Goal: Task Accomplishment & Management: Manage account settings

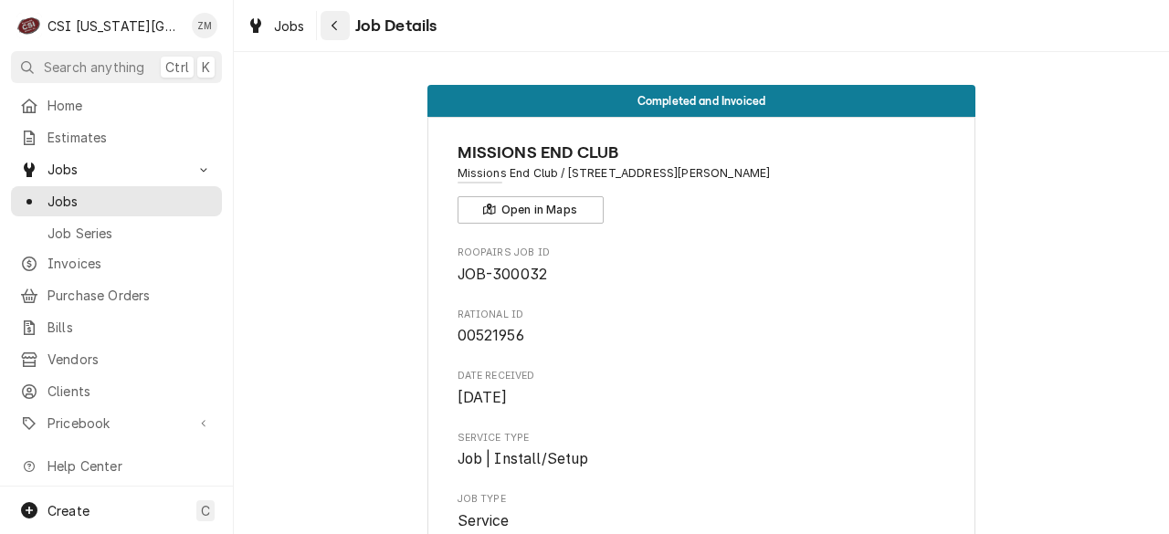
click at [333, 30] on icon "Navigate back" at bounding box center [335, 25] width 8 height 13
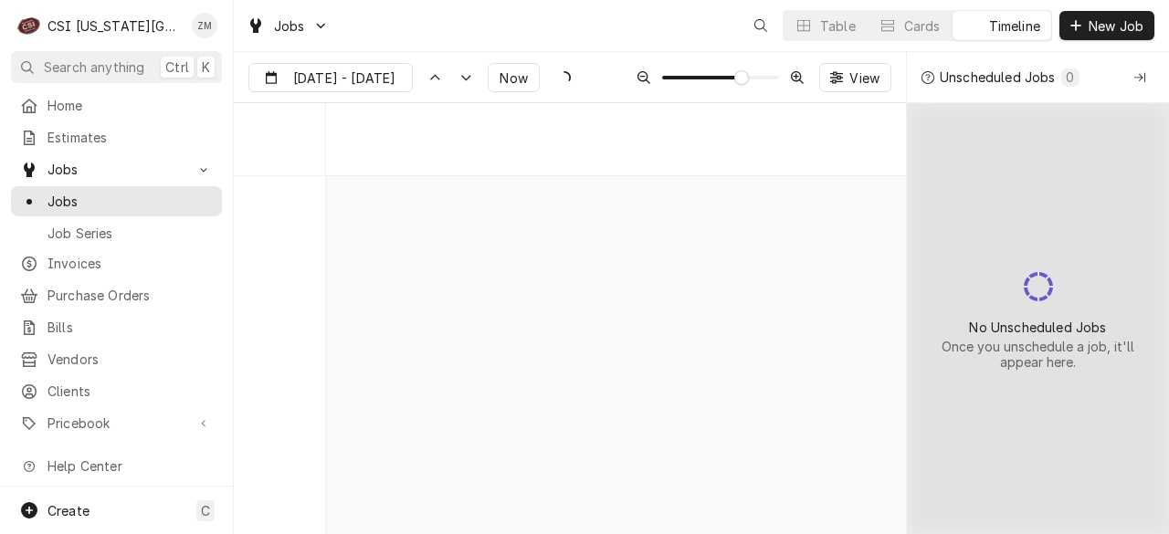
scroll to position [6676, 0]
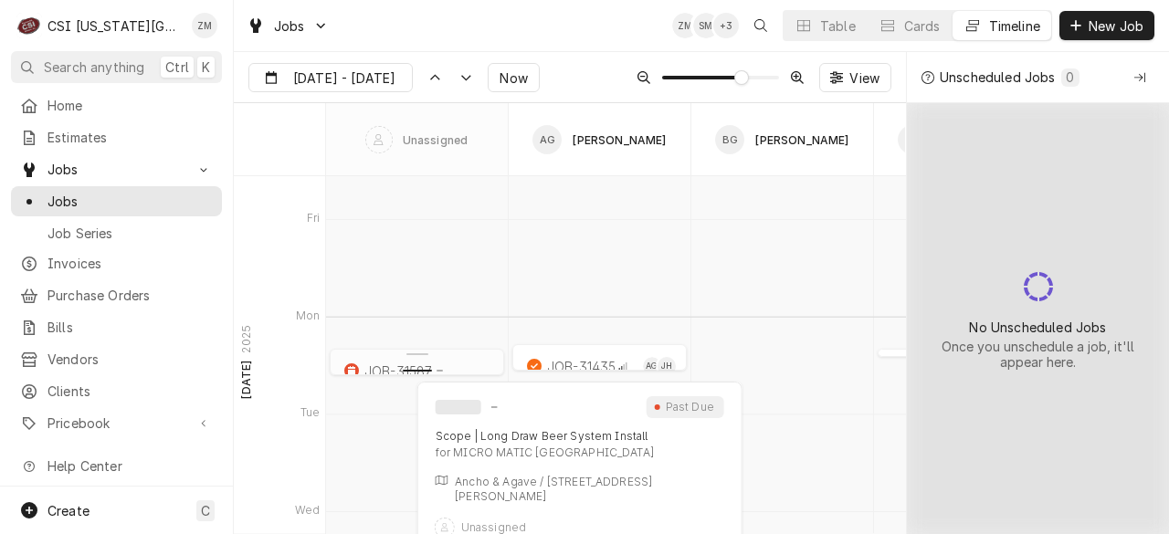
type input "Sep 10"
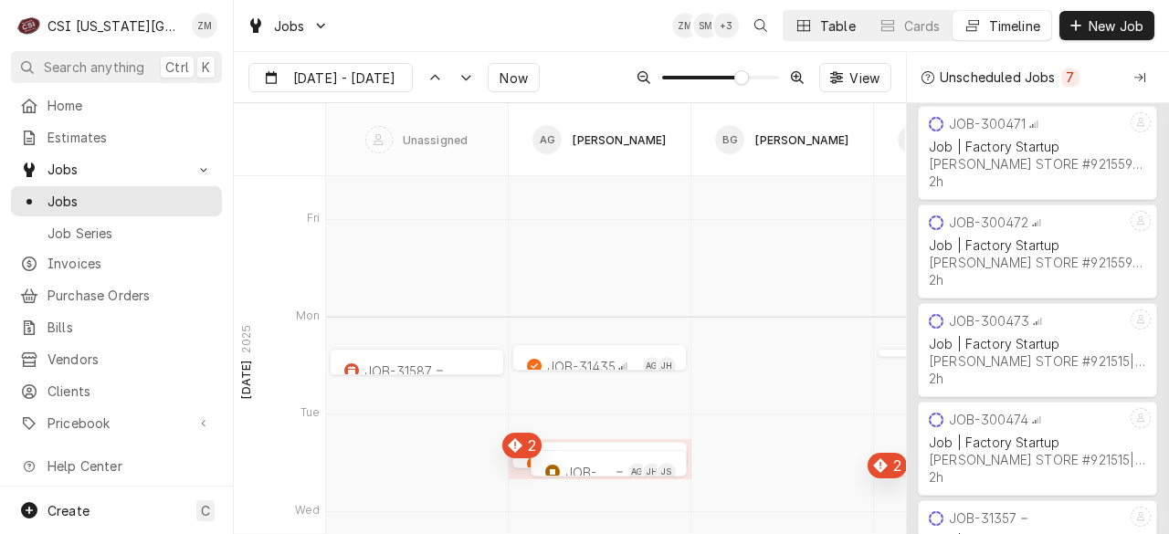
click at [824, 33] on div "Table" at bounding box center [838, 25] width 36 height 19
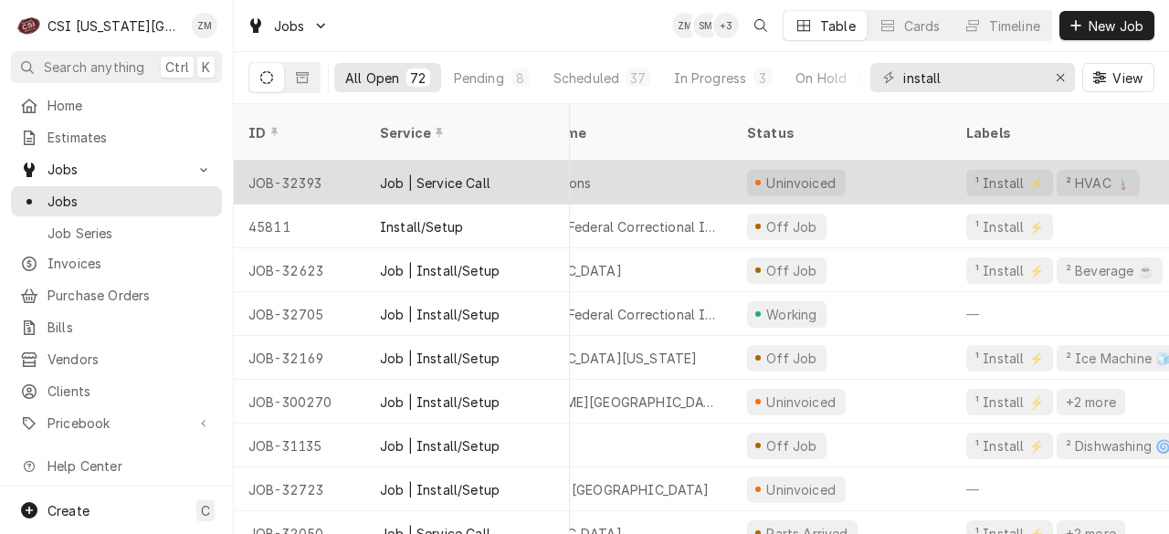
scroll to position [0, 0]
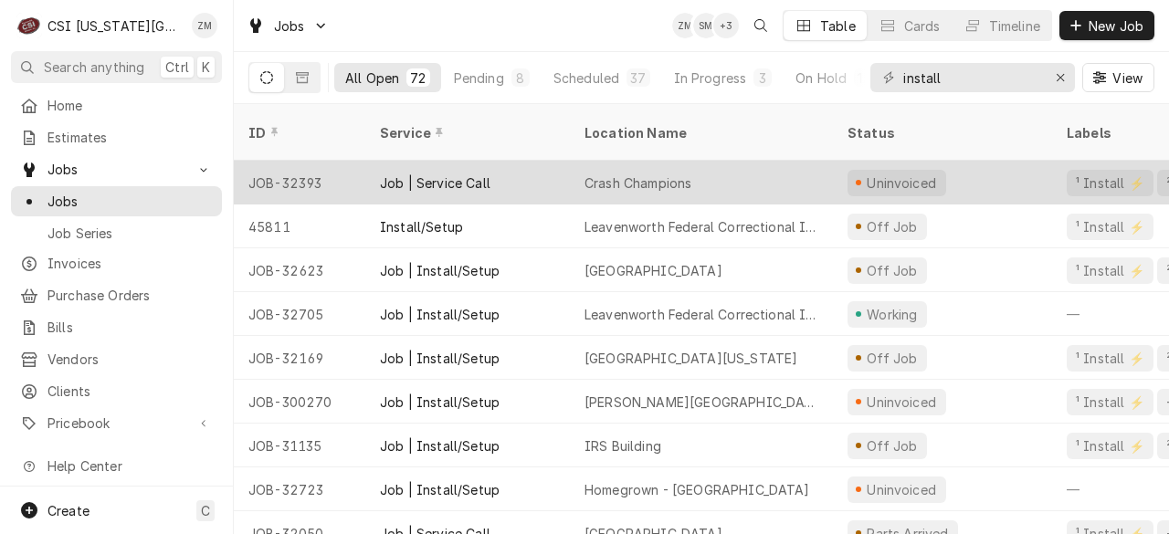
click at [652, 173] on div "Crash Champions" at bounding box center [637, 182] width 107 height 19
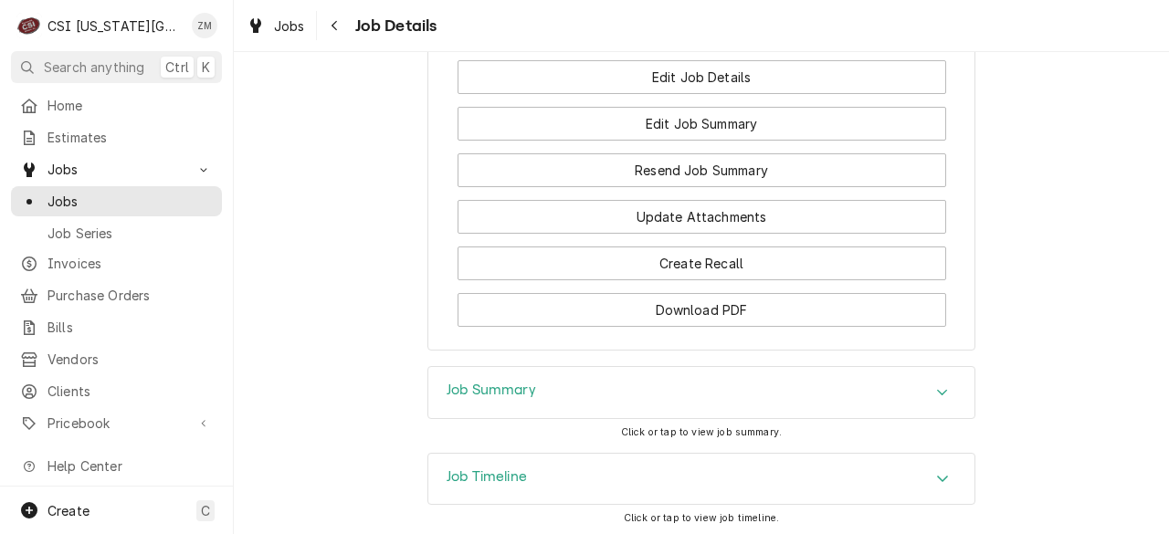
scroll to position [2620, 0]
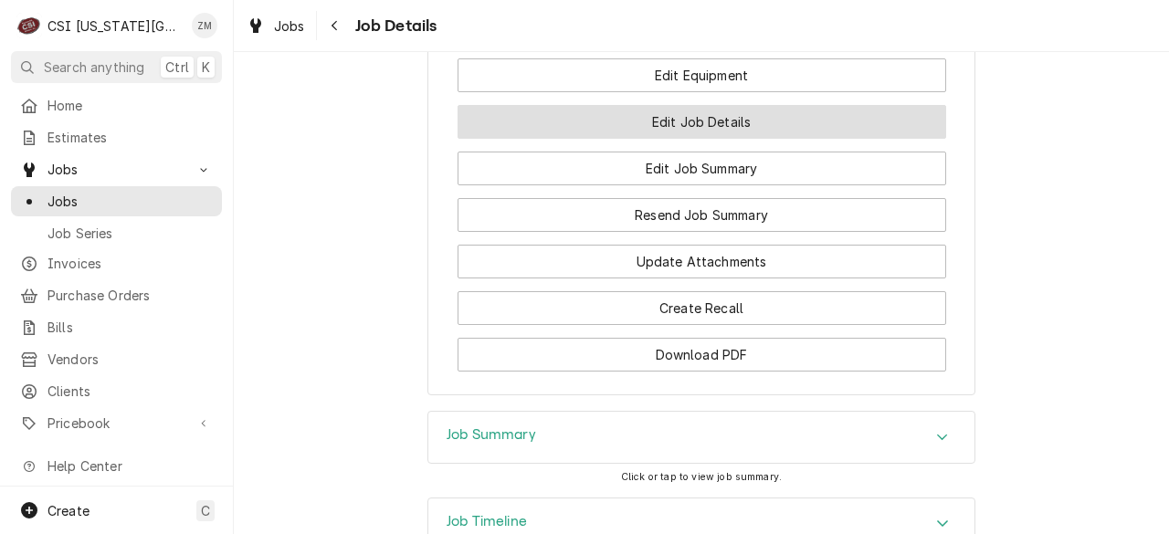
click at [667, 139] on button "Edit Job Details" at bounding box center [701, 122] width 488 height 34
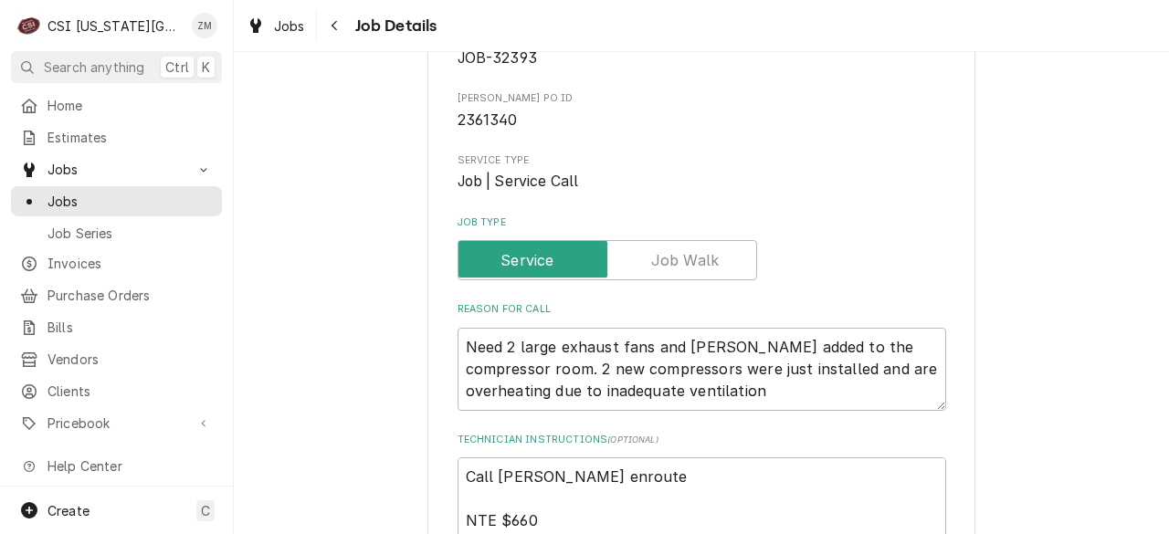
type textarea "x"
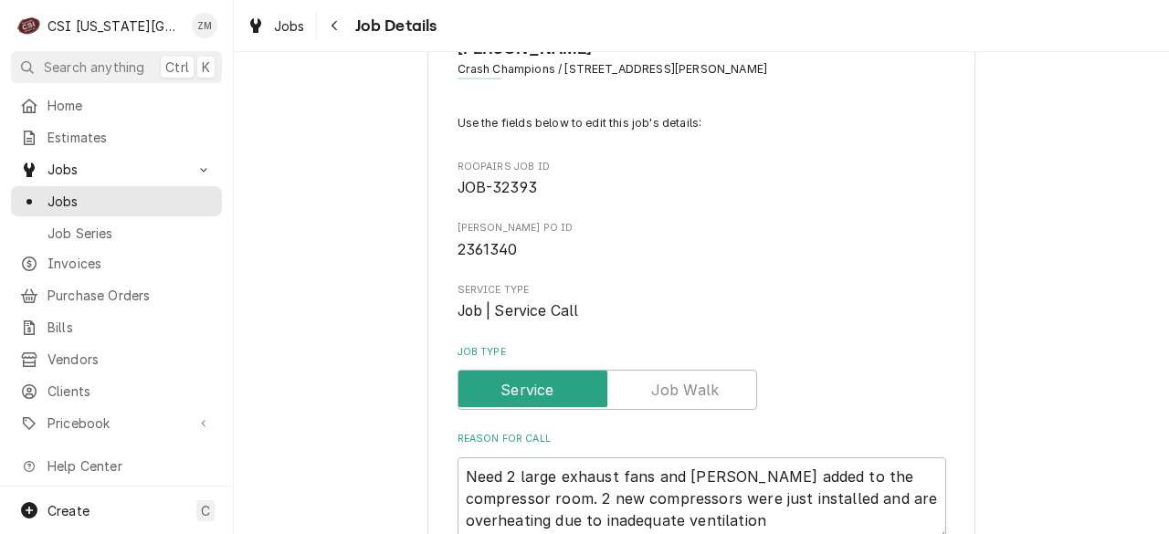
scroll to position [90, 0]
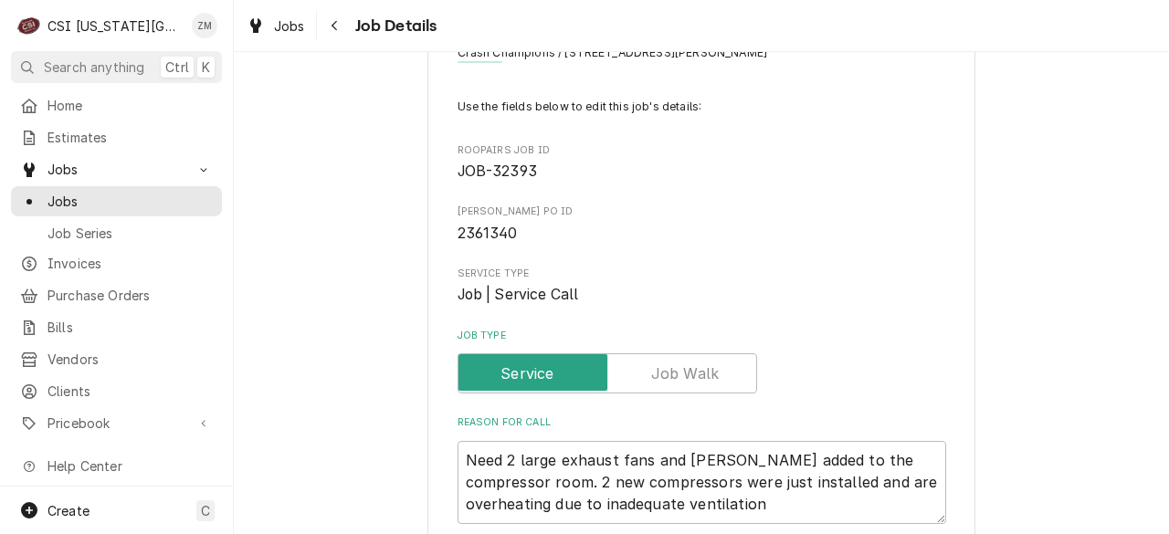
drag, startPoint x: 698, startPoint y: 412, endPoint x: 666, endPoint y: 269, distance: 146.0
click at [666, 269] on span "Service Type" at bounding box center [701, 274] width 488 height 15
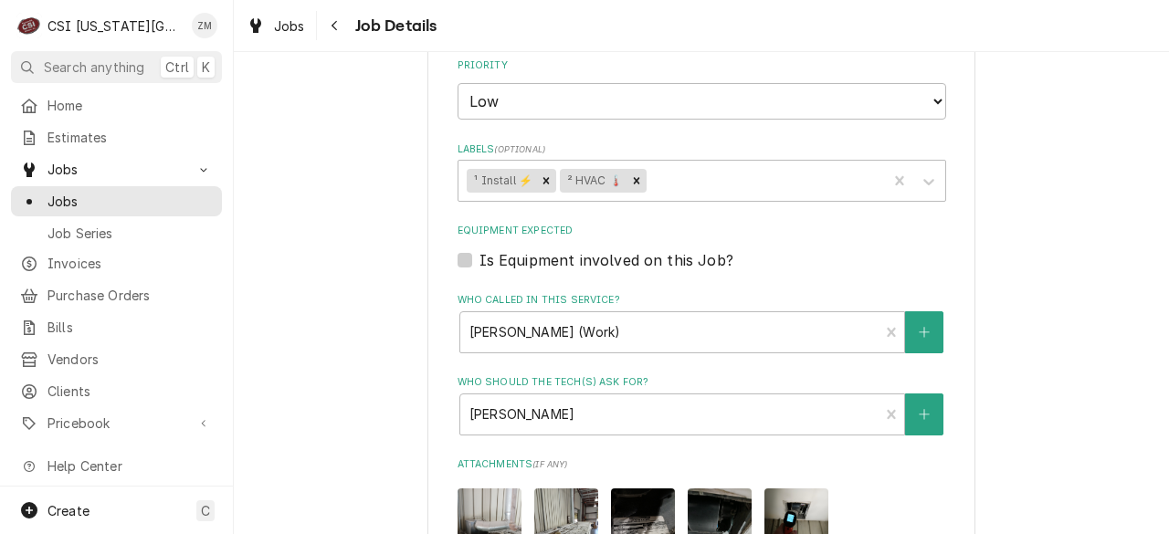
scroll to position [1479, 0]
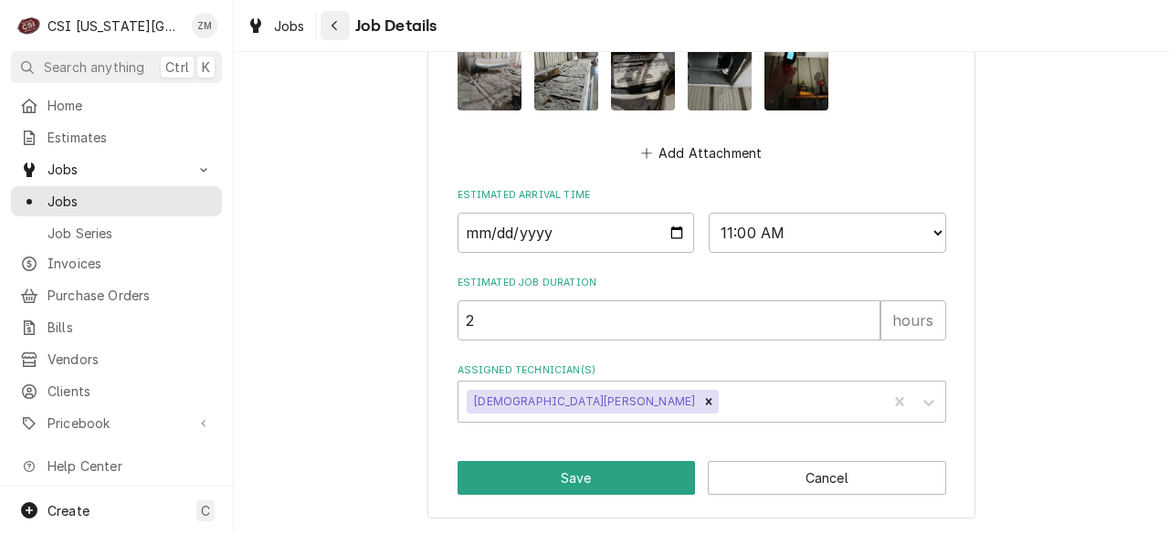
click at [338, 28] on icon "Navigate back" at bounding box center [335, 25] width 8 height 13
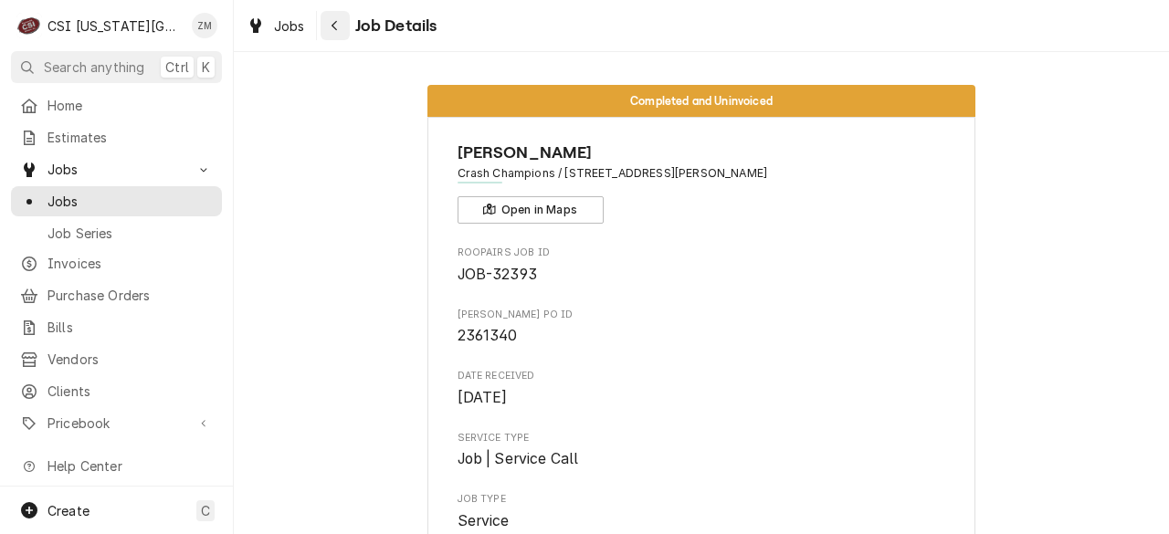
click at [340, 28] on div "Navigate back" at bounding box center [335, 25] width 18 height 18
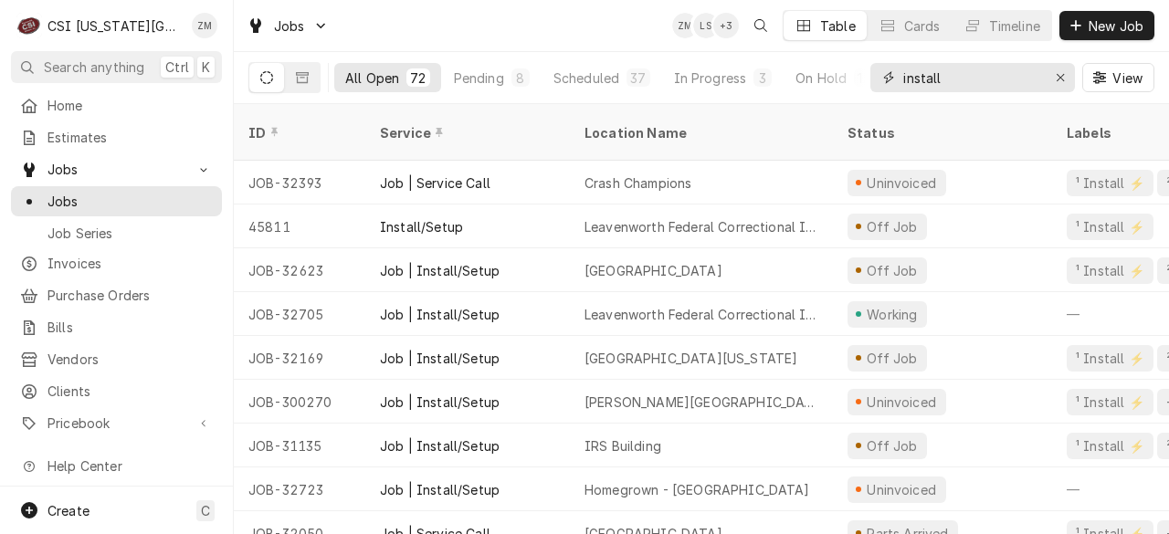
click at [989, 81] on input "install" at bounding box center [971, 77] width 137 height 29
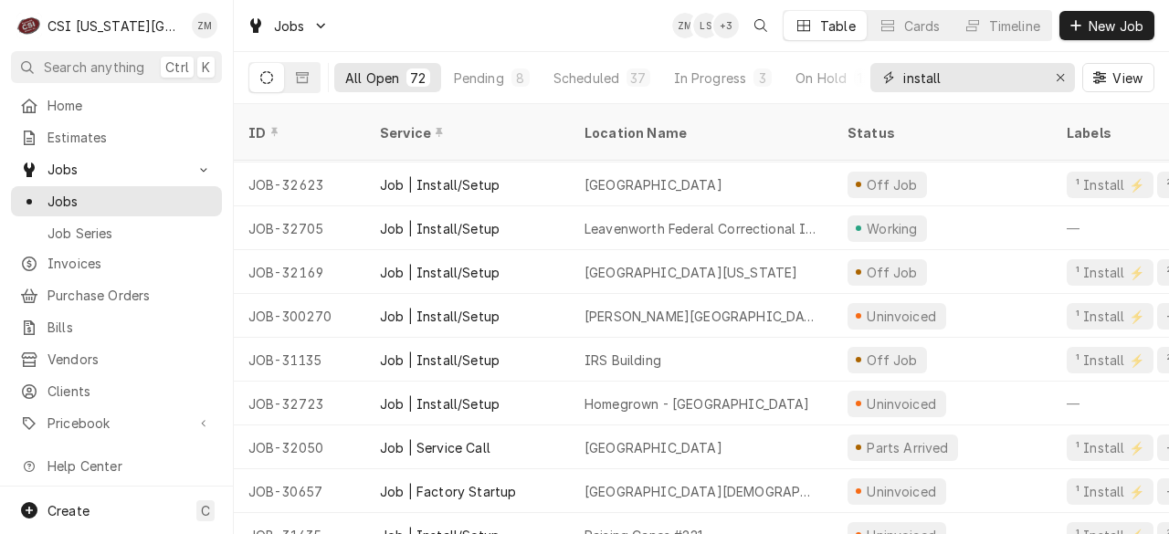
scroll to position [84, 0]
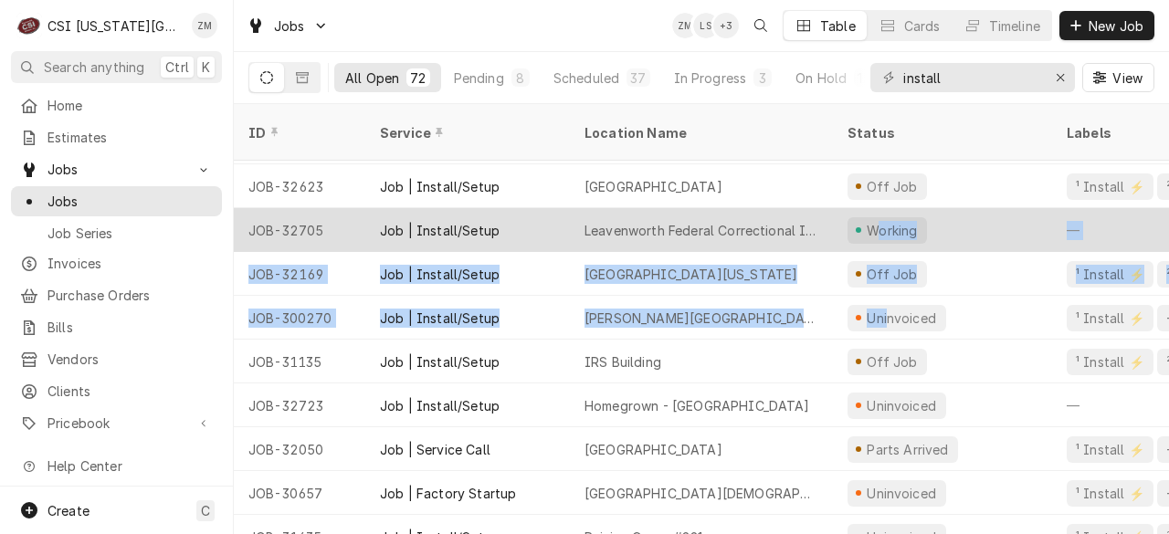
drag, startPoint x: 884, startPoint y: 275, endPoint x: 874, endPoint y: 194, distance: 81.0
click at [874, 194] on tbody "JOB-32393 Job | Service Call Crash Champions Uninvoiced ¹ Install ⚡️ ² HVAC 🌡️ …" at bounding box center [701, 263] width 935 height 373
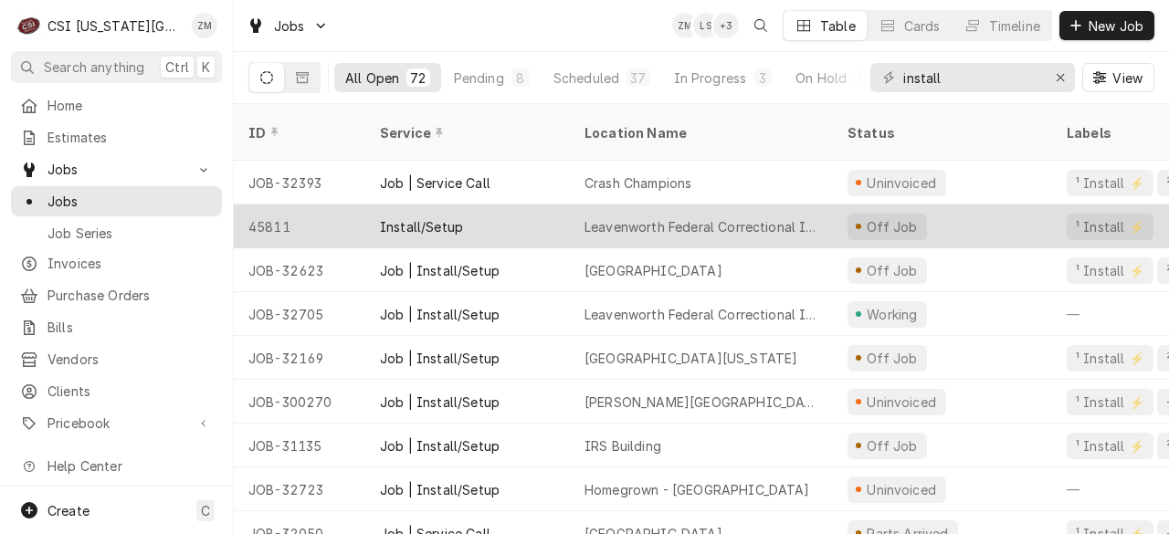
click at [663, 217] on div "Leavenworth Federal Correctional Institution" at bounding box center [701, 226] width 234 height 19
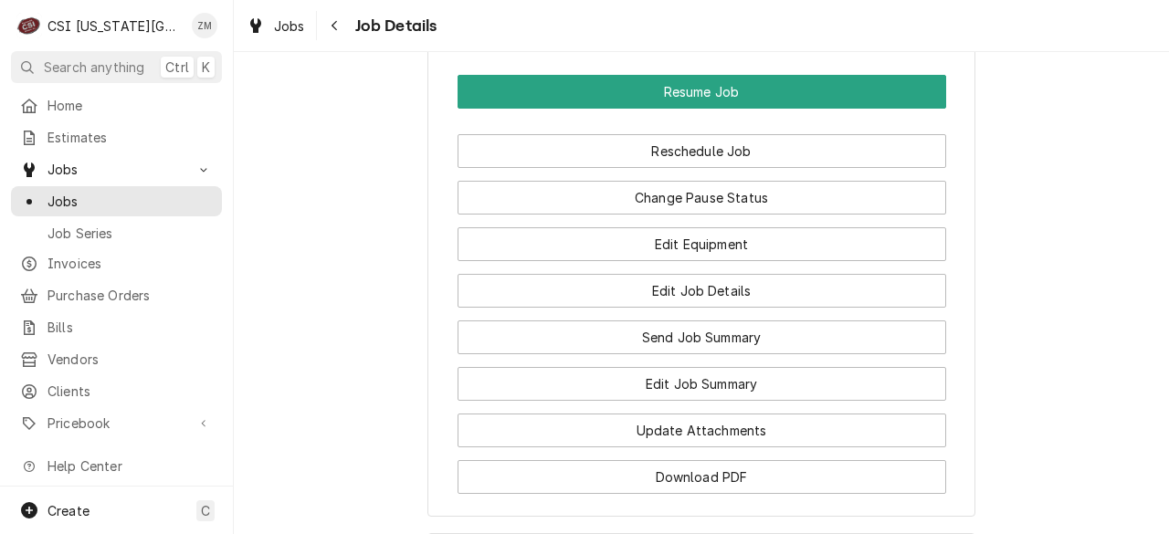
scroll to position [12951, 0]
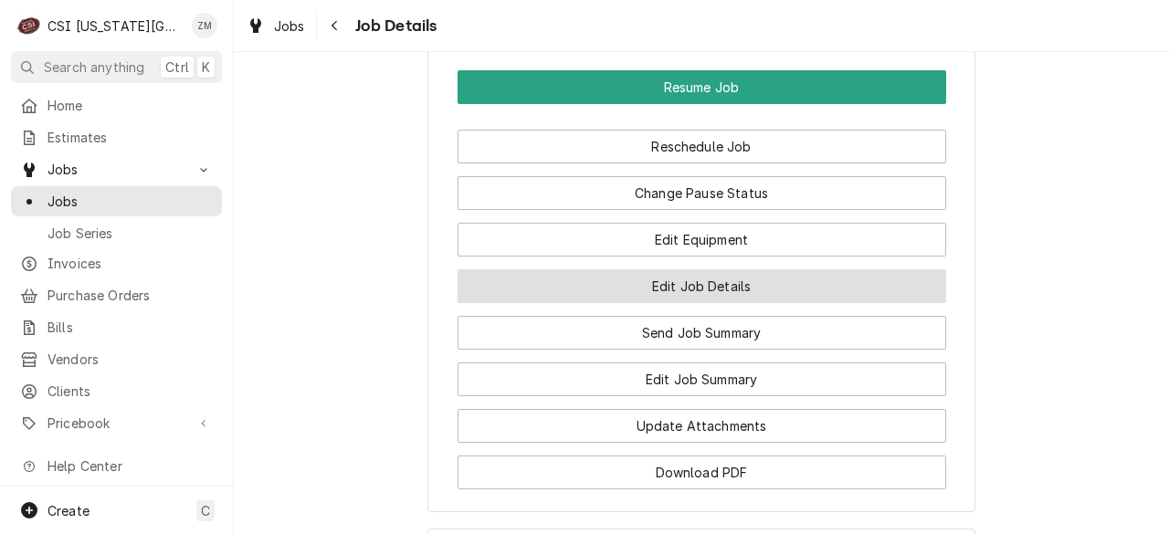
click at [711, 303] on button "Edit Job Details" at bounding box center [701, 286] width 488 height 34
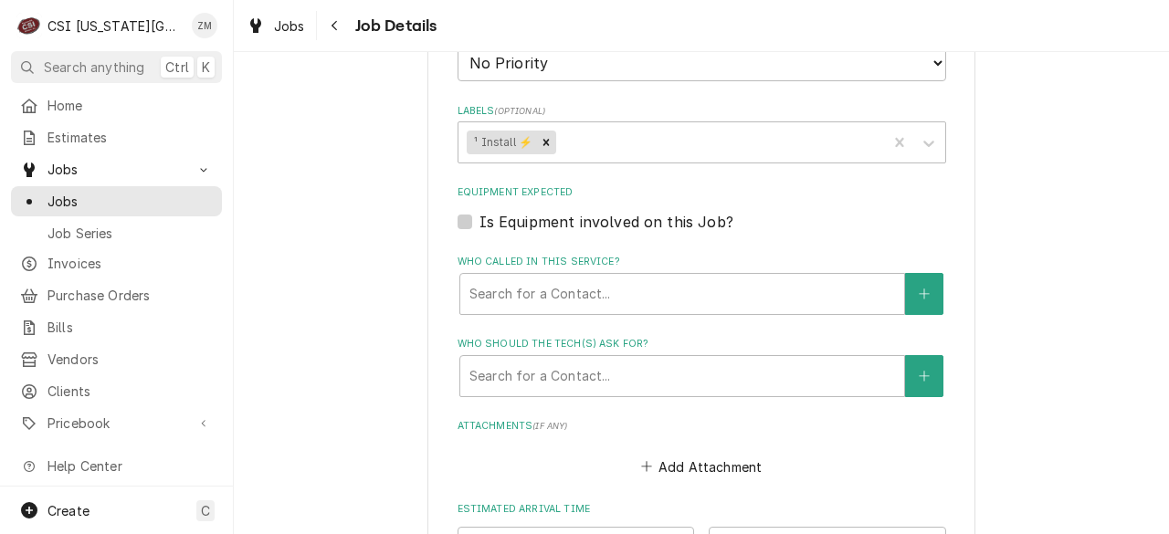
scroll to position [10764, 0]
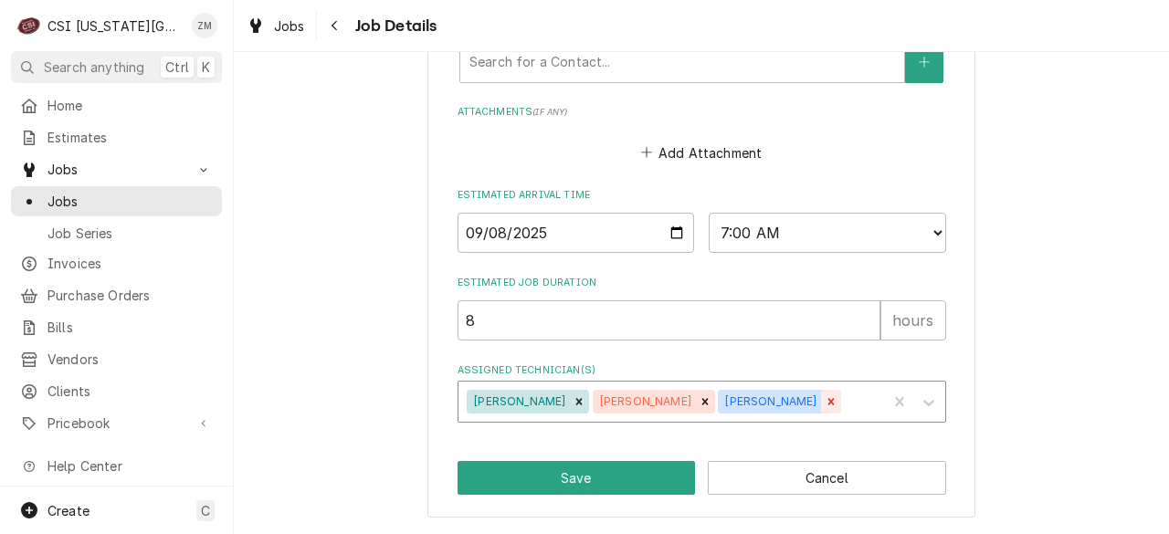
click at [827, 402] on icon "Remove Wylin Ming" at bounding box center [830, 401] width 6 height 6
click at [698, 404] on icon "Remove Tyler Wilson" at bounding box center [704, 401] width 13 height 13
click at [572, 401] on icon "Remove Trey Eslinger" at bounding box center [578, 401] width 13 height 13
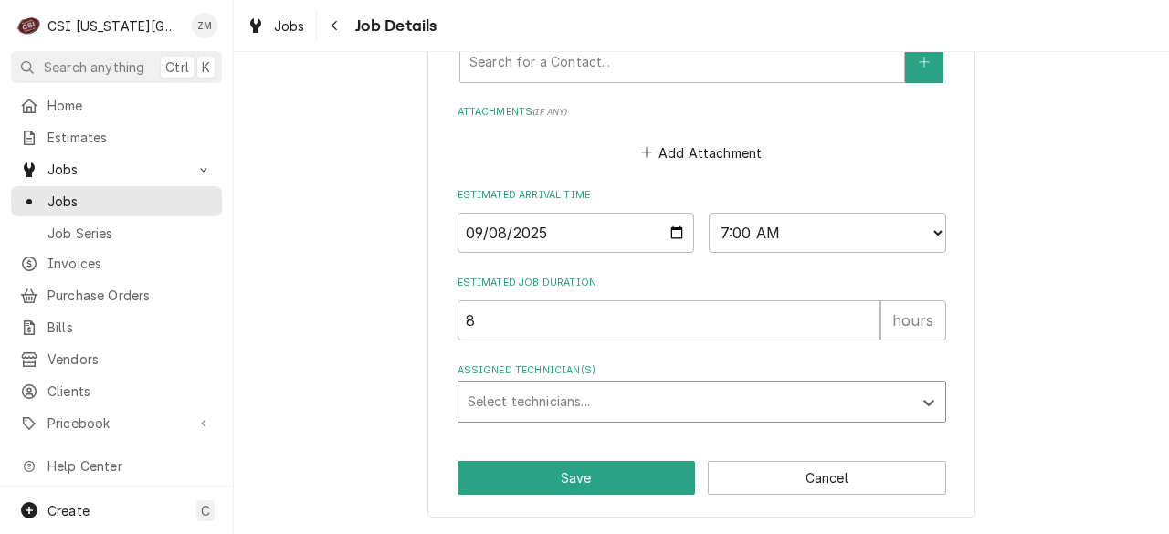
type textarea "x"
click at [667, 240] on input "2025-09-08" at bounding box center [575, 233] width 237 height 40
type input "[DATE]"
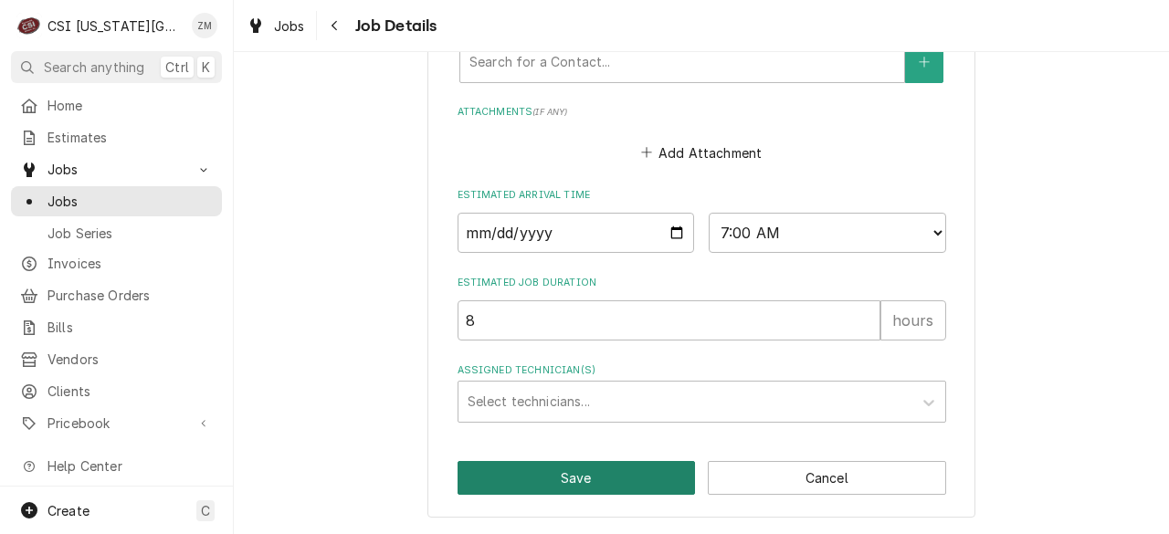
click at [609, 479] on button "Save" at bounding box center [576, 478] width 238 height 34
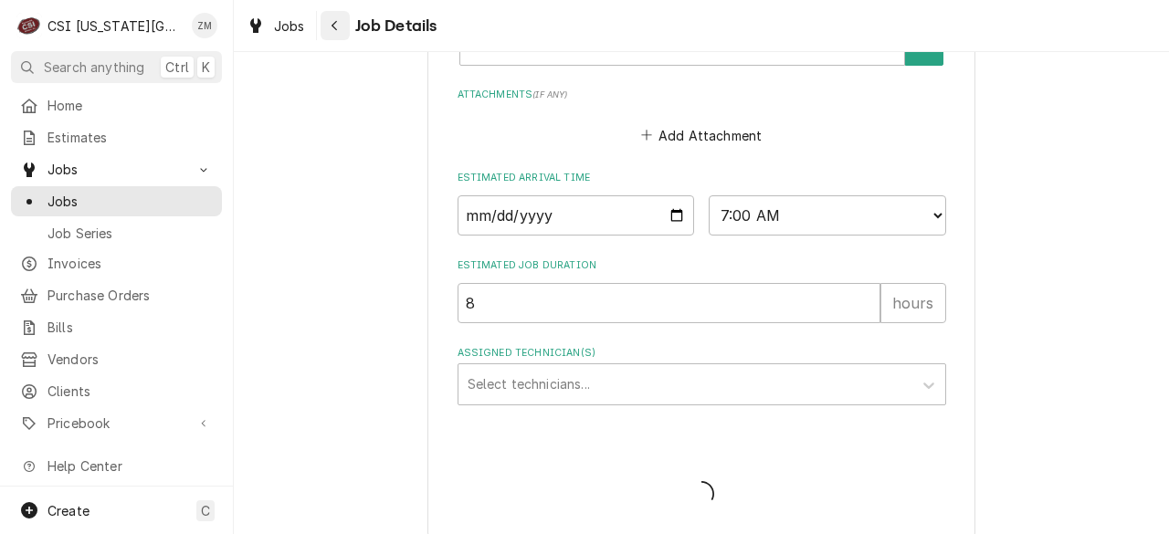
type textarea "x"
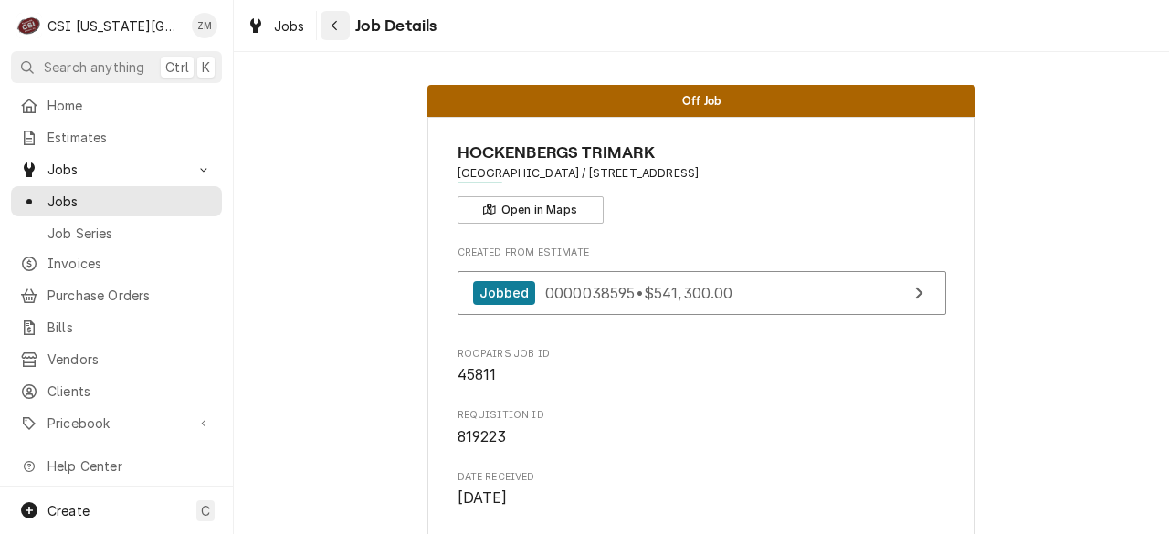
click at [333, 20] on icon "Navigate back" at bounding box center [335, 25] width 8 height 13
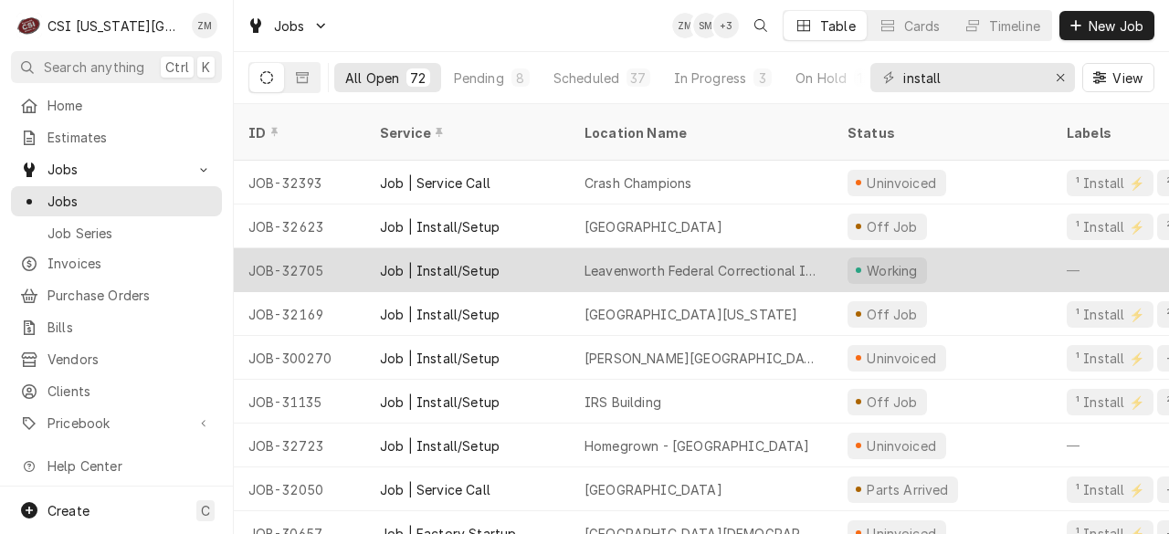
click at [625, 248] on div "Leavenworth Federal Correctional Institution" at bounding box center [701, 270] width 263 height 44
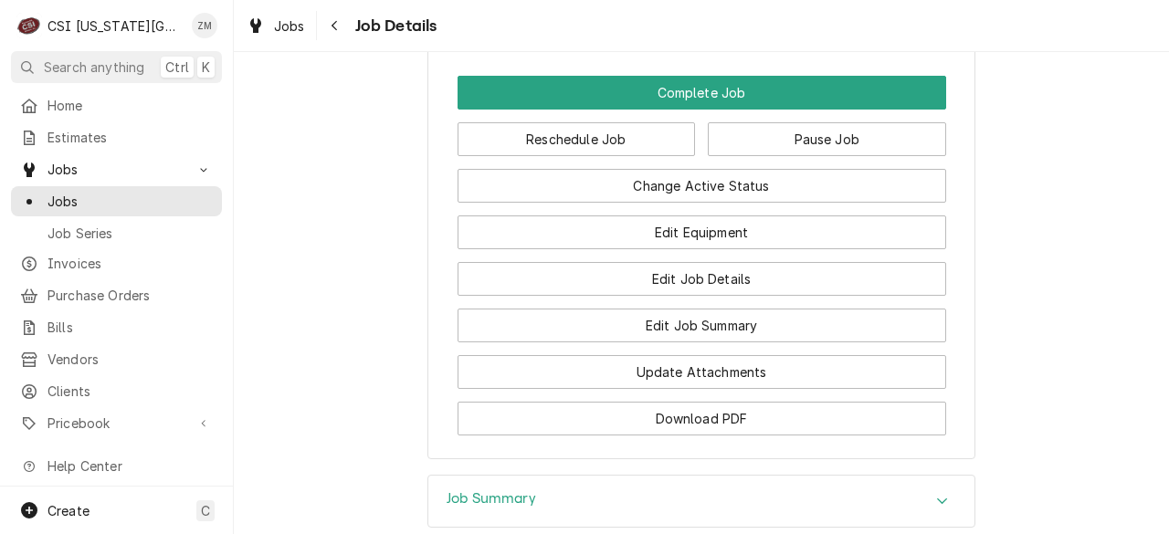
scroll to position [1722, 0]
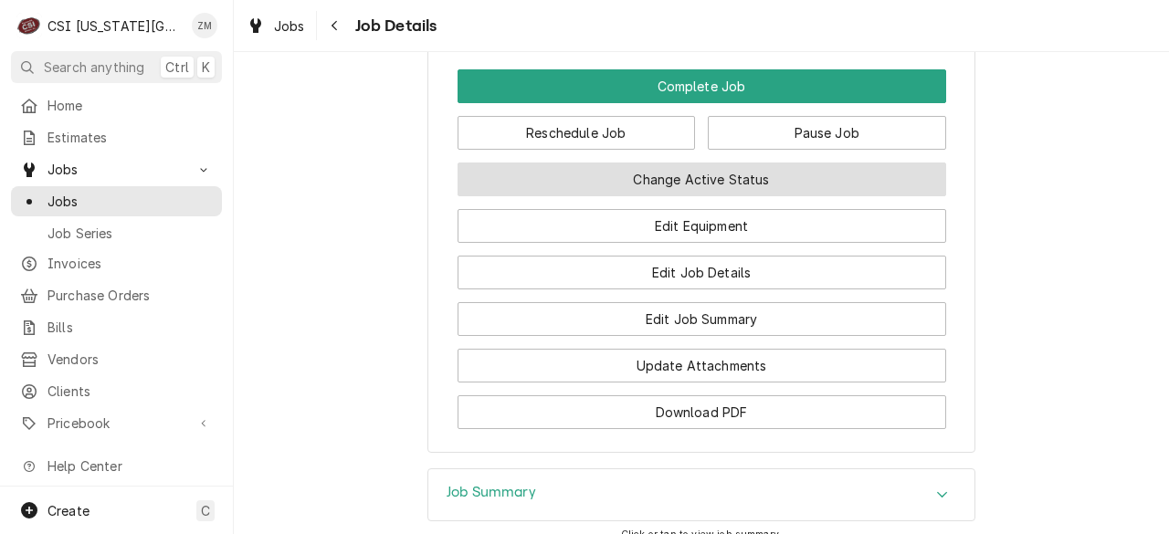
click at [656, 196] on button "Change Active Status" at bounding box center [701, 180] width 488 height 34
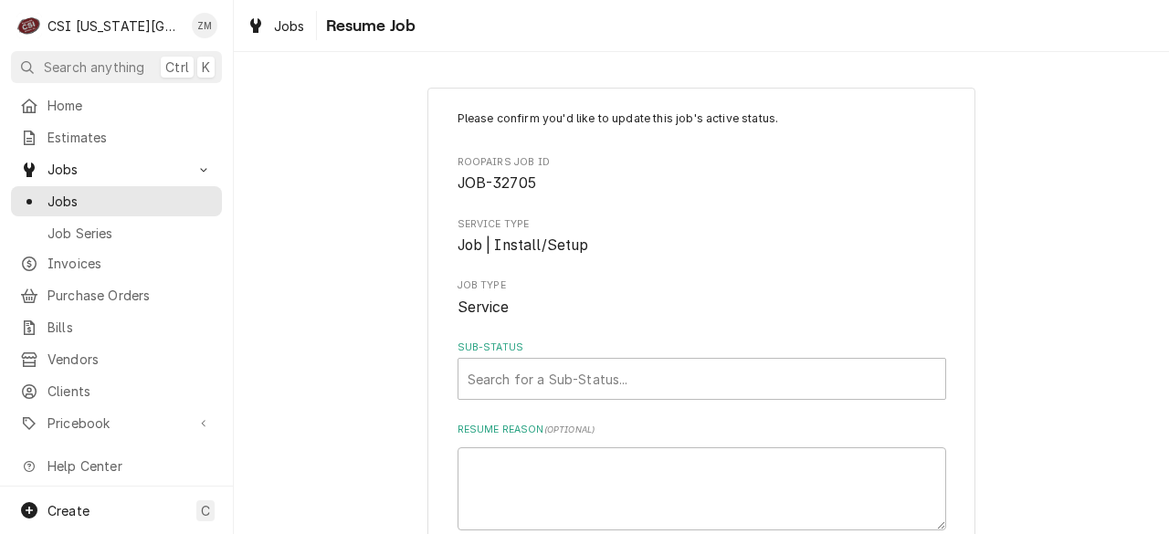
scroll to position [130, 0]
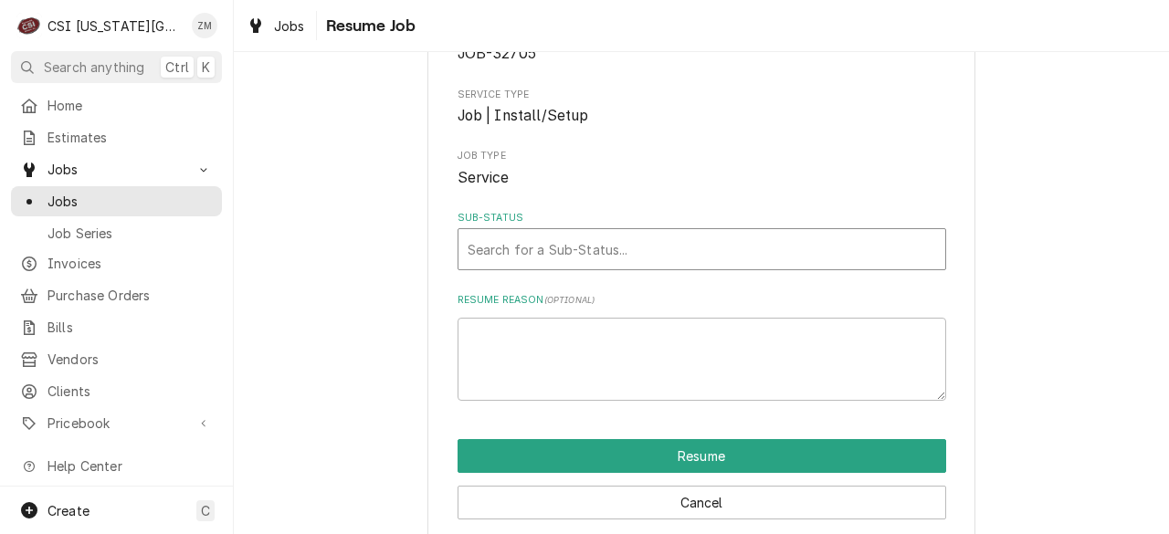
click at [641, 255] on div "Sub-Status" at bounding box center [701, 249] width 468 height 33
drag, startPoint x: 676, startPoint y: 89, endPoint x: 672, endPoint y: 160, distance: 70.4
click at [674, 135] on div "Please confirm you'd like to update this job's active status. Roopairs Job ID J…" at bounding box center [701, 191] width 488 height 420
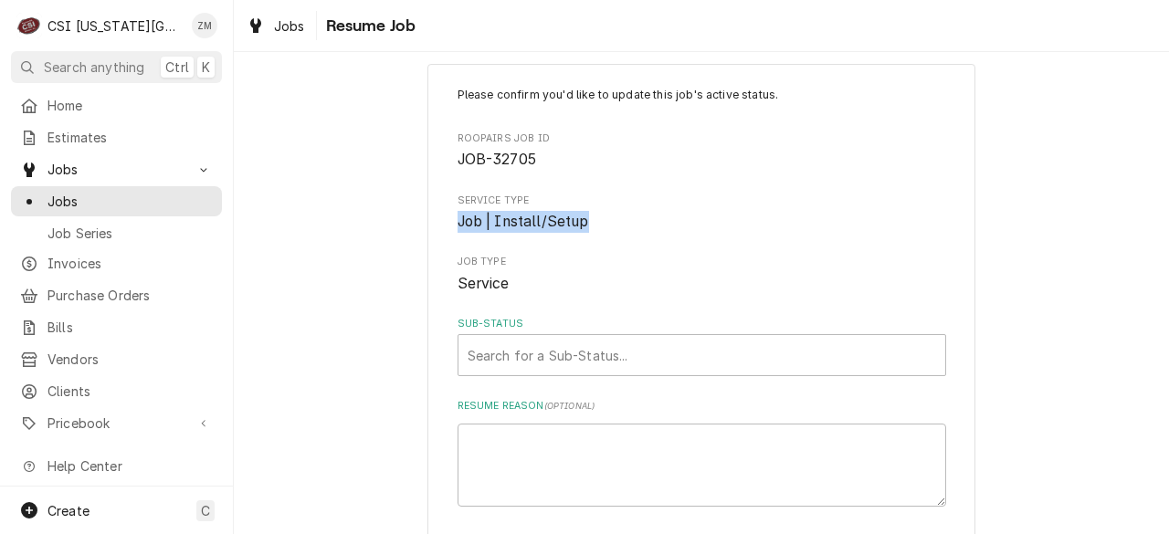
scroll to position [154, 0]
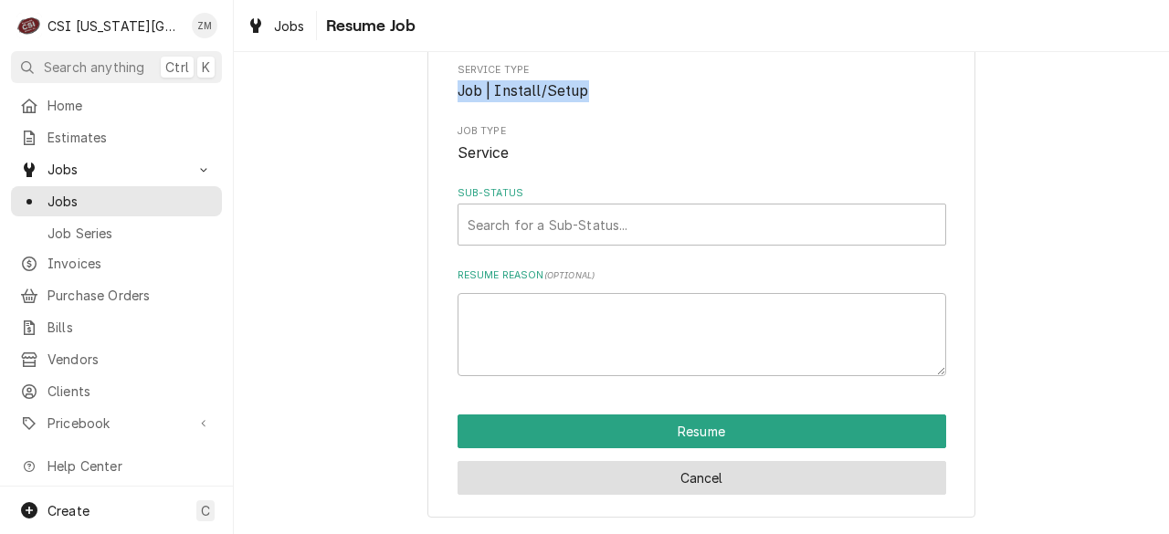
click at [698, 487] on button "Cancel" at bounding box center [701, 478] width 488 height 34
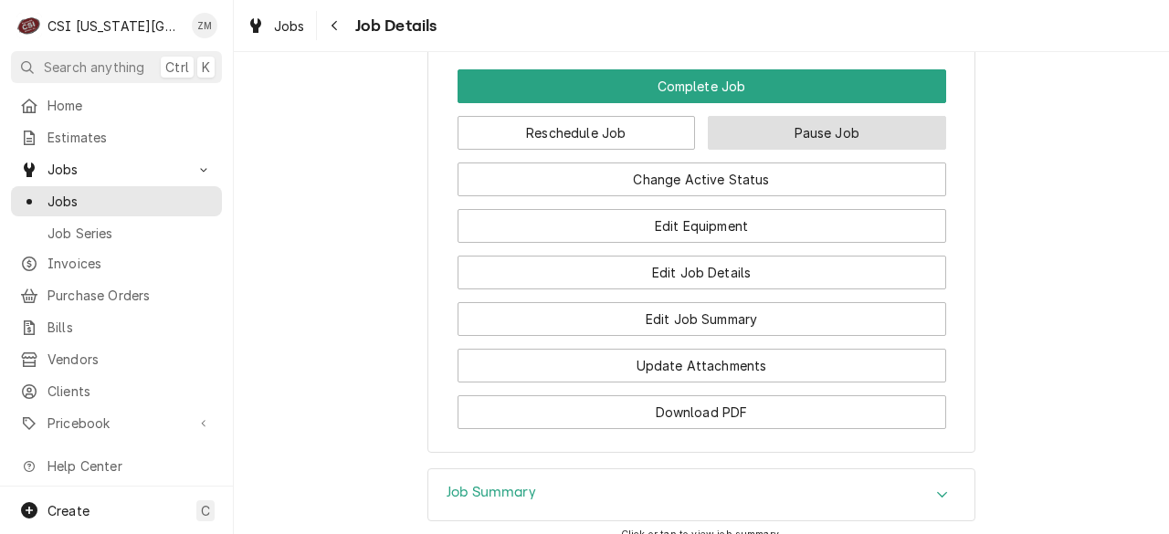
click at [771, 150] on button "Pause Job" at bounding box center [827, 133] width 238 height 34
type textarea "x"
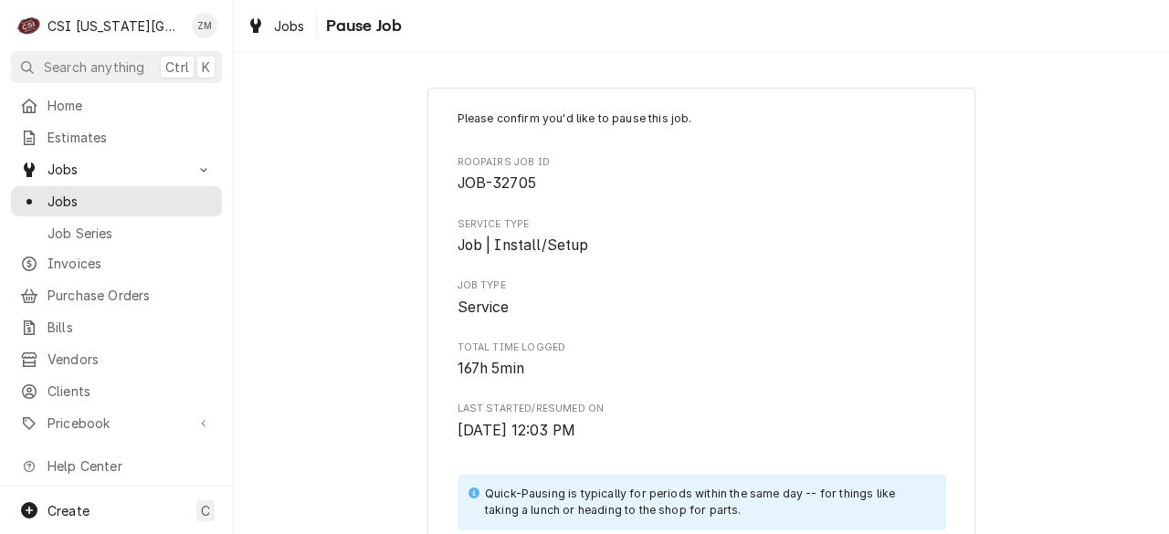
scroll to position [490, 0]
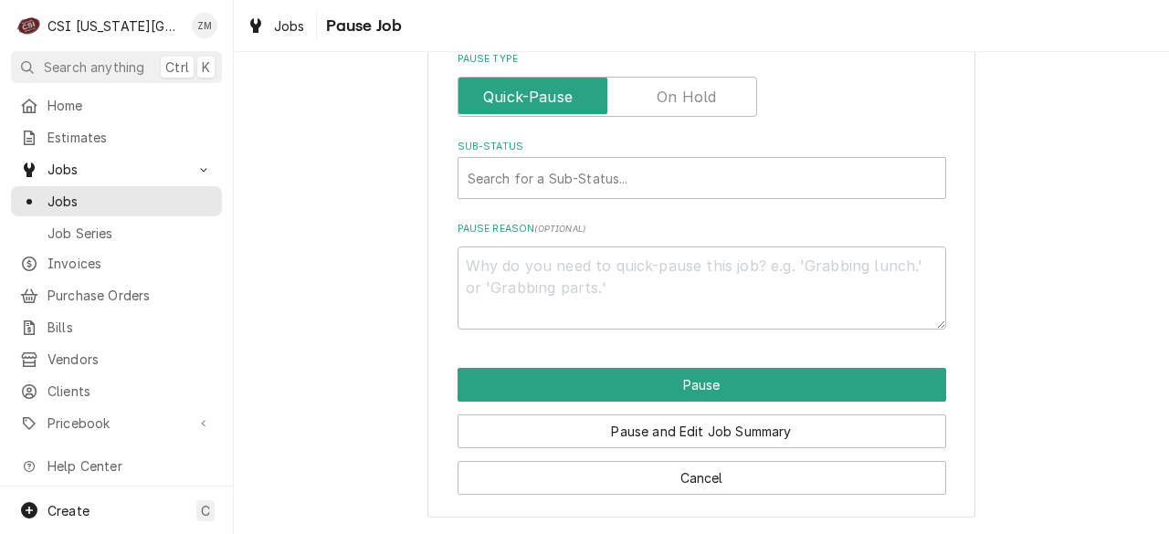
click at [655, 91] on label "Pause Type" at bounding box center [606, 97] width 299 height 40
click at [655, 91] on input "Pause Type" at bounding box center [607, 97] width 283 height 40
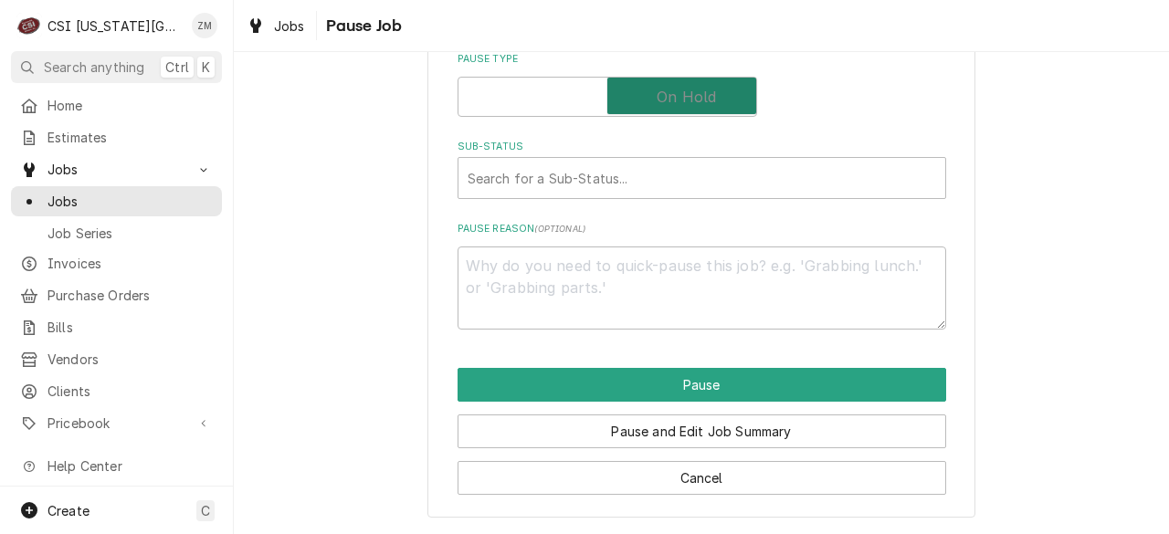
checkbox input "true"
click at [625, 163] on div "Sub-Status" at bounding box center [683, 178] width 432 height 33
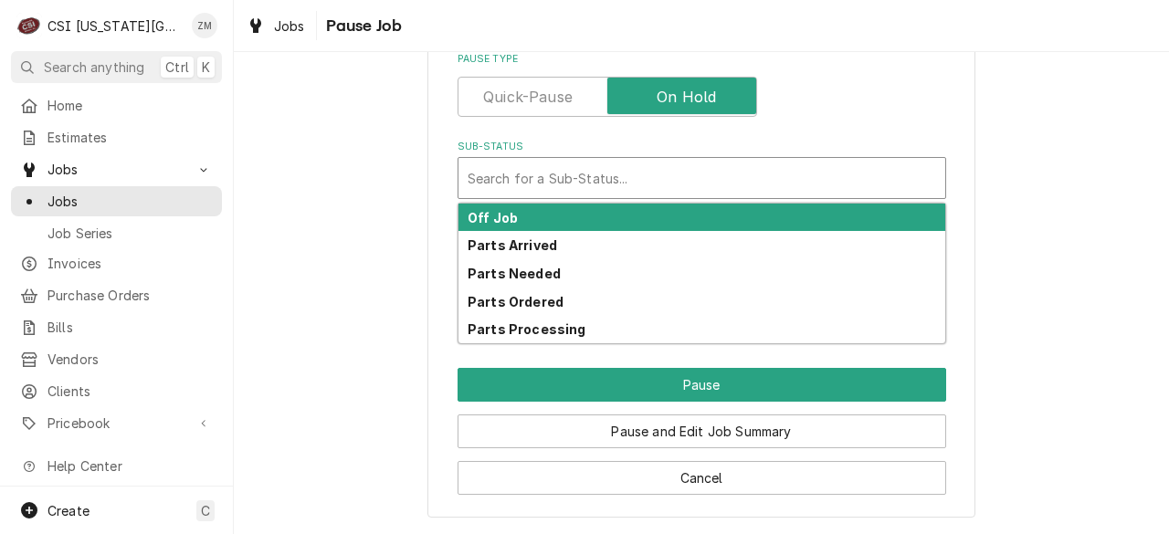
click at [558, 219] on div "Off Job" at bounding box center [701, 218] width 487 height 28
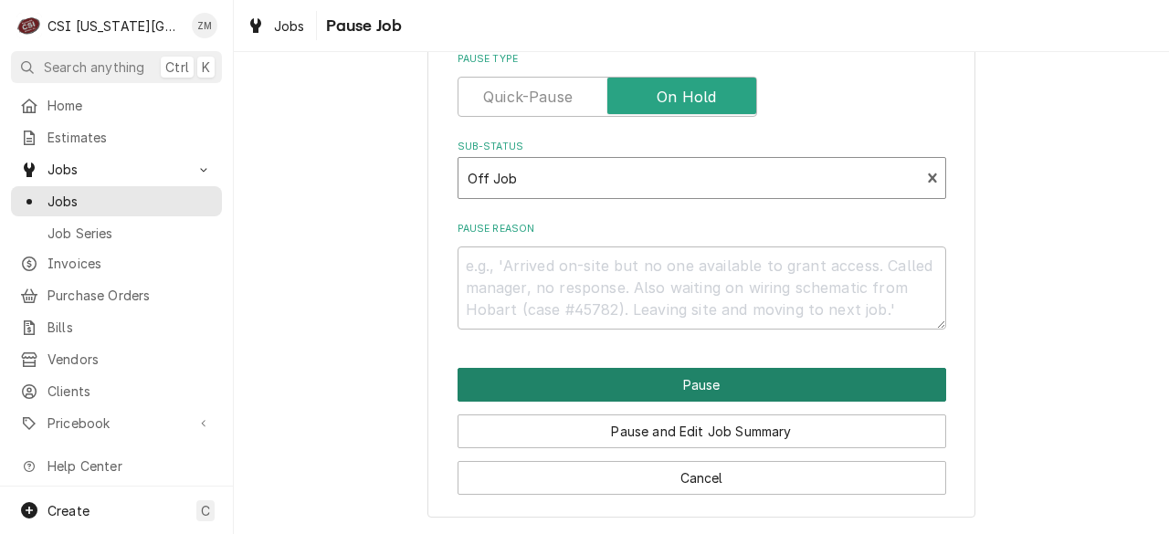
click at [643, 386] on button "Pause" at bounding box center [701, 385] width 488 height 34
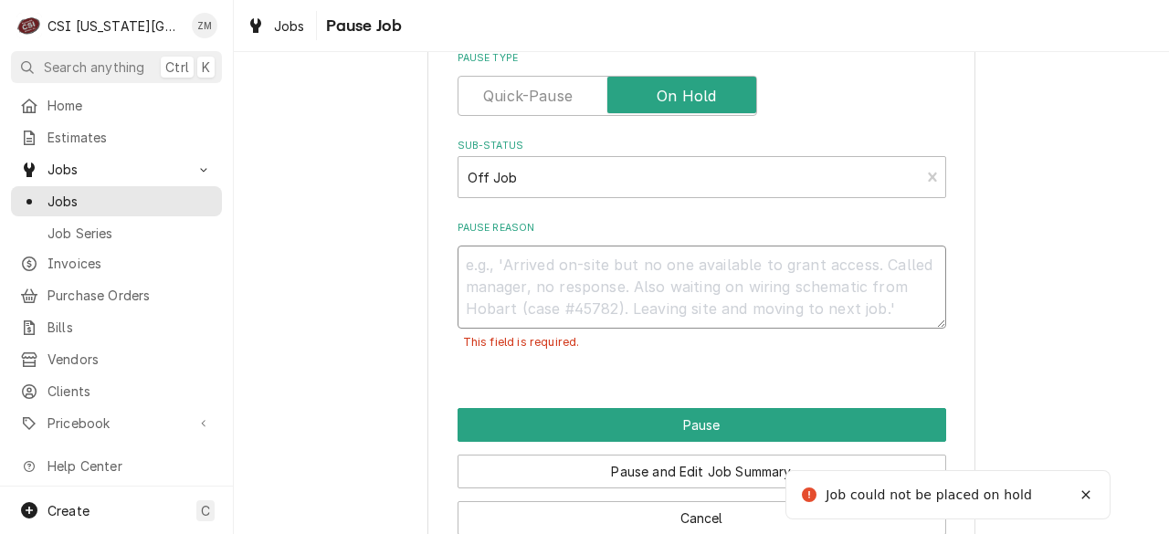
click at [564, 262] on textarea "Pause Reason" at bounding box center [701, 287] width 488 height 83
type textarea "x"
type textarea "e"
type textarea "x"
type textarea "ed"
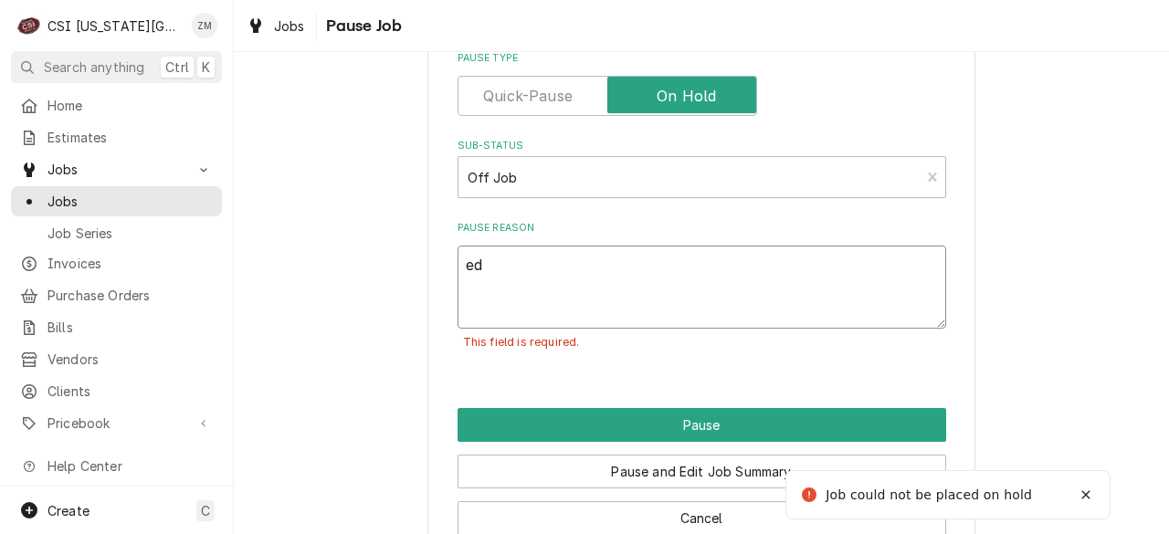
type textarea "x"
type textarea "edi"
type textarea "x"
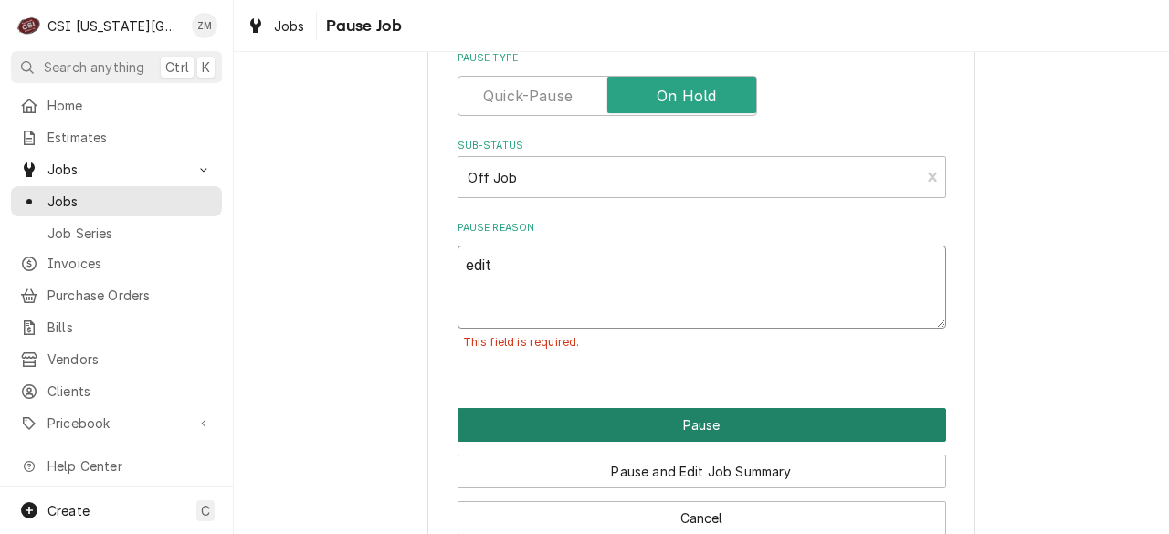
type textarea "edit"
click at [546, 421] on button "Pause" at bounding box center [701, 425] width 488 height 34
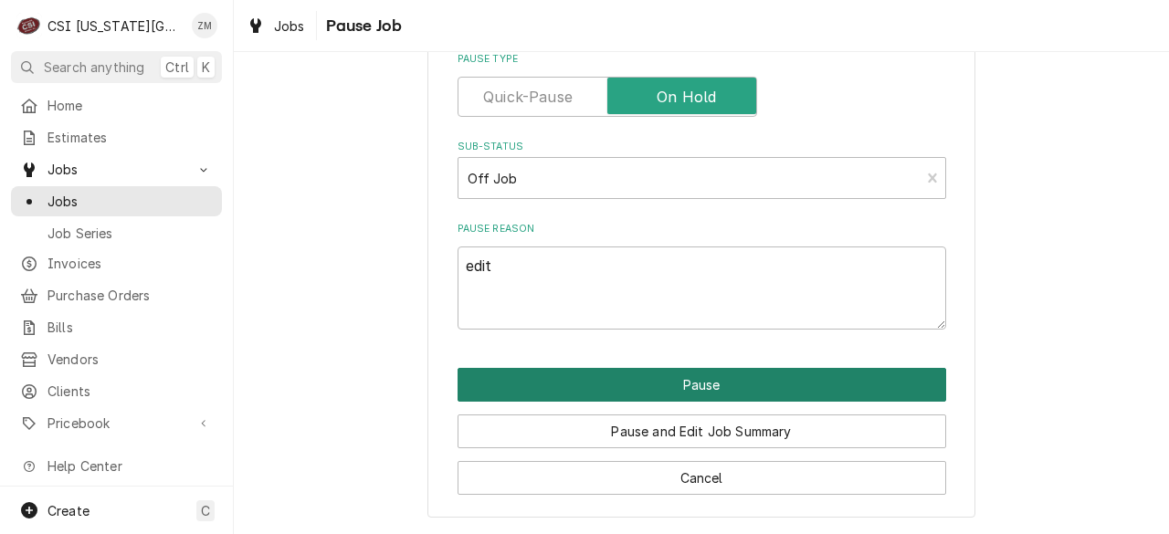
click at [580, 392] on button "Pause" at bounding box center [701, 385] width 488 height 34
type textarea "x"
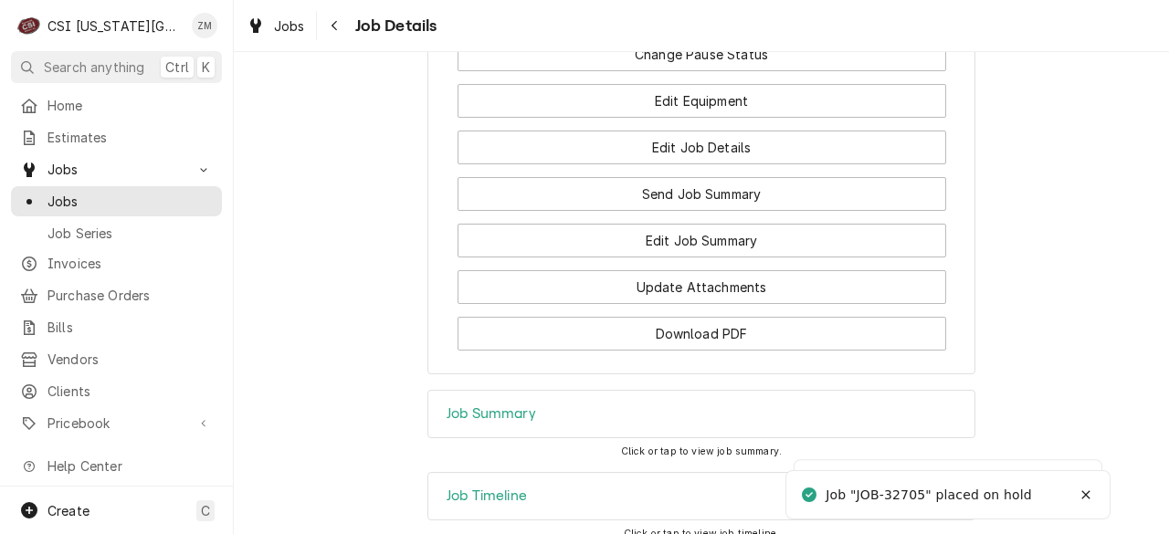
scroll to position [1911, 0]
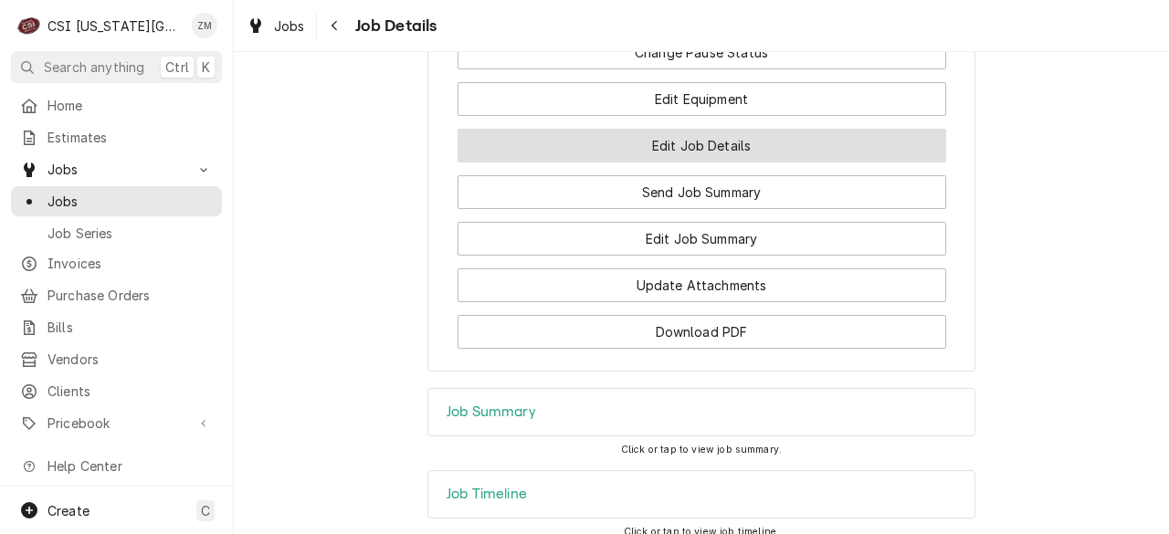
click at [702, 163] on button "Edit Job Details" at bounding box center [701, 146] width 488 height 34
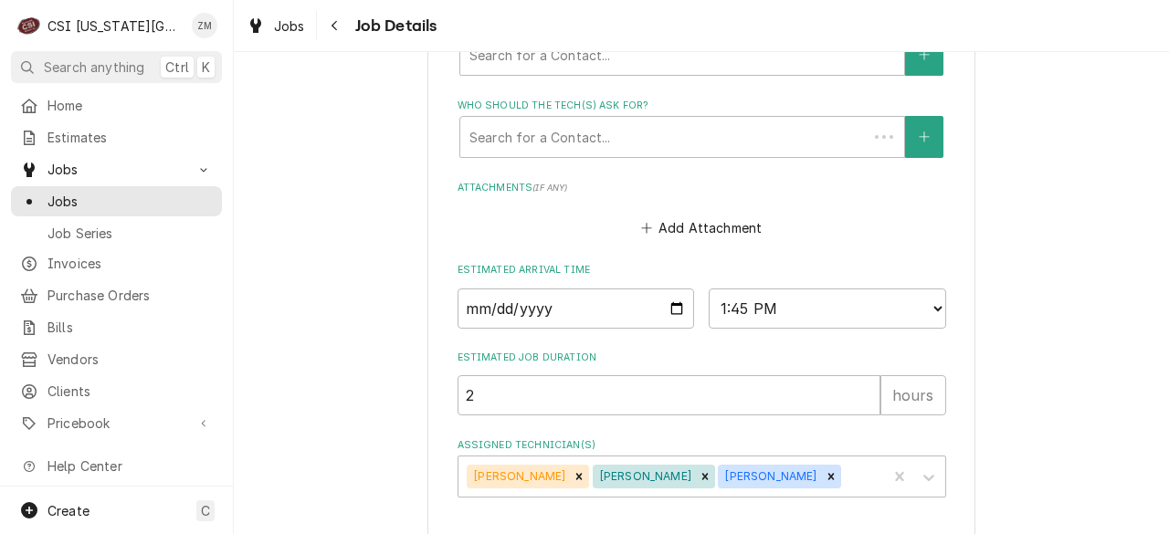
scroll to position [944, 0]
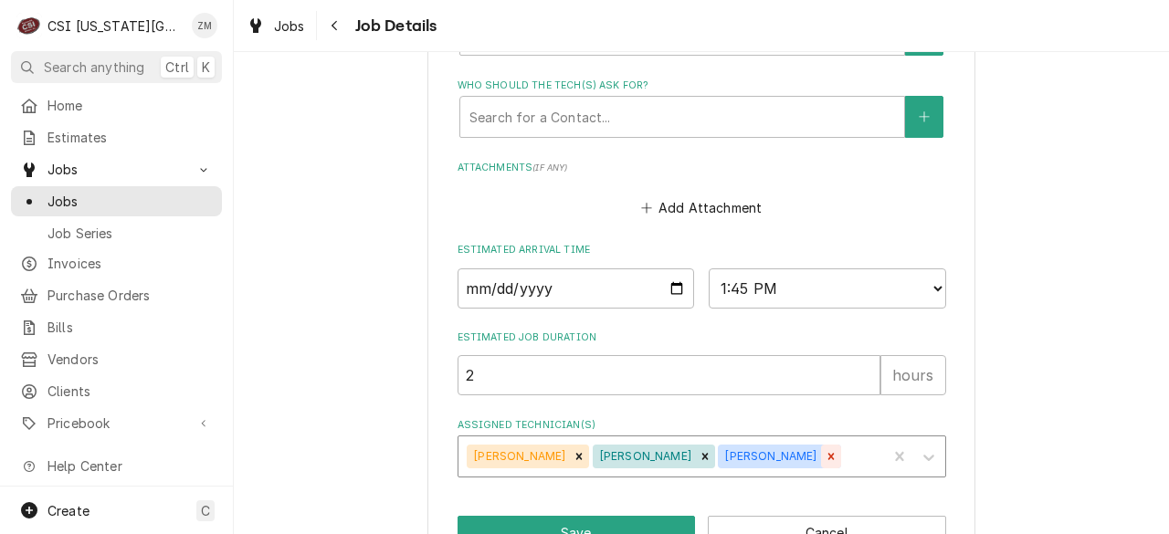
click at [824, 463] on icon "Remove Wylin Ming" at bounding box center [830, 456] width 13 height 13
click at [698, 463] on icon "Remove Trey Eslinger" at bounding box center [704, 456] width 13 height 13
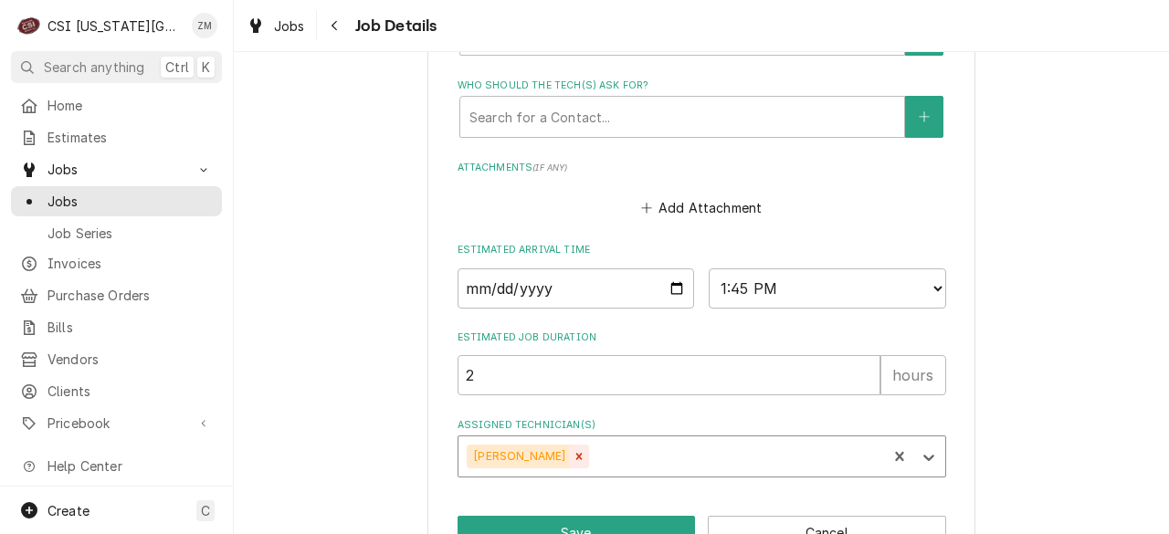
click at [572, 463] on icon "Remove Joey Stahl" at bounding box center [578, 456] width 13 height 13
type textarea "x"
click at [670, 308] on input "2025-09-10" at bounding box center [575, 288] width 237 height 40
type input "2025-09-29"
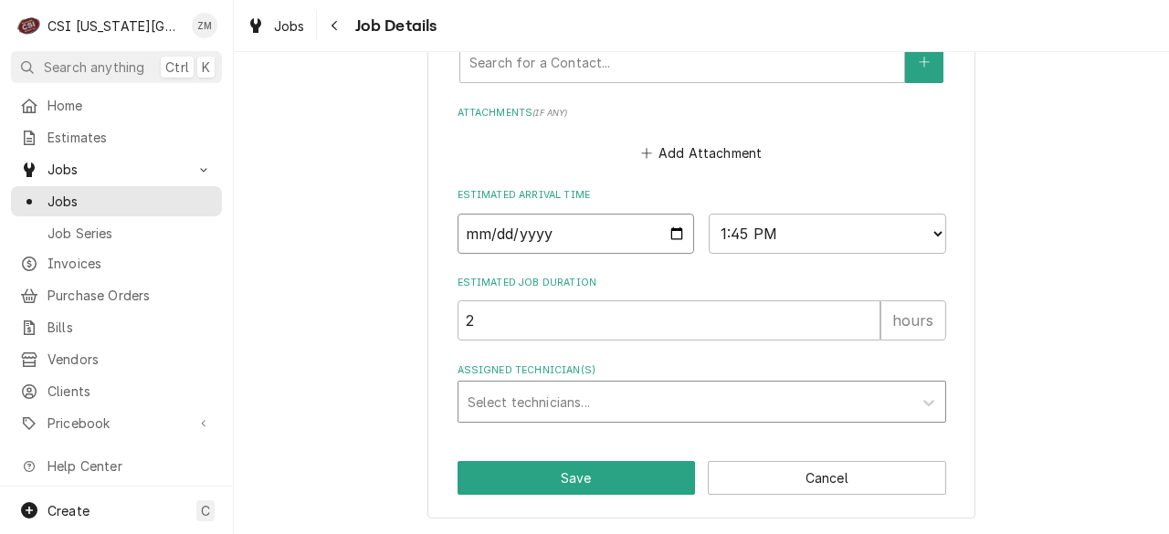
scroll to position [1017, 0]
click at [553, 481] on button "Save" at bounding box center [576, 478] width 238 height 34
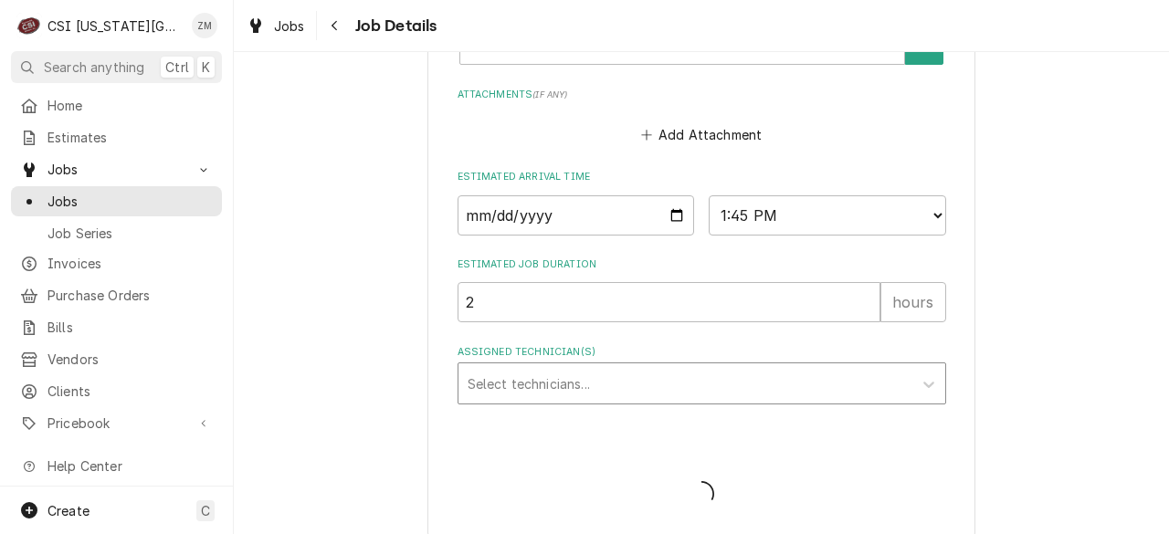
type textarea "x"
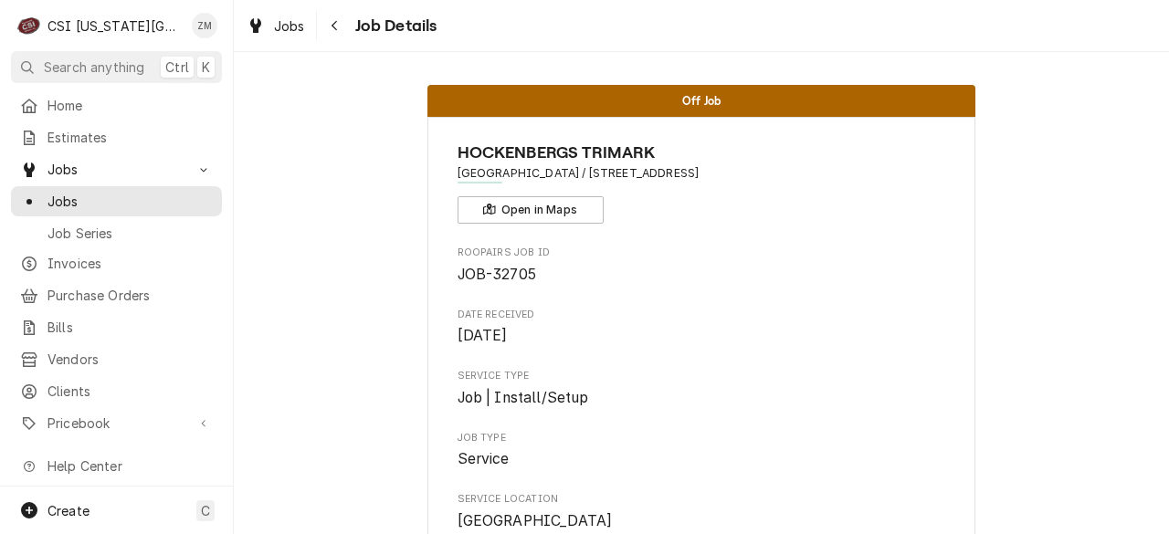
click at [340, 32] on div "Navigate back" at bounding box center [335, 25] width 18 height 18
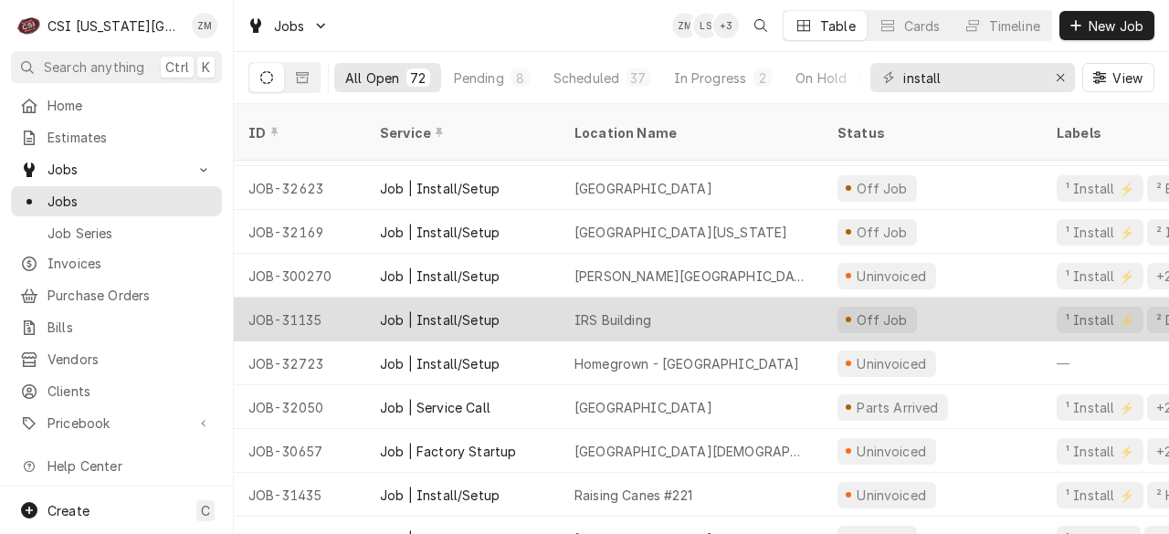
scroll to position [35, 0]
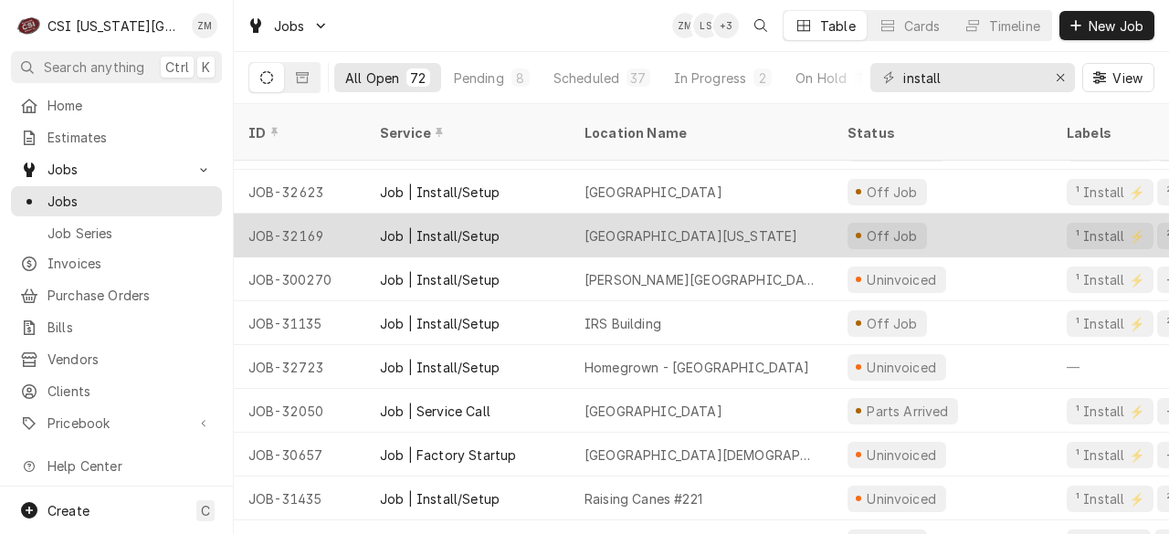
click at [598, 226] on div "[GEOGRAPHIC_DATA][US_STATE]" at bounding box center [690, 235] width 213 height 19
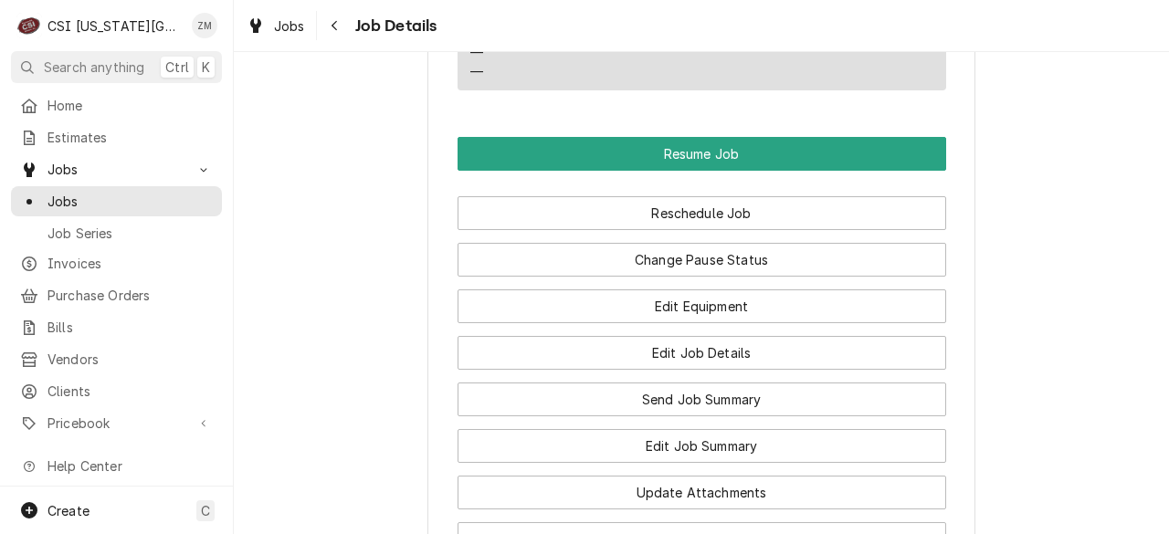
scroll to position [2617, 0]
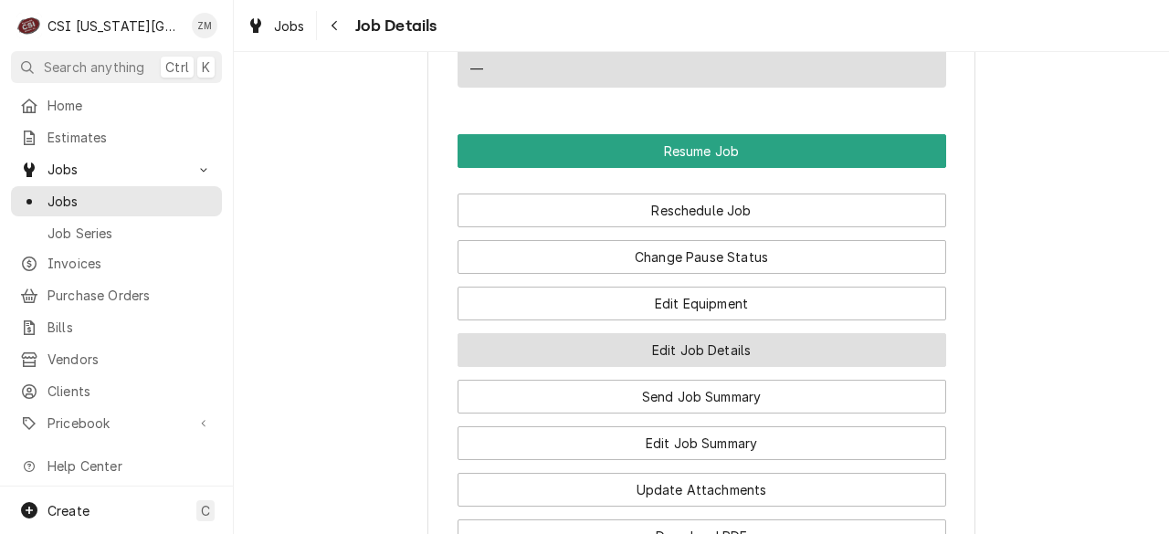
click at [712, 350] on button "Edit Job Details" at bounding box center [701, 350] width 488 height 34
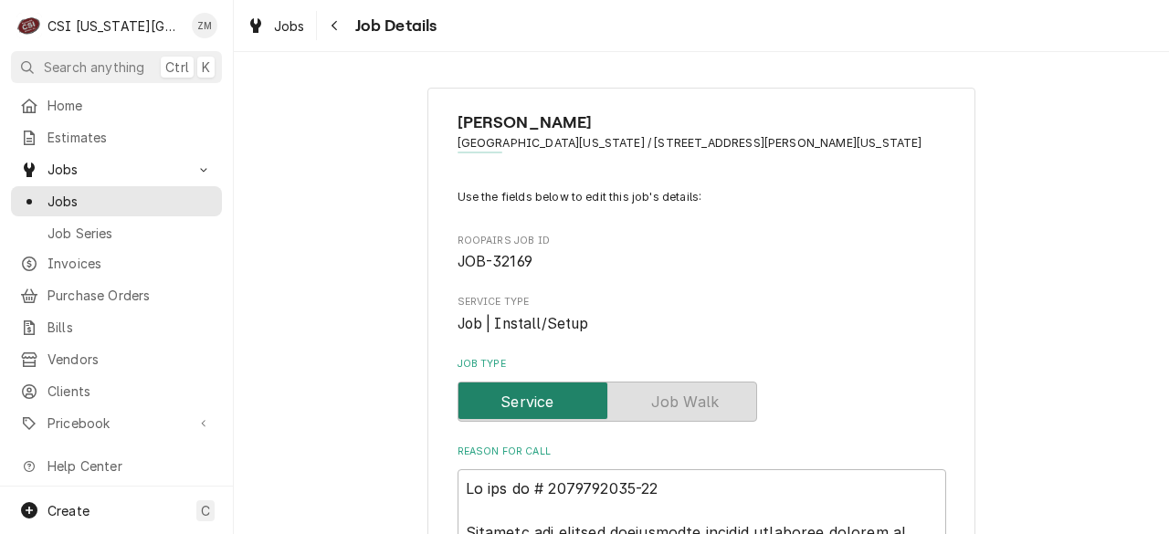
type textarea "x"
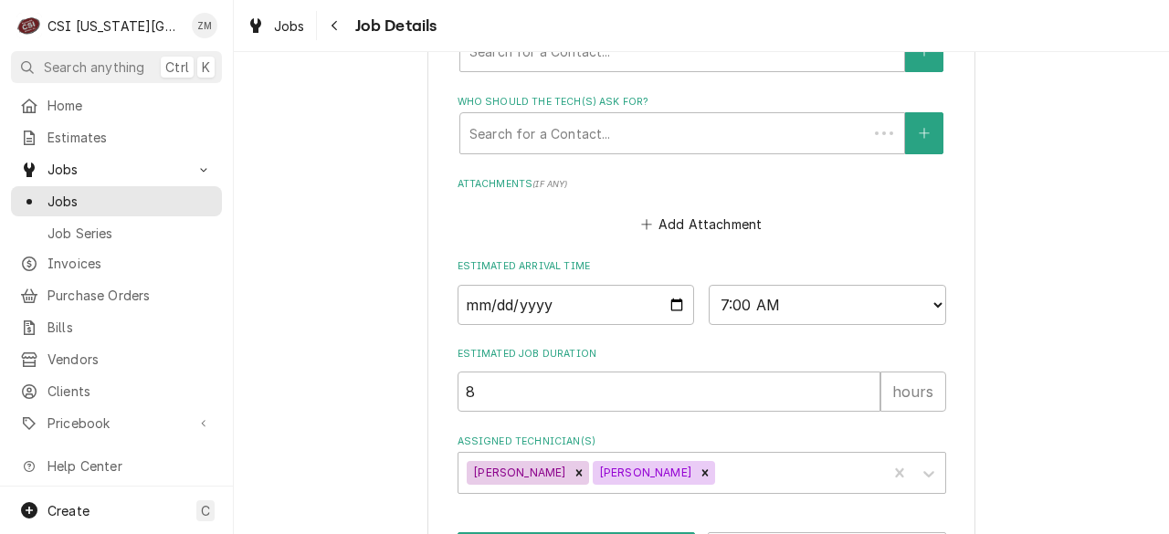
scroll to position [1613, 0]
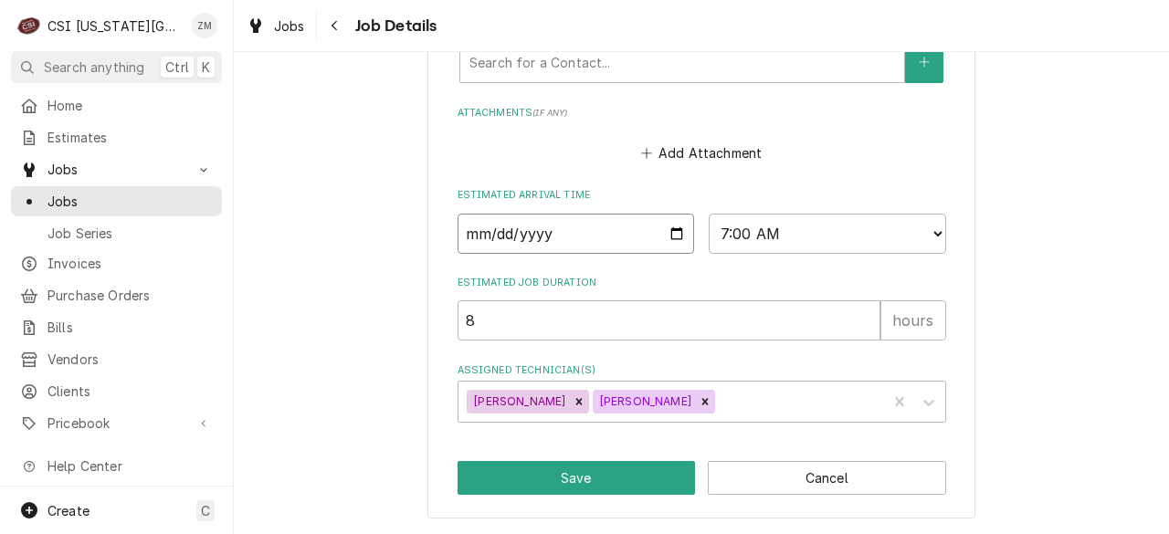
click at [672, 233] on input "[DATE]" at bounding box center [575, 234] width 237 height 40
type input "[DATE]"
click at [572, 401] on icon "Remove Will Larsen" at bounding box center [578, 401] width 13 height 13
type textarea "x"
click at [593, 405] on div "Assigned Technician(s)" at bounding box center [735, 401] width 285 height 33
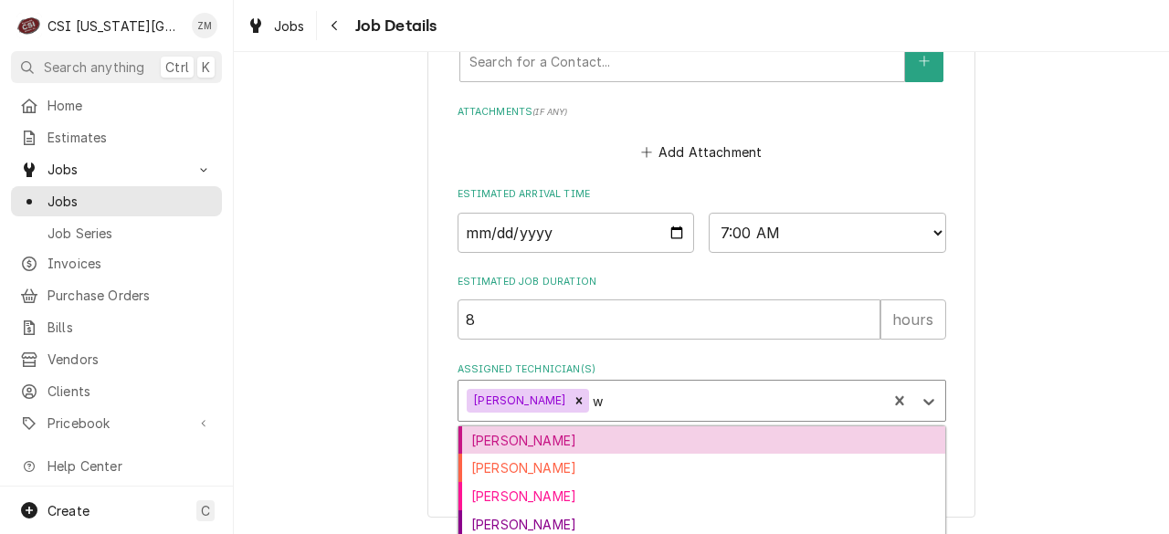
type input "wy"
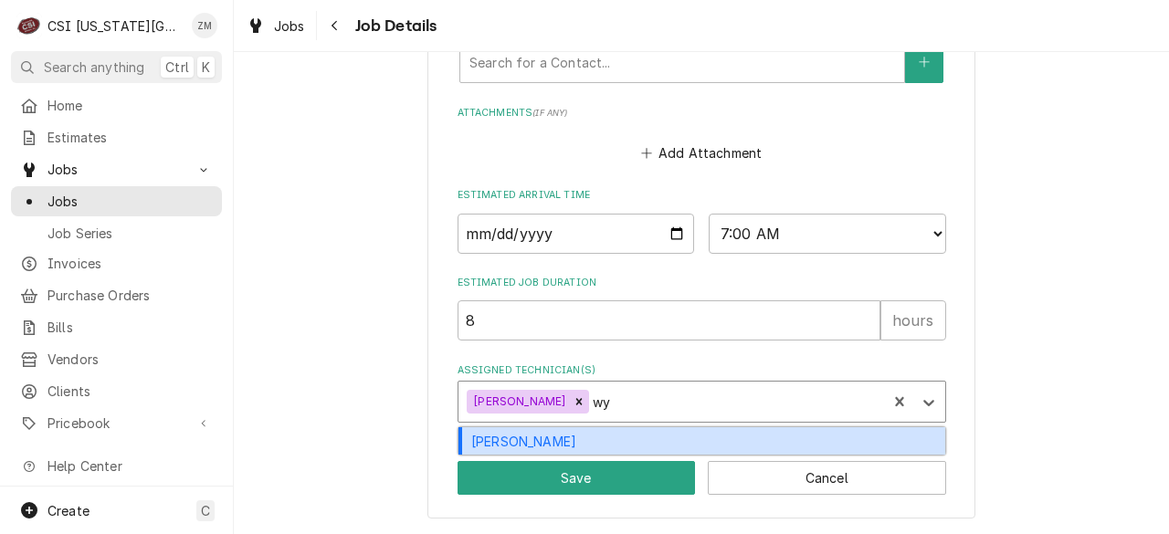
click at [513, 436] on div "[PERSON_NAME]" at bounding box center [701, 441] width 487 height 28
type textarea "x"
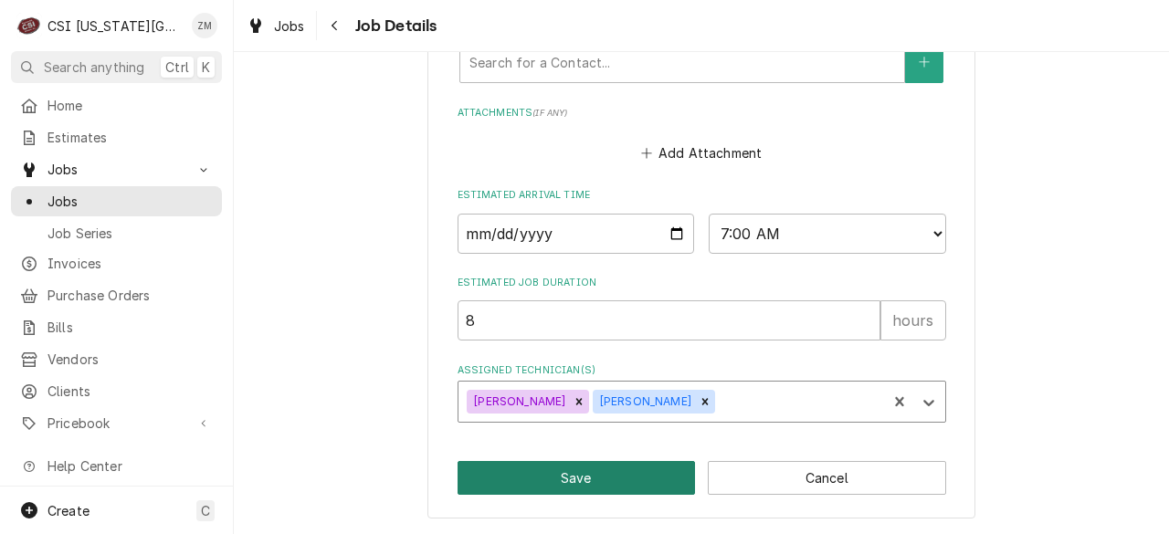
click at [541, 476] on button "Save" at bounding box center [576, 478] width 238 height 34
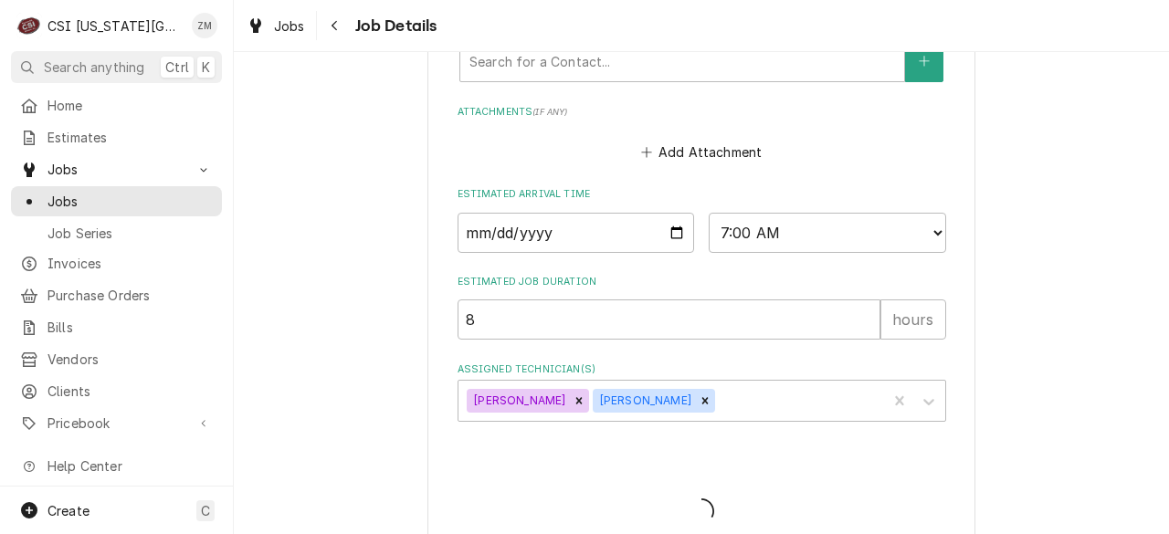
type textarea "x"
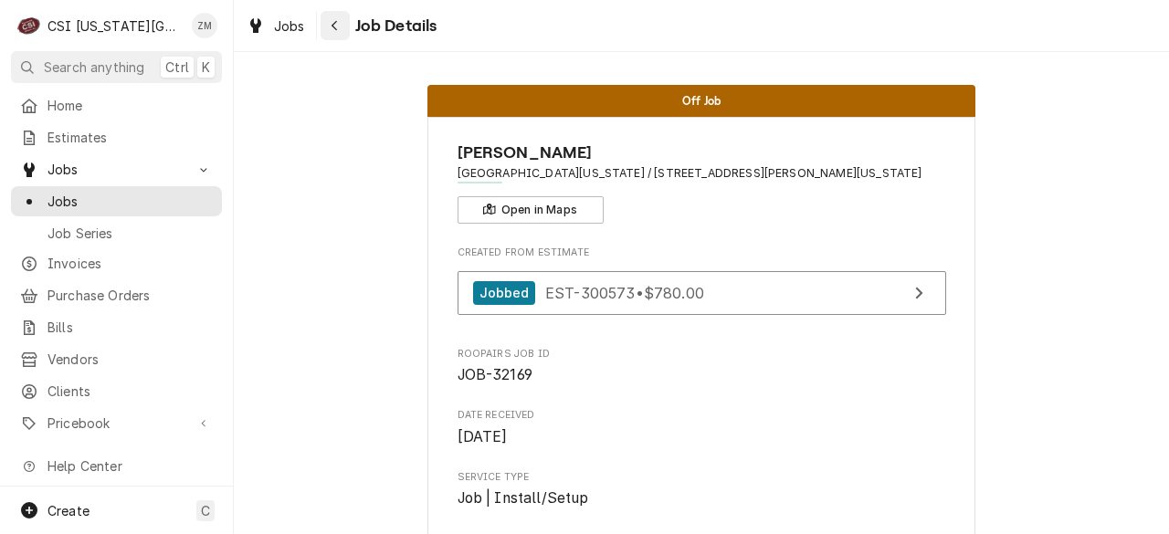
click at [336, 28] on icon "Navigate back" at bounding box center [335, 25] width 8 height 13
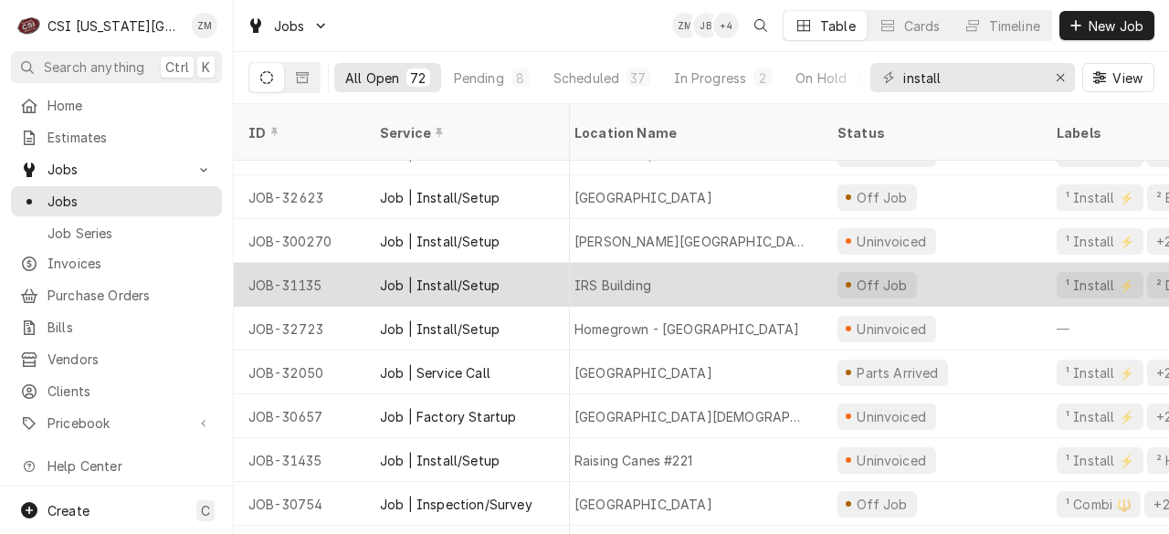
scroll to position [29, 11]
click at [695, 263] on div "IRS Building" at bounding box center [690, 285] width 263 height 44
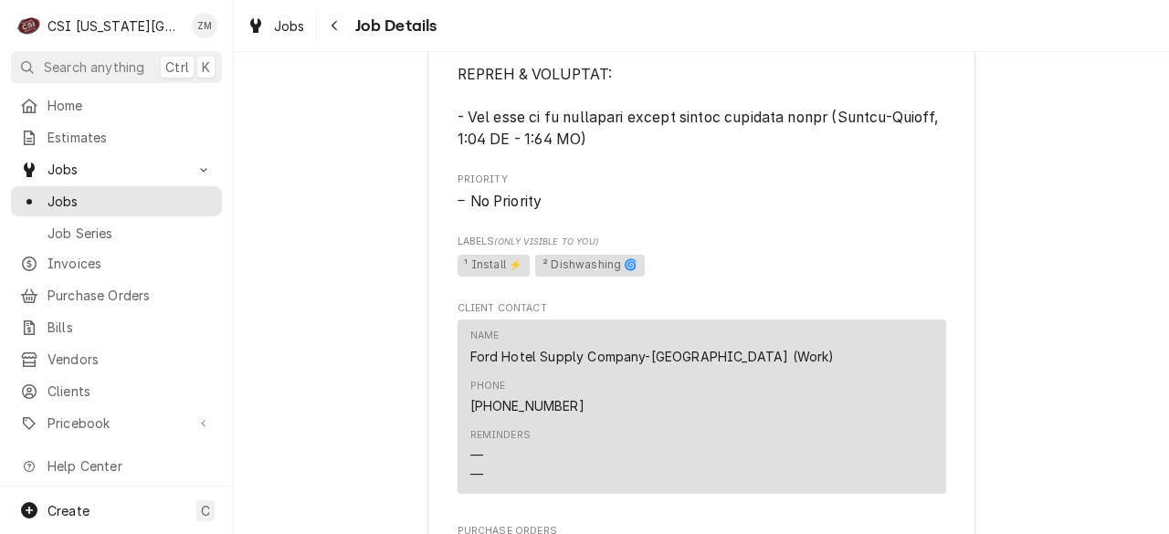
scroll to position [2866, 0]
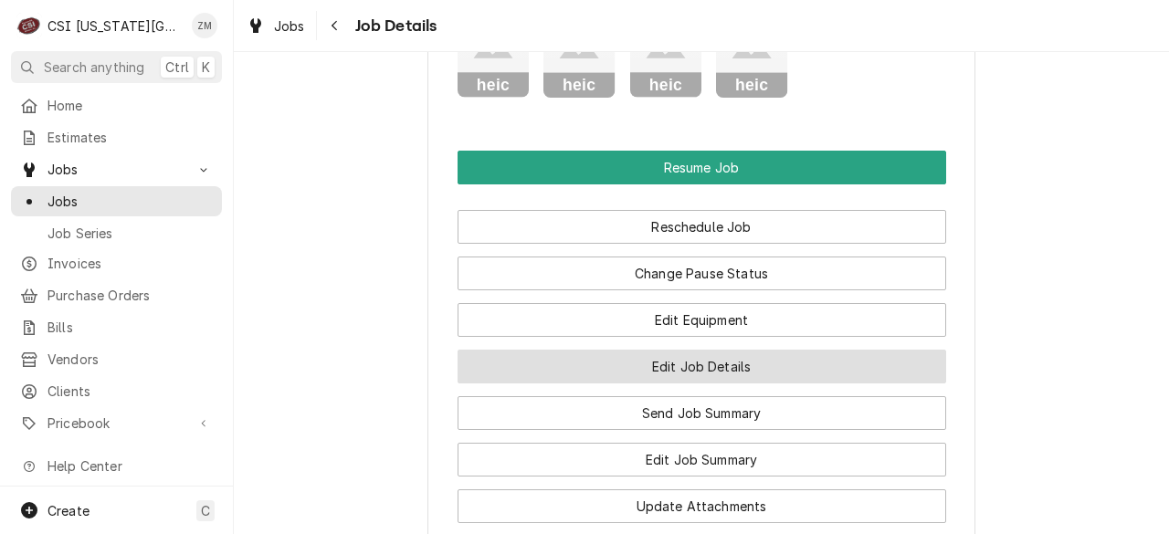
click at [714, 350] on button "Edit Job Details" at bounding box center [701, 367] width 488 height 34
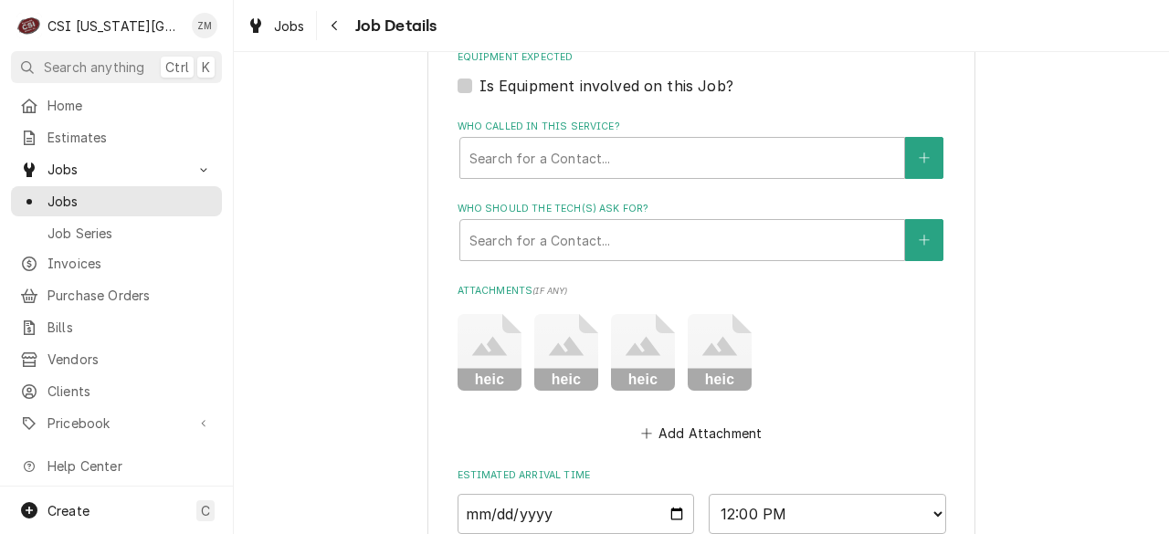
scroll to position [1847, 0]
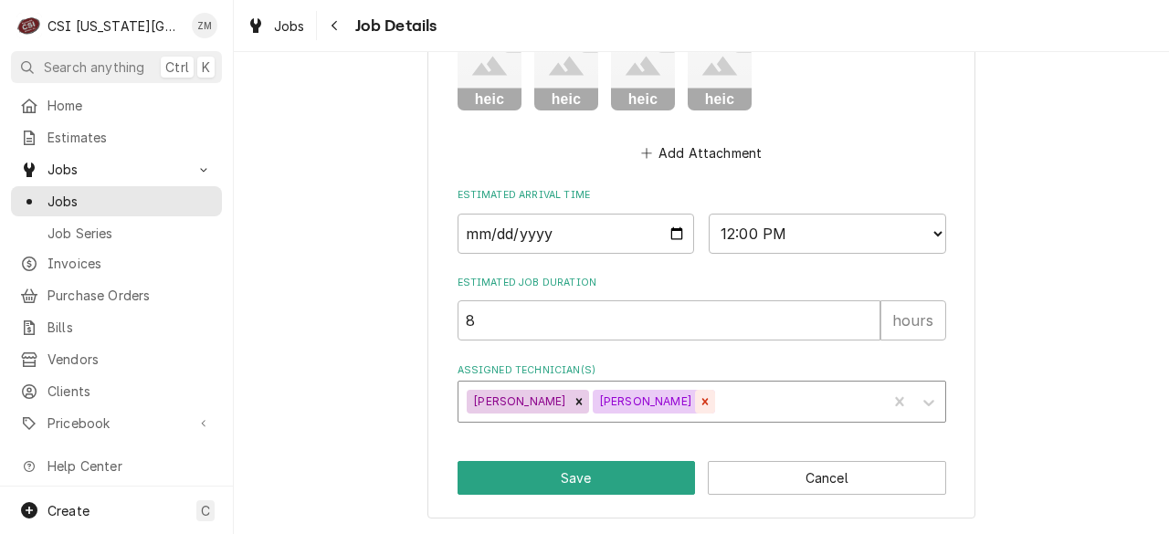
click at [698, 405] on icon "Remove Zach Harris" at bounding box center [704, 401] width 13 height 13
click at [572, 406] on icon "Remove Will Larsen" at bounding box center [578, 401] width 13 height 13
click at [669, 237] on input "2025-09-11" at bounding box center [575, 234] width 237 height 40
type textarea "x"
type input "2025-09-29"
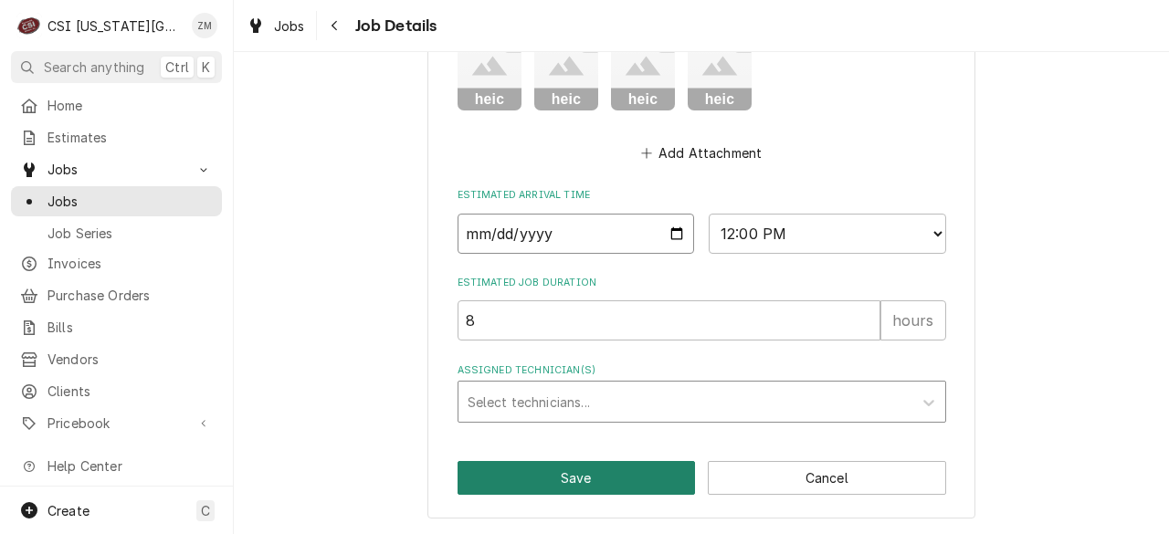
type textarea "x"
click at [931, 234] on select "AM / PM 6:00 AM 6:15 AM 6:30 AM 6:45 AM 7:00 AM 7:15 AM 7:30 AM 7:45 AM 8:00 AM…" at bounding box center [827, 234] width 237 height 40
select select "07:00:00"
click at [709, 214] on select "AM / PM 6:00 AM 6:15 AM 6:30 AM 6:45 AM 7:00 AM 7:15 AM 7:30 AM 7:45 AM 8:00 AM…" at bounding box center [827, 234] width 237 height 40
click at [513, 481] on button "Save" at bounding box center [576, 478] width 238 height 34
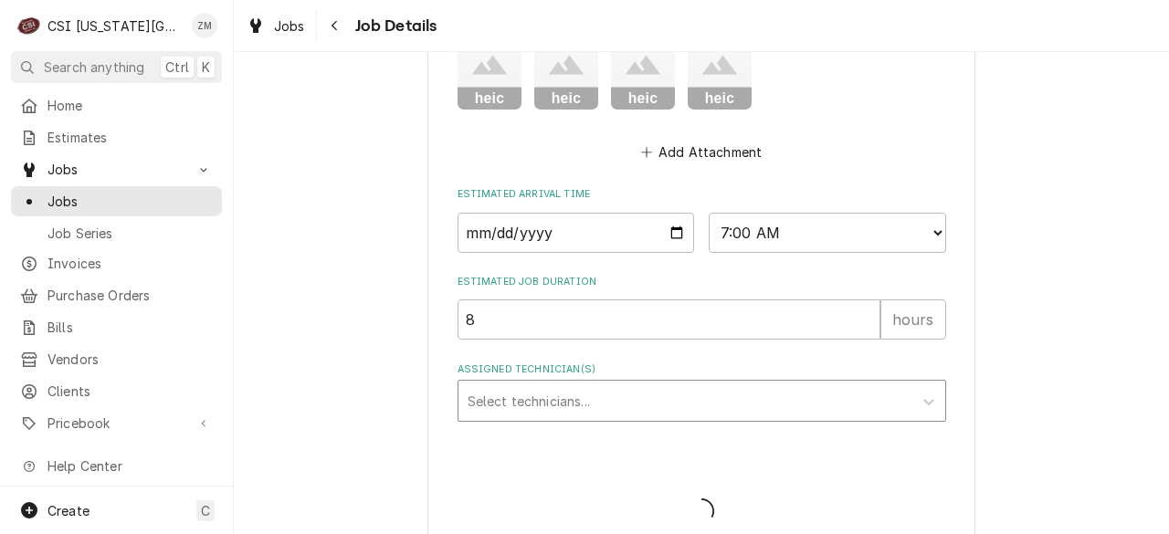
type textarea "x"
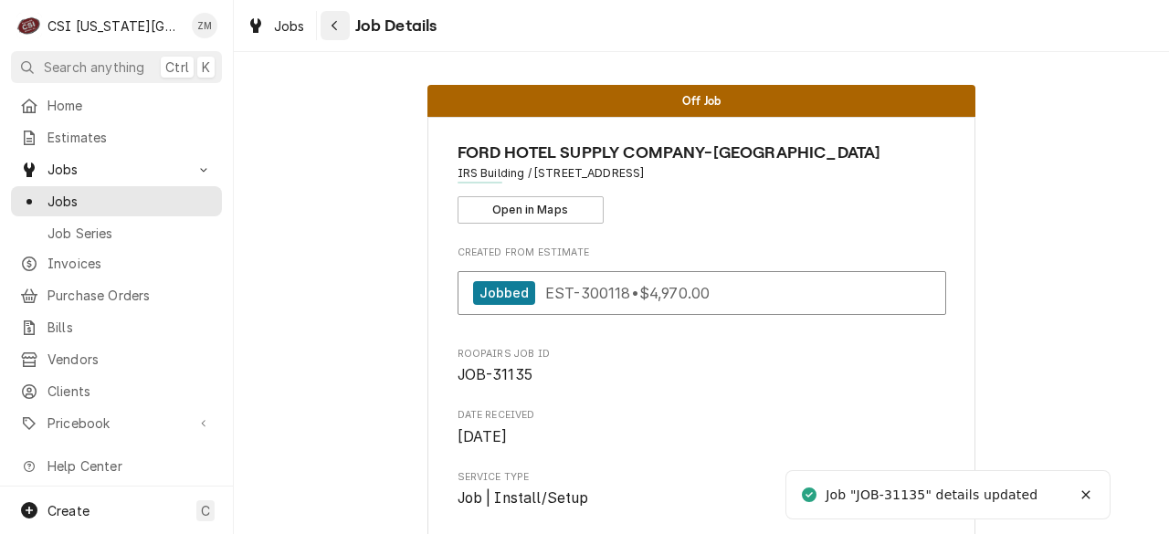
click at [329, 31] on div "Navigate back" at bounding box center [335, 25] width 18 height 18
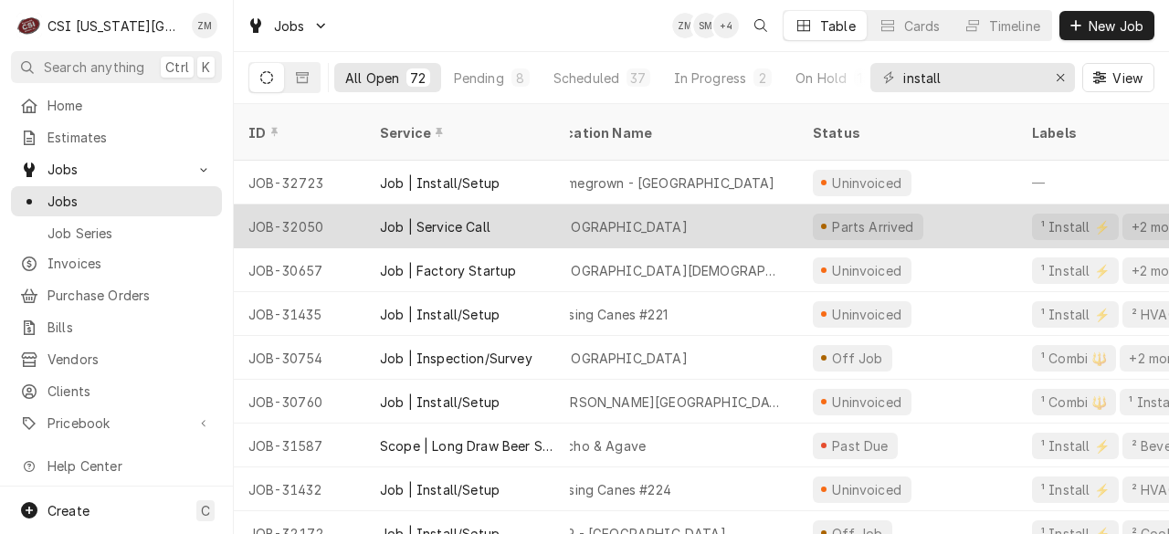
scroll to position [131, 0]
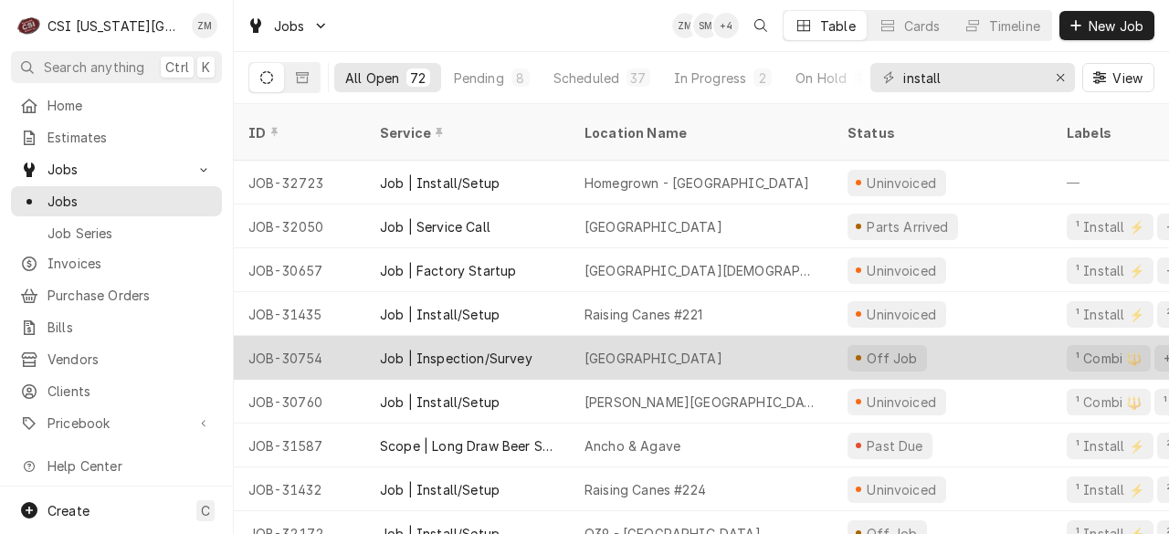
click at [694, 336] on div "[GEOGRAPHIC_DATA]" at bounding box center [701, 358] width 263 height 44
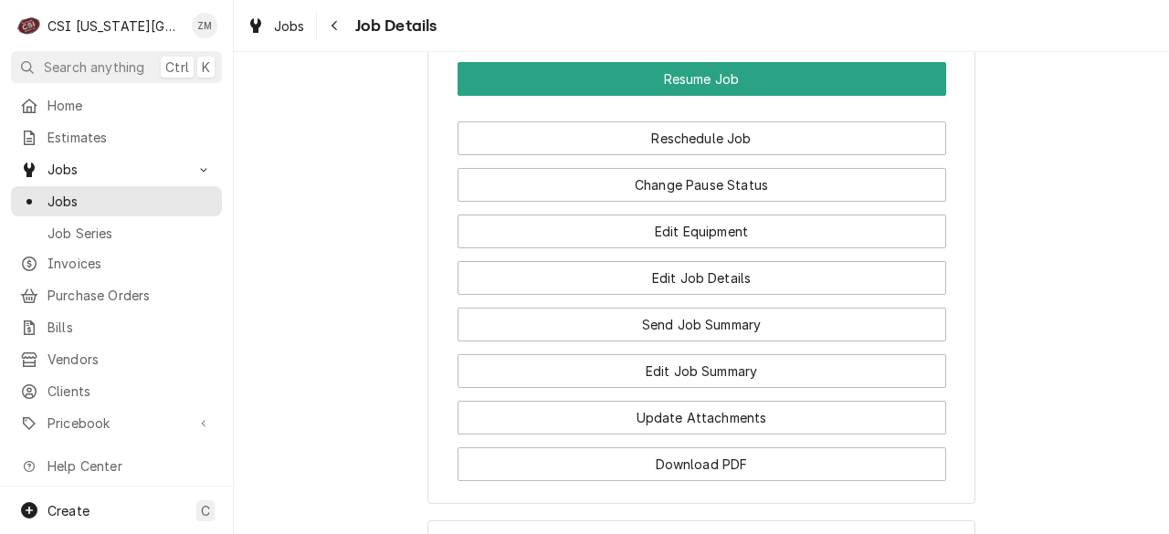
scroll to position [2672, 0]
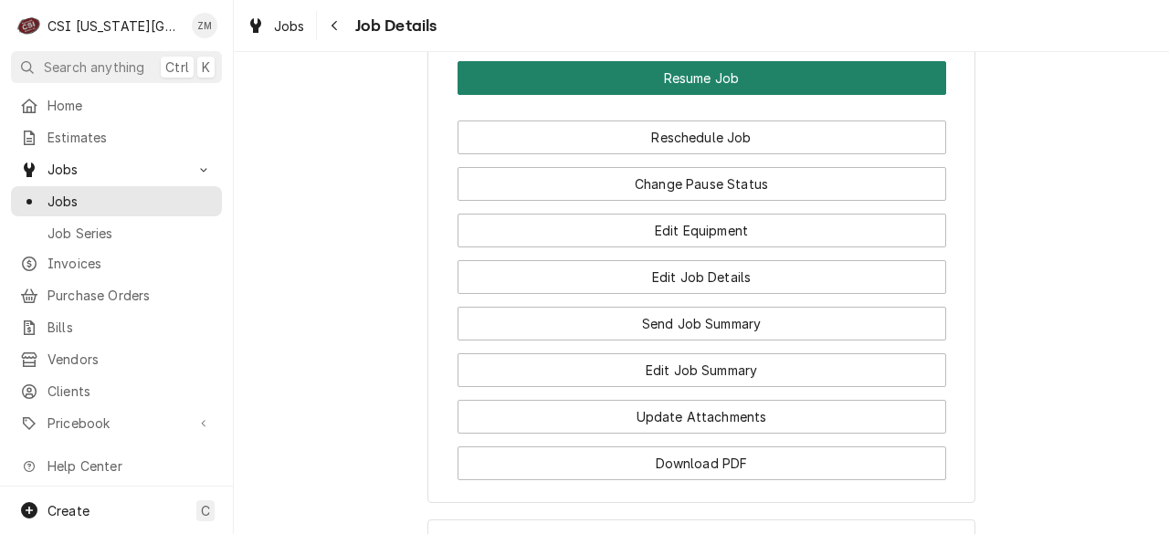
click at [722, 77] on button "Resume Job" at bounding box center [701, 78] width 488 height 34
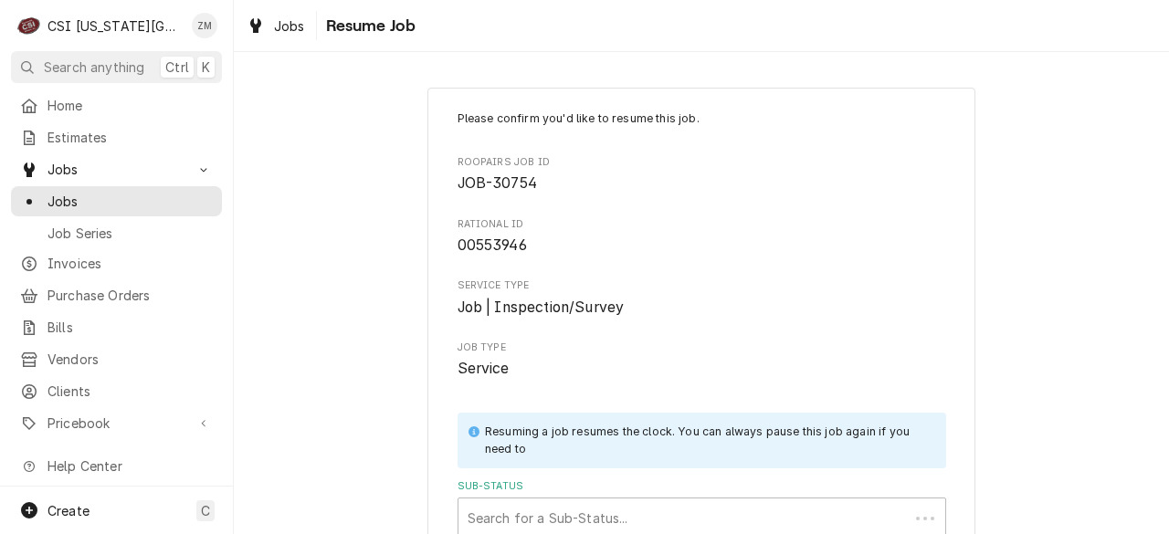
scroll to position [230, 0]
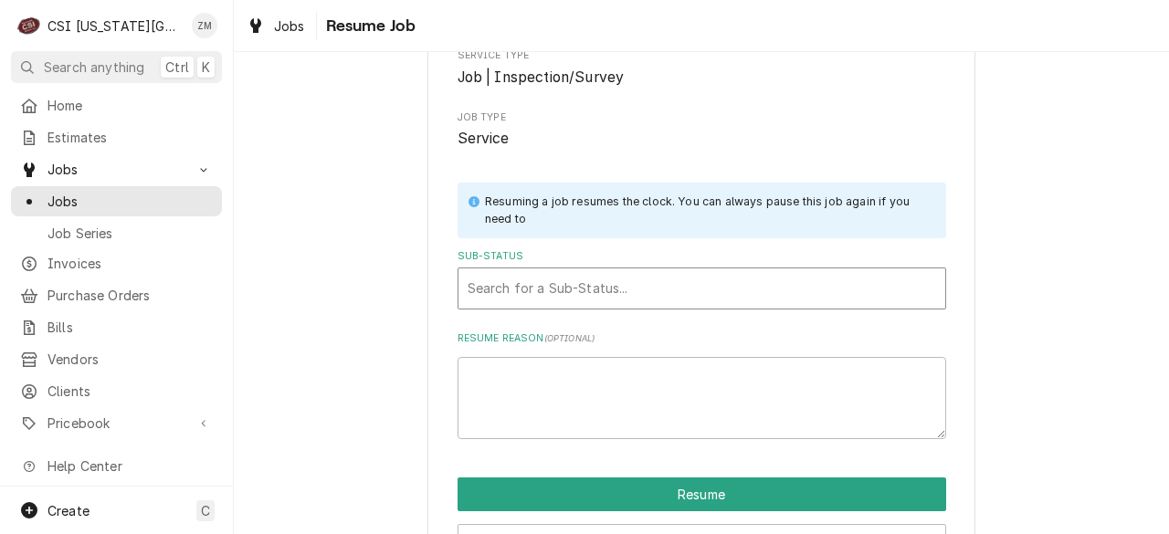
click at [633, 297] on div "Sub-Status" at bounding box center [701, 288] width 468 height 33
click at [642, 134] on span "Service" at bounding box center [701, 139] width 488 height 22
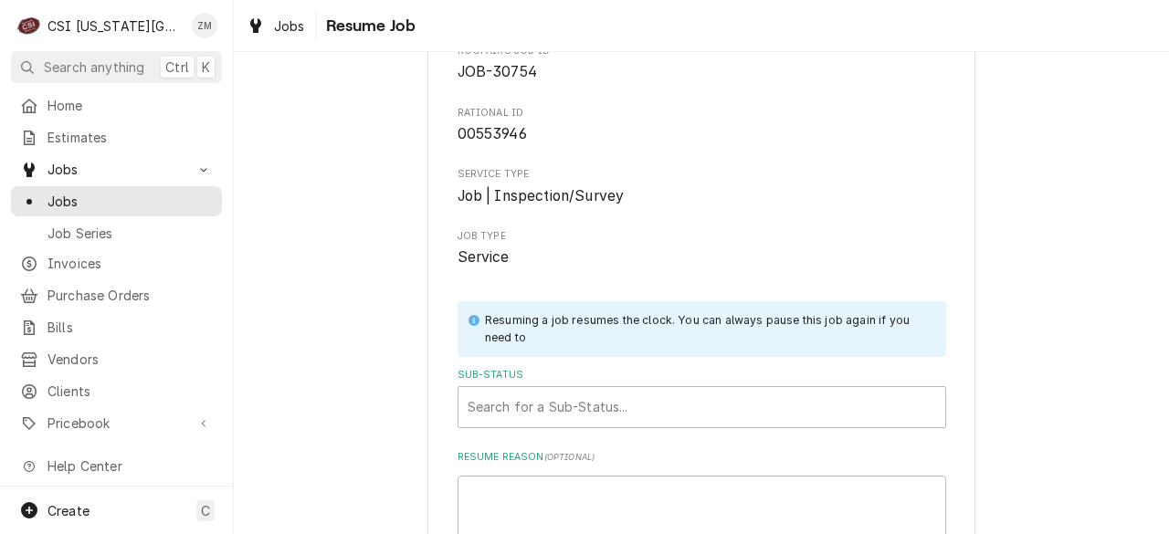
scroll to position [0, 0]
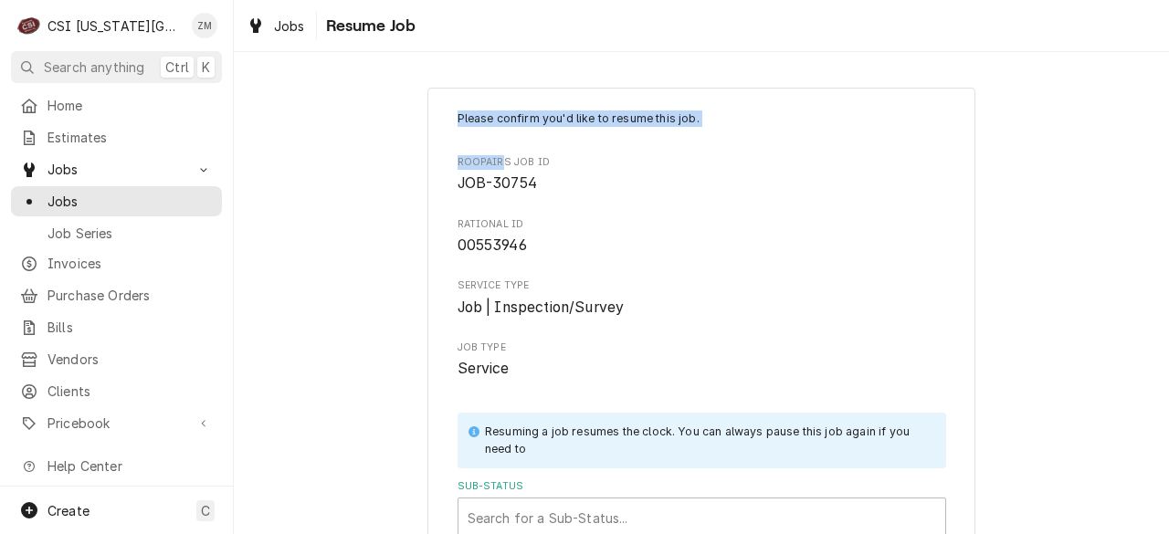
click at [492, 167] on div "Please confirm you'd like to resume this job. Roopairs Job ID JOB-30754 RATIONA…" at bounding box center [701, 449] width 935 height 756
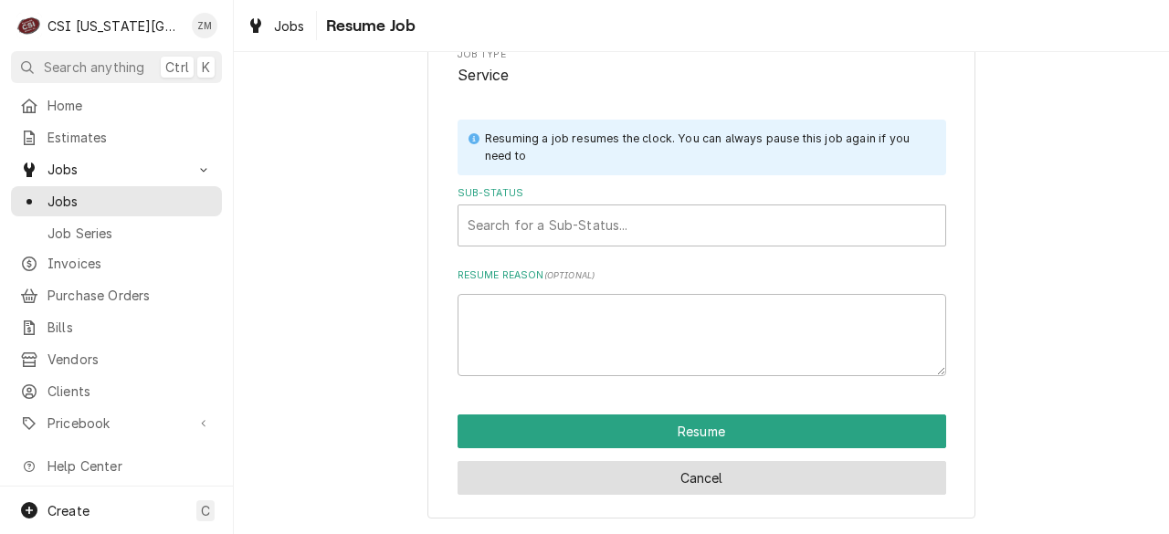
click at [774, 490] on button "Cancel" at bounding box center [701, 478] width 488 height 34
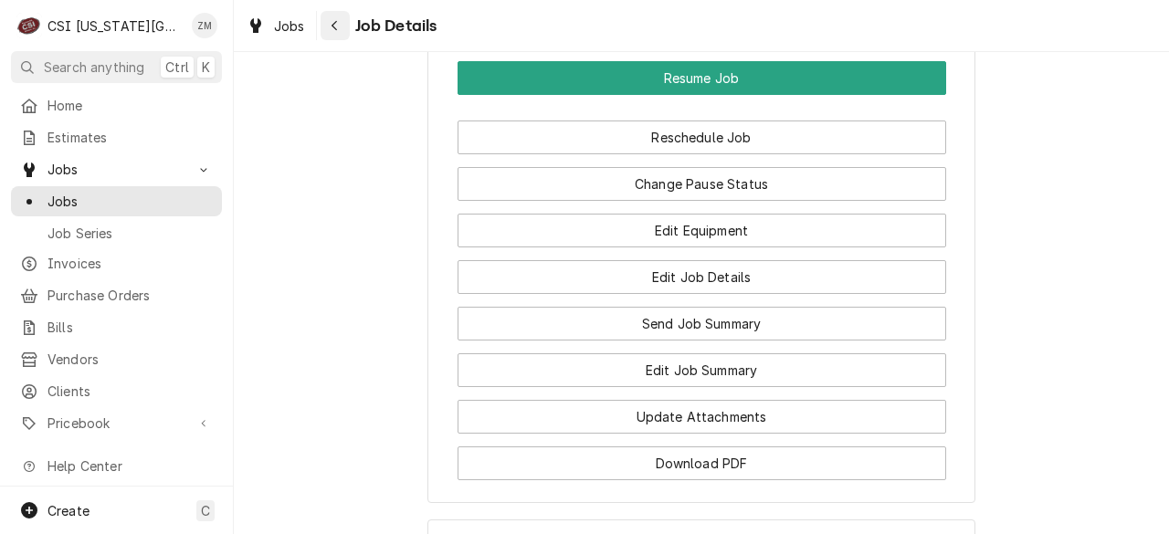
click at [339, 28] on div "Navigate back" at bounding box center [335, 25] width 18 height 18
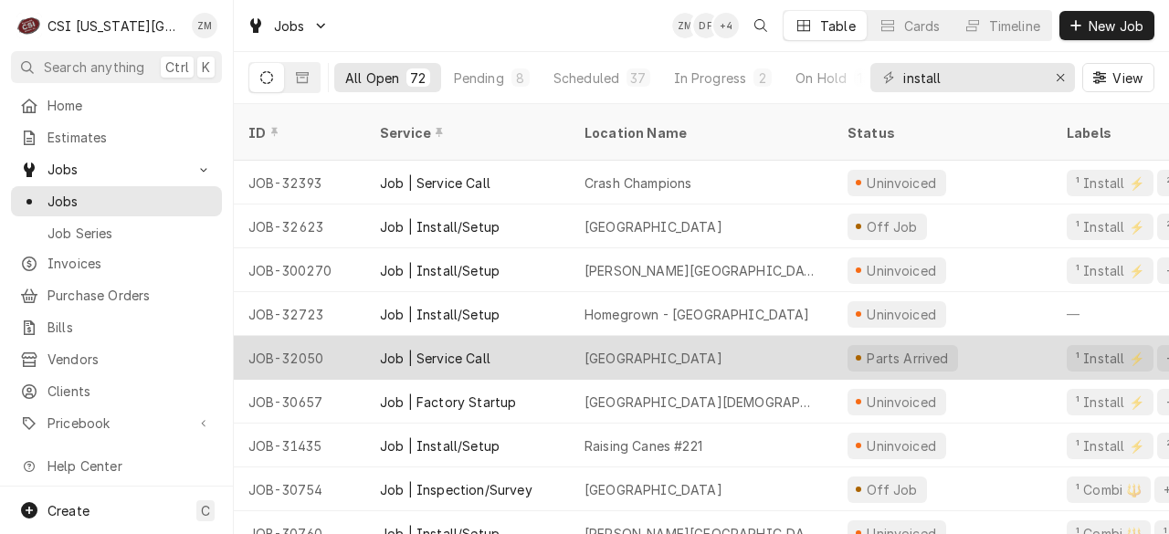
click at [595, 349] on div "Bentwood Elementary" at bounding box center [653, 358] width 138 height 19
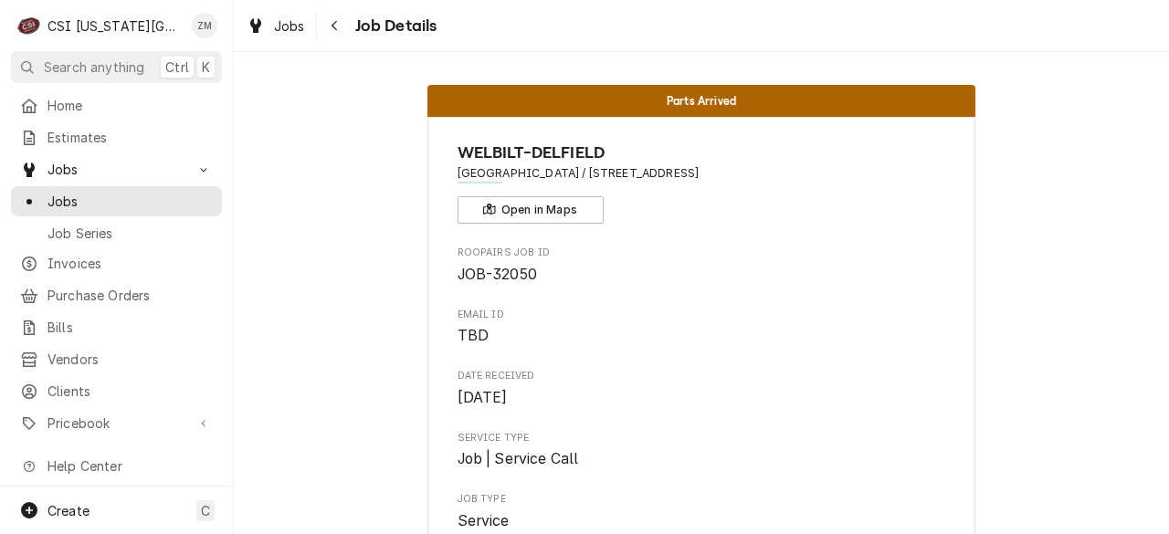
click at [345, 42] on div "Jobs Job Details" at bounding box center [701, 25] width 935 height 51
click at [341, 31] on div "Navigate back" at bounding box center [335, 25] width 18 height 18
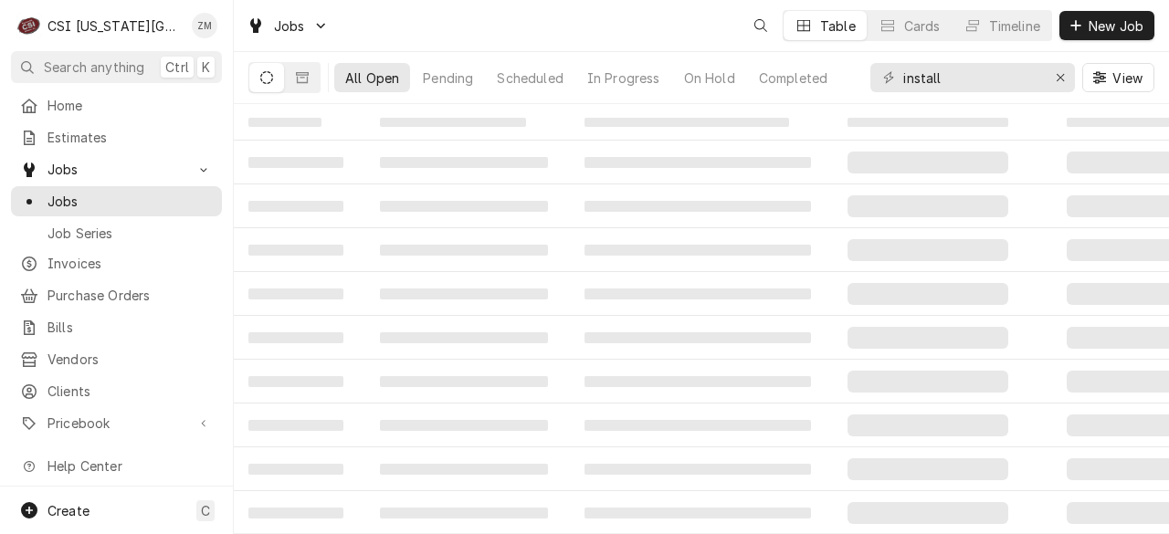
click at [635, 179] on td "‌" at bounding box center [701, 163] width 263 height 44
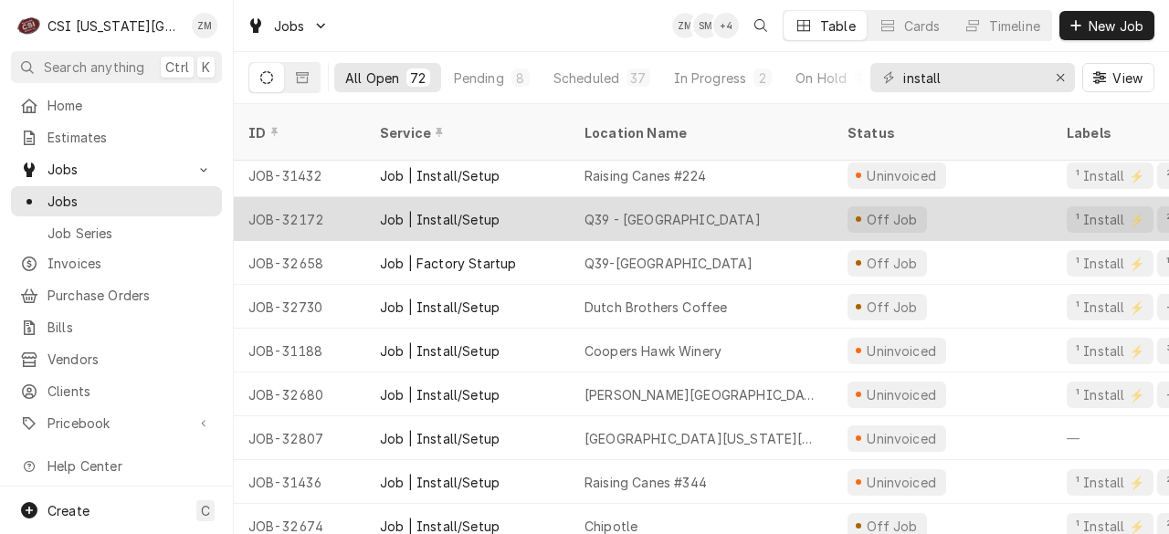
scroll to position [446, 0]
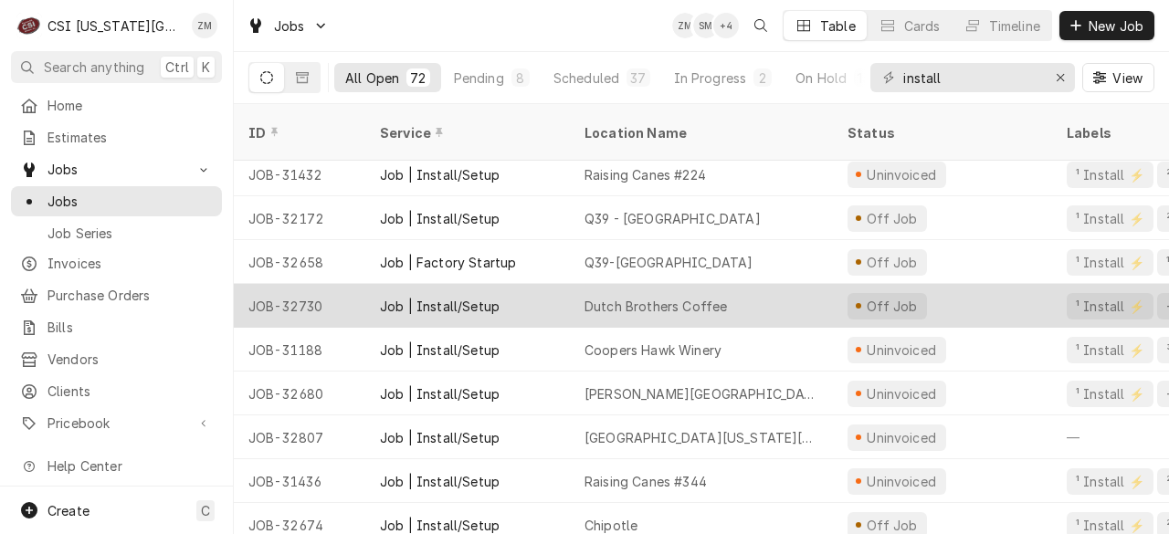
click at [749, 284] on div "Dutch Brothers Coffee" at bounding box center [701, 306] width 263 height 44
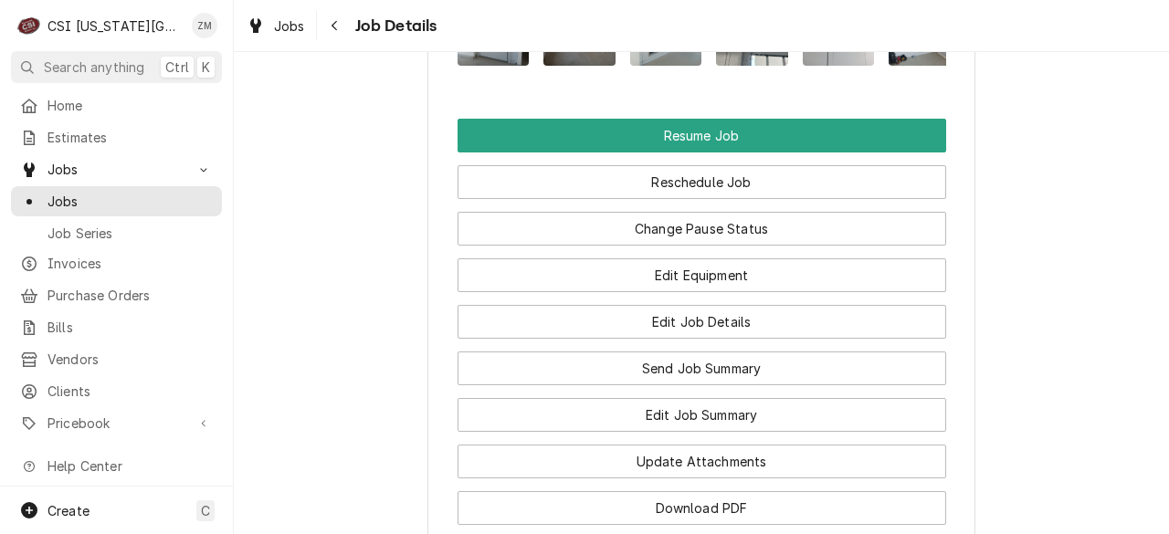
scroll to position [2828, 0]
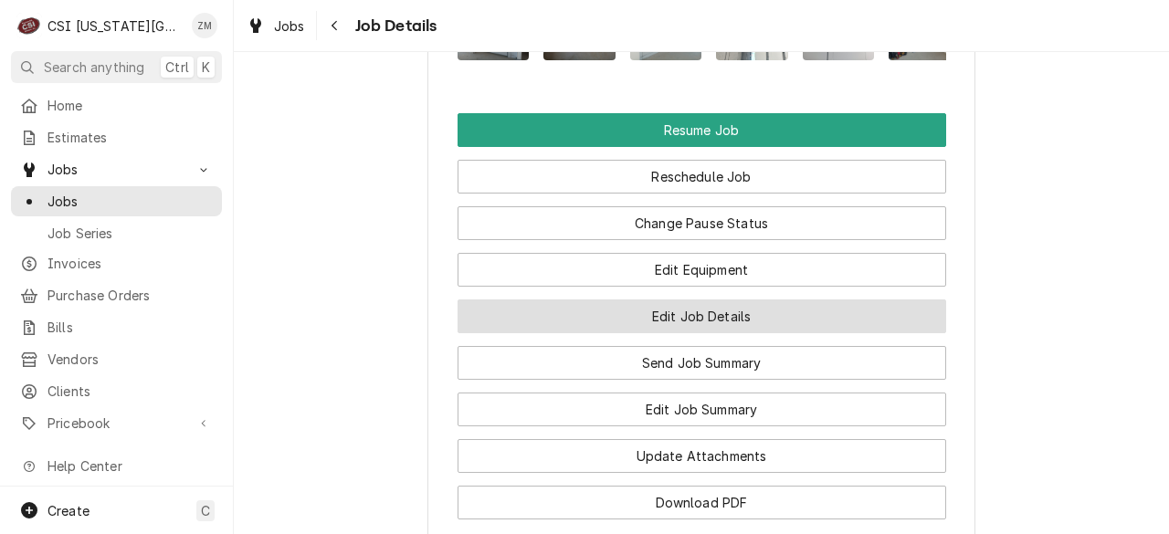
click at [728, 299] on button "Edit Job Details" at bounding box center [701, 316] width 488 height 34
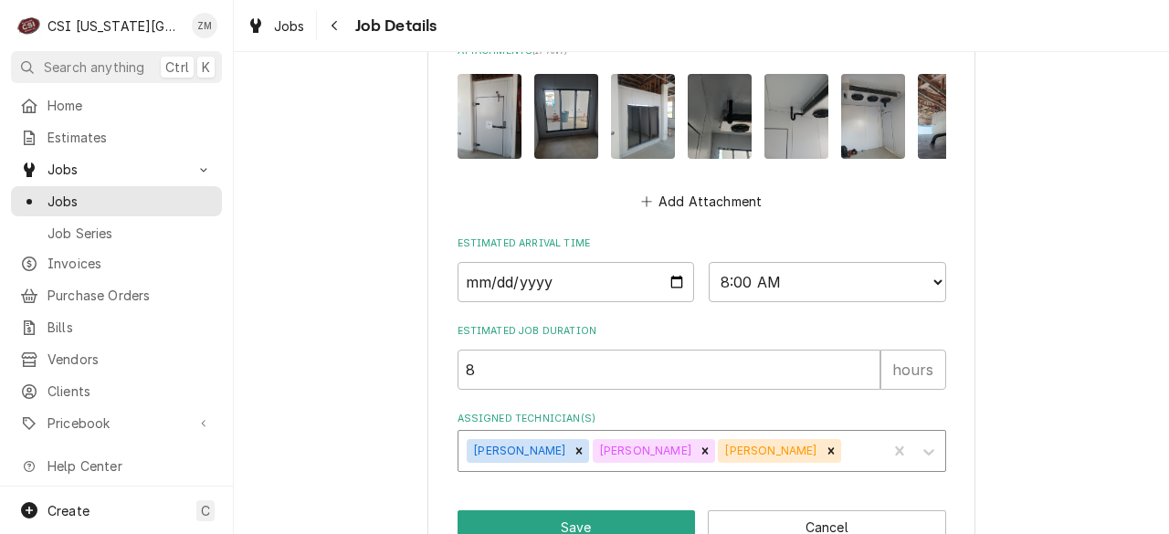
scroll to position [1828, 0]
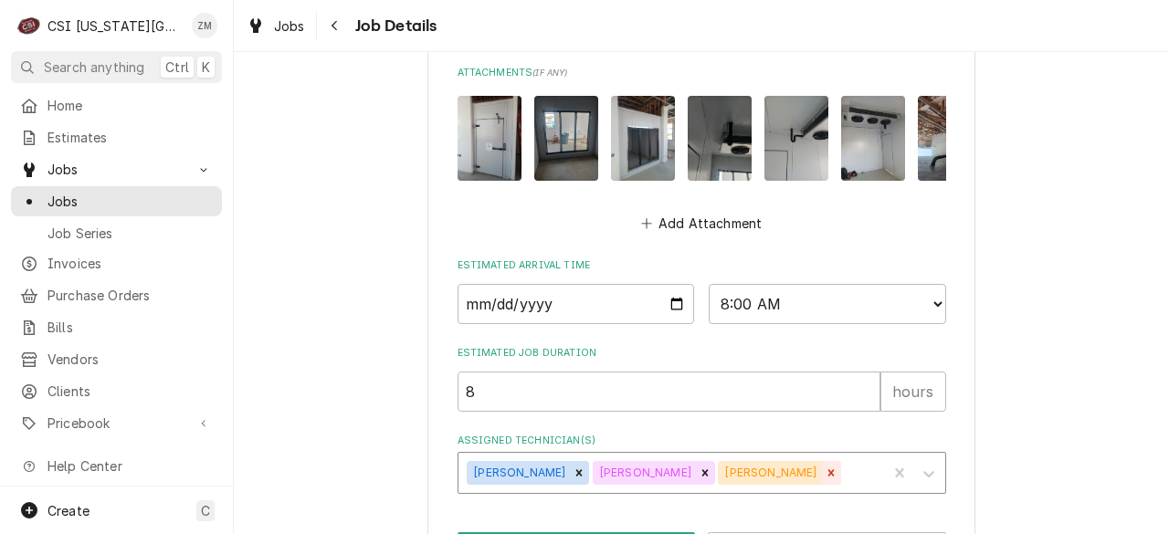
click at [827, 469] on icon "Remove Joey Stahl" at bounding box center [830, 472] width 6 height 6
click at [698, 467] on icon "Remove Jesse Hughes" at bounding box center [704, 473] width 13 height 13
click at [572, 467] on icon "Remove Adam Goodrich" at bounding box center [578, 473] width 13 height 13
click at [669, 284] on input "2025-09-16" at bounding box center [575, 304] width 237 height 40
click at [670, 284] on input "2025-09-16" at bounding box center [575, 304] width 237 height 40
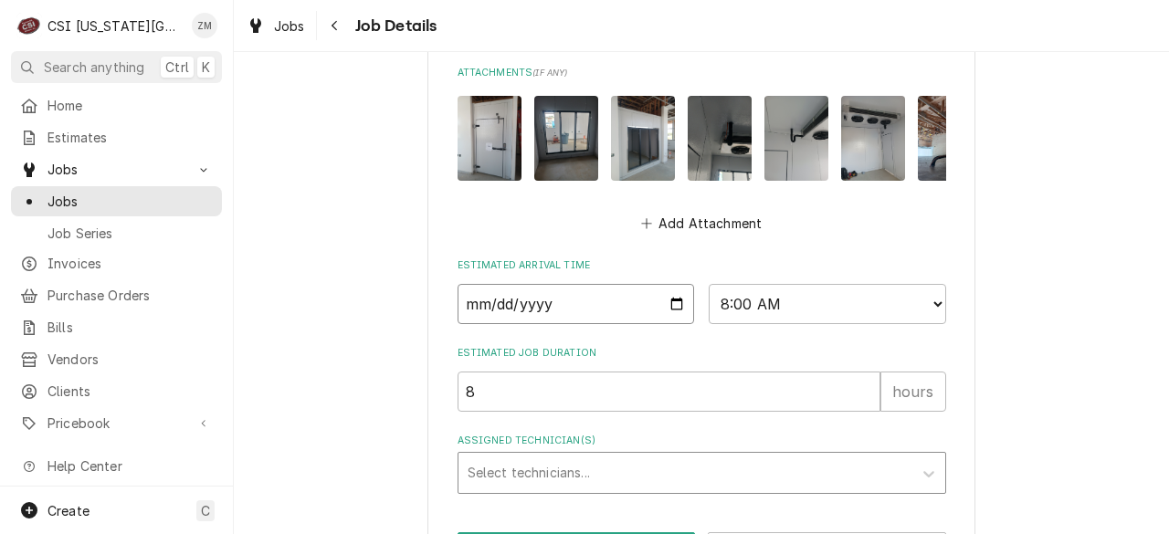
type textarea "x"
type input "2025-10-06"
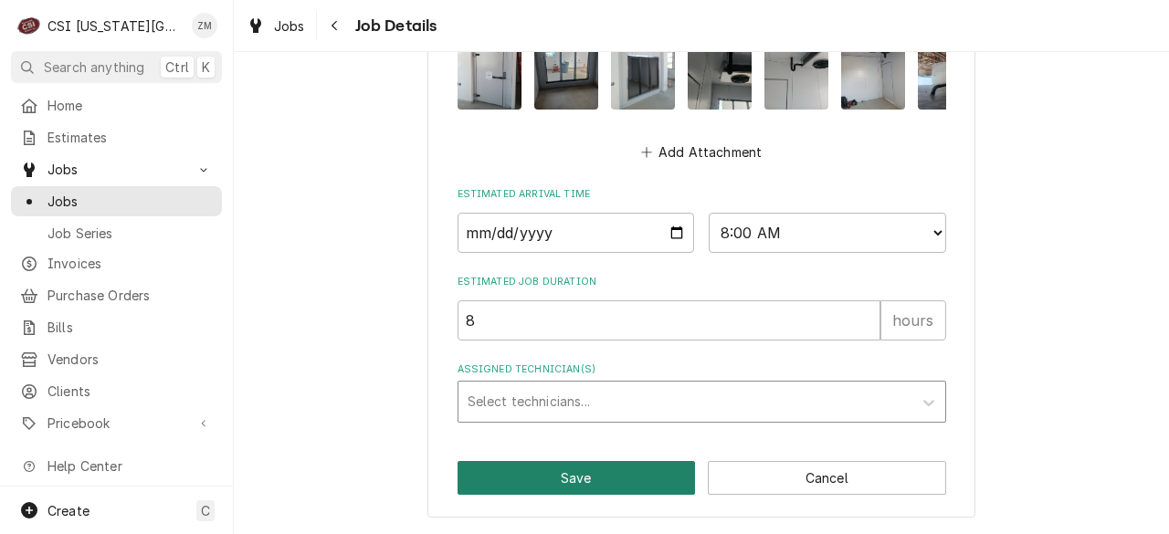
click at [510, 478] on button "Save" at bounding box center [576, 478] width 238 height 34
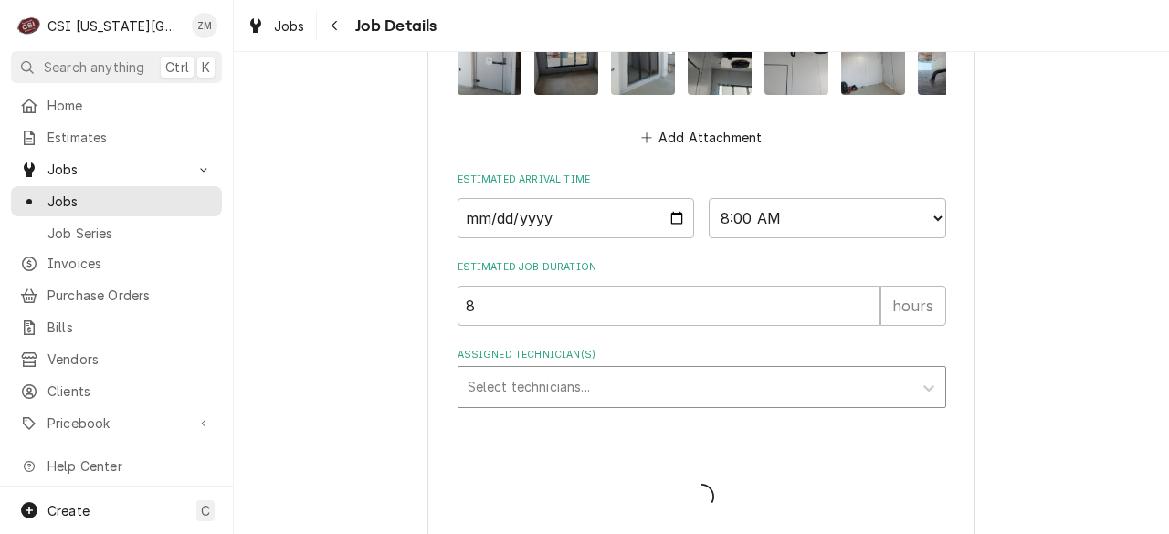
type textarea "x"
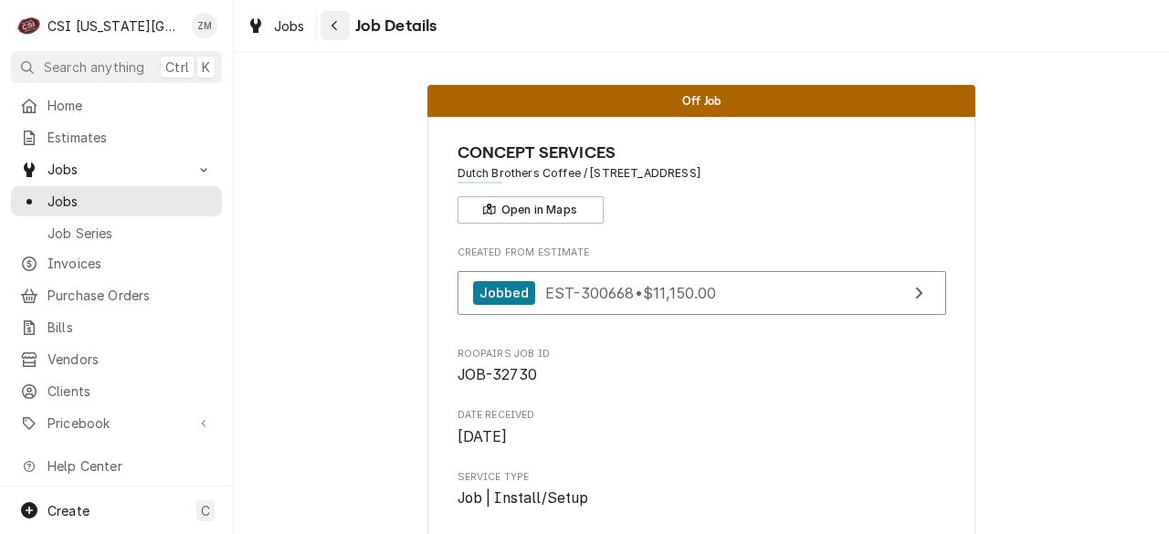
click at [324, 24] on button "Navigate back" at bounding box center [334, 25] width 29 height 29
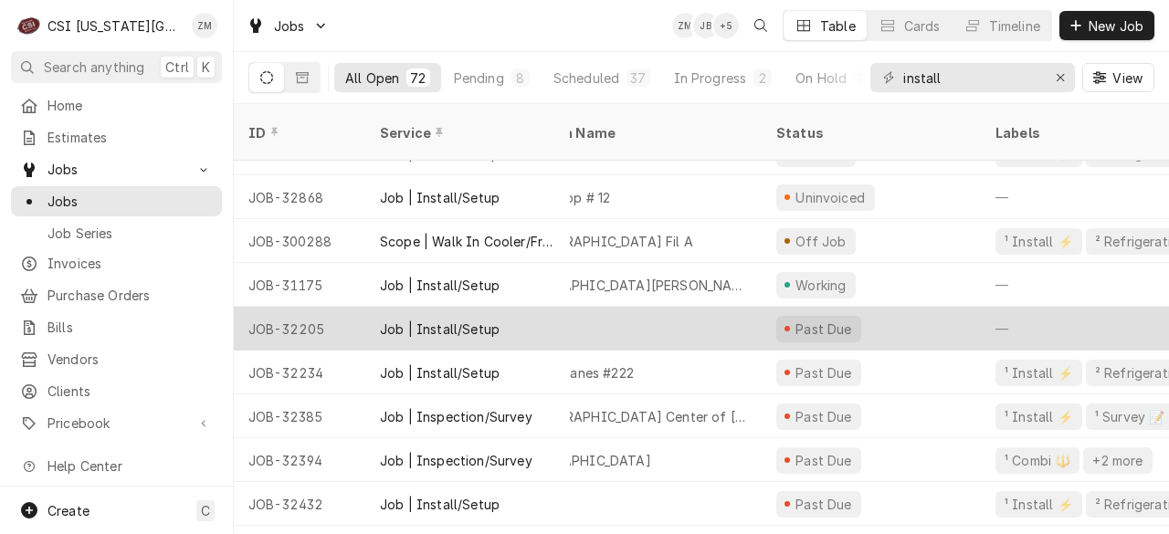
scroll to position [774, 0]
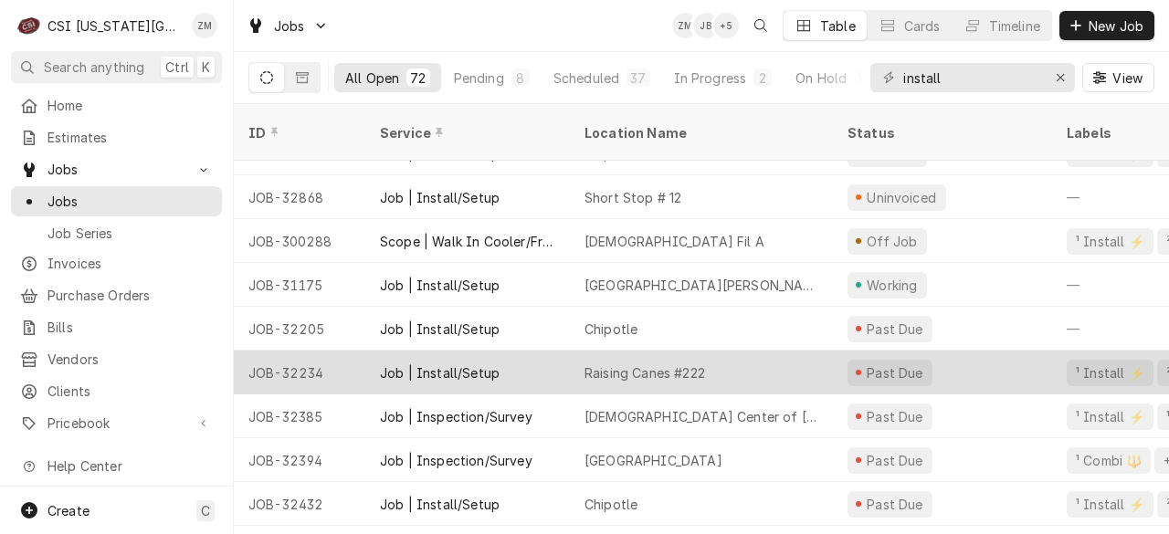
click at [643, 359] on div "Raising Canes #222" at bounding box center [701, 373] width 263 height 44
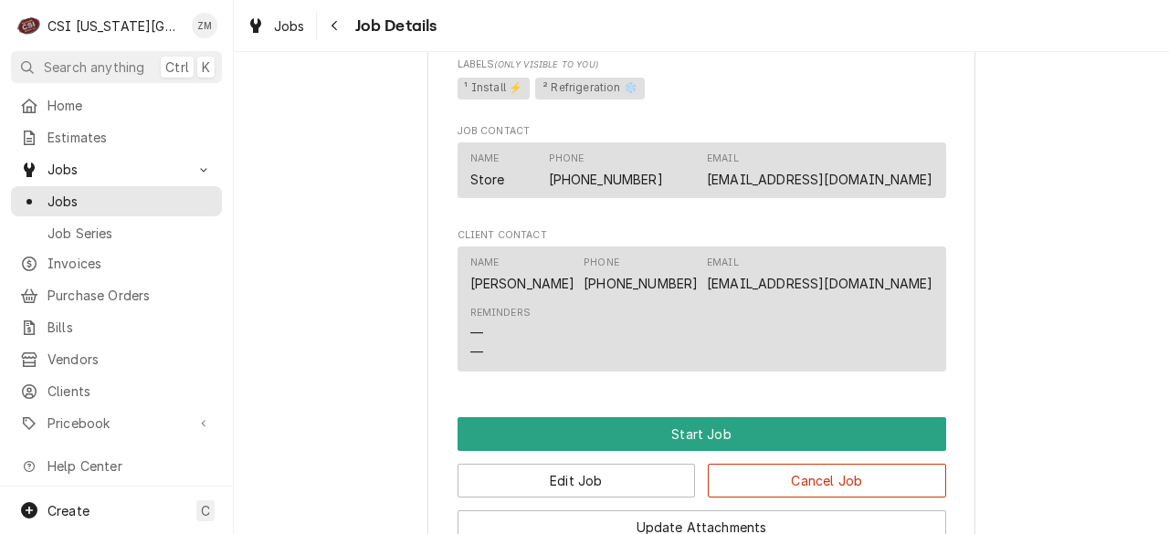
scroll to position [1956, 0]
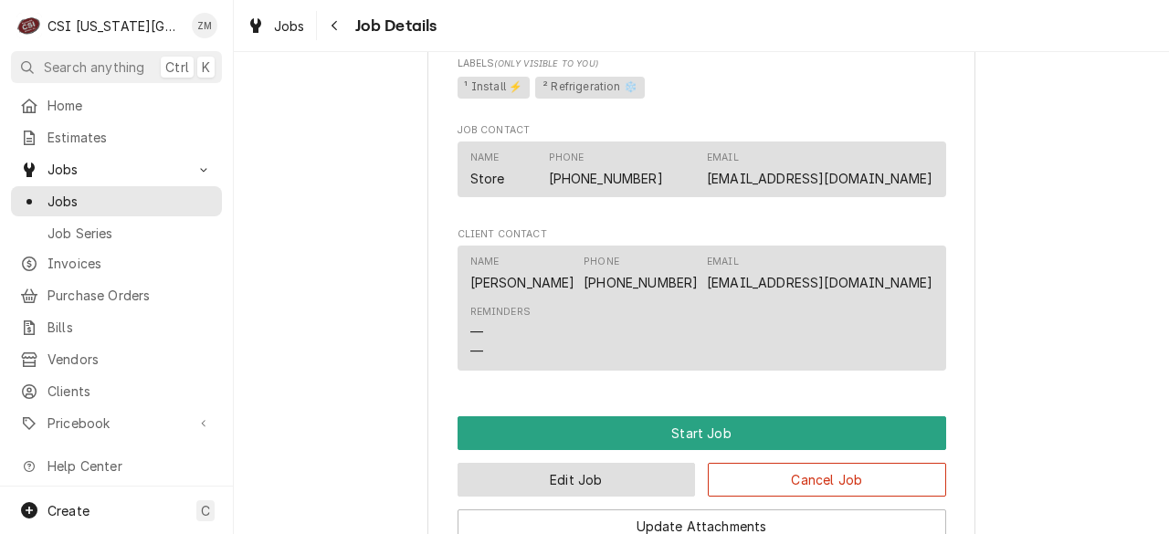
click at [583, 463] on button "Edit Job" at bounding box center [576, 480] width 238 height 34
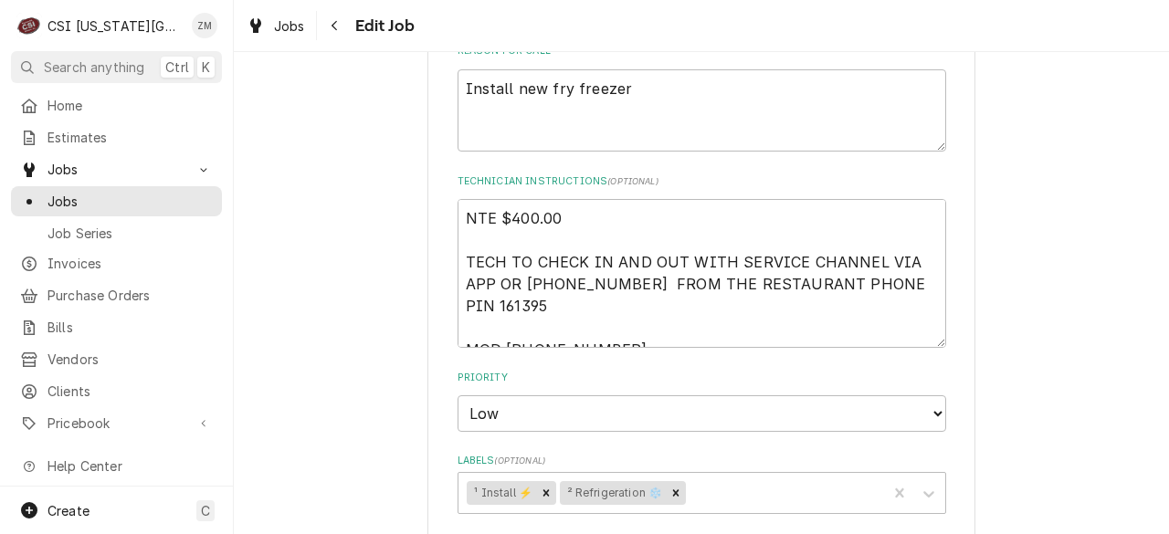
scroll to position [2417, 0]
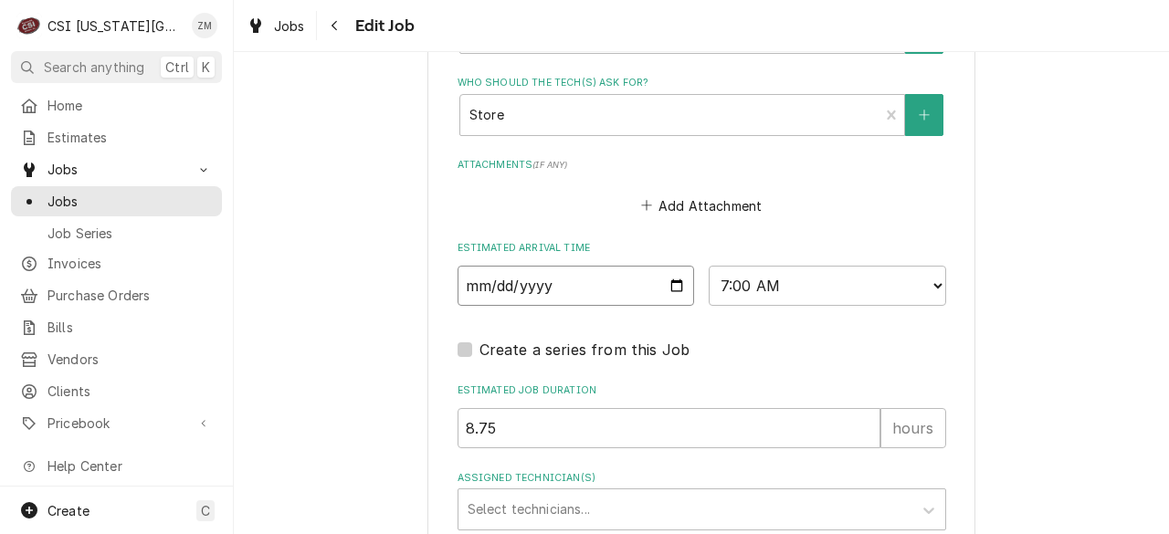
click at [670, 266] on input "[DATE]" at bounding box center [575, 286] width 237 height 40
type textarea "x"
type input "[DATE]"
type textarea "x"
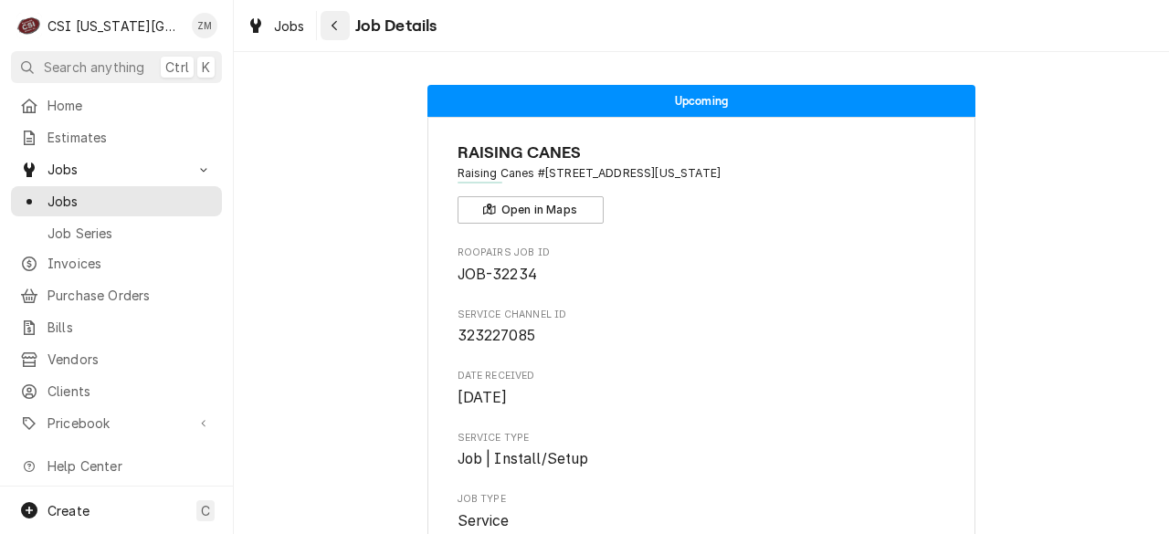
click at [326, 27] on div "Navigate back" at bounding box center [335, 25] width 18 height 18
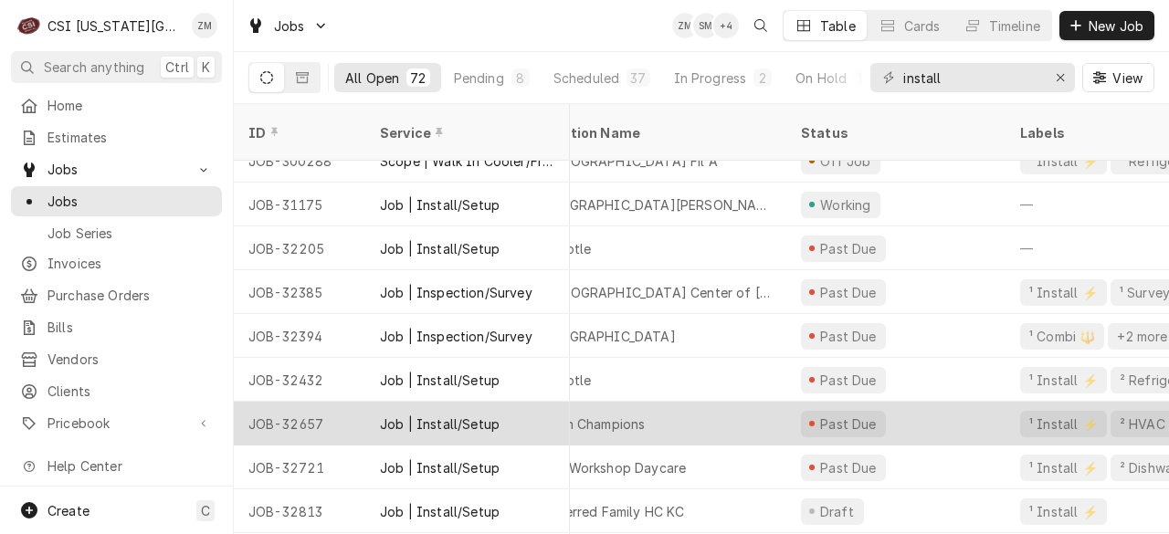
scroll to position [855, 46]
click at [635, 415] on div "Crash Champions" at bounding box center [592, 424] width 107 height 19
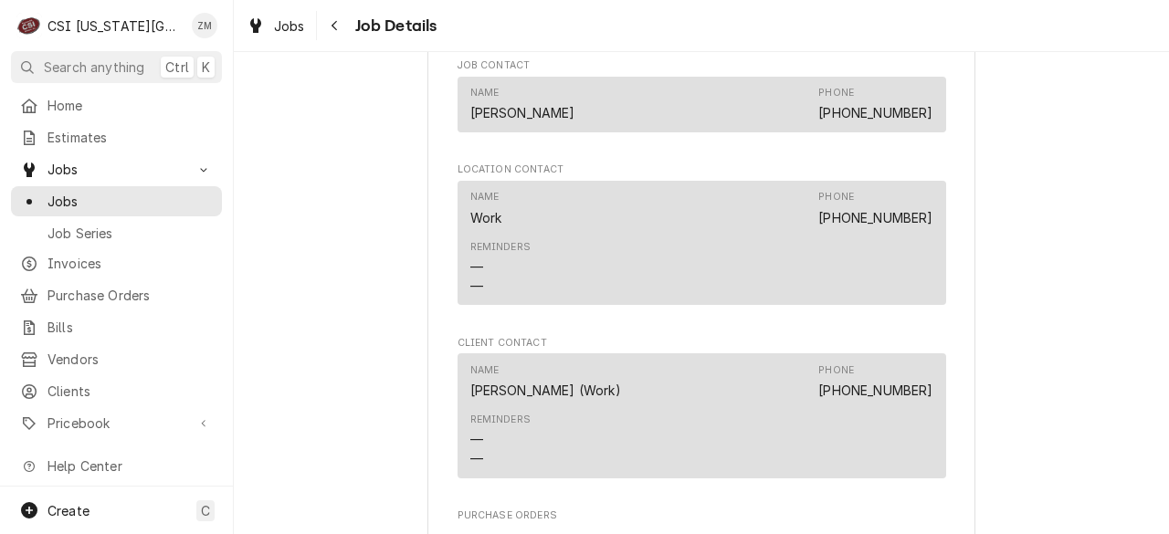
scroll to position [2114, 0]
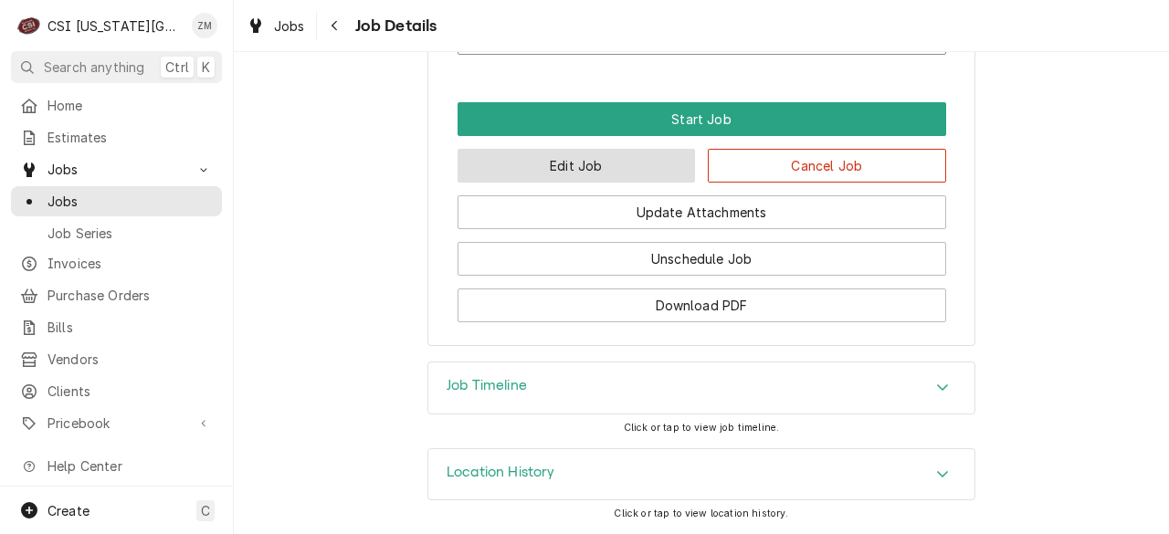
click at [524, 162] on button "Edit Job" at bounding box center [576, 166] width 238 height 34
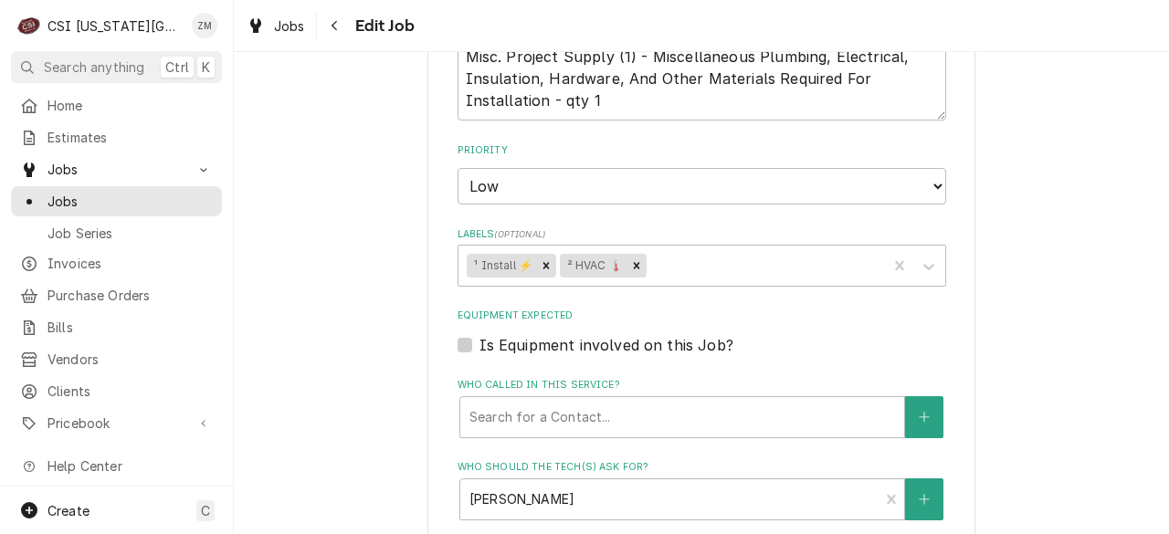
scroll to position [1682, 0]
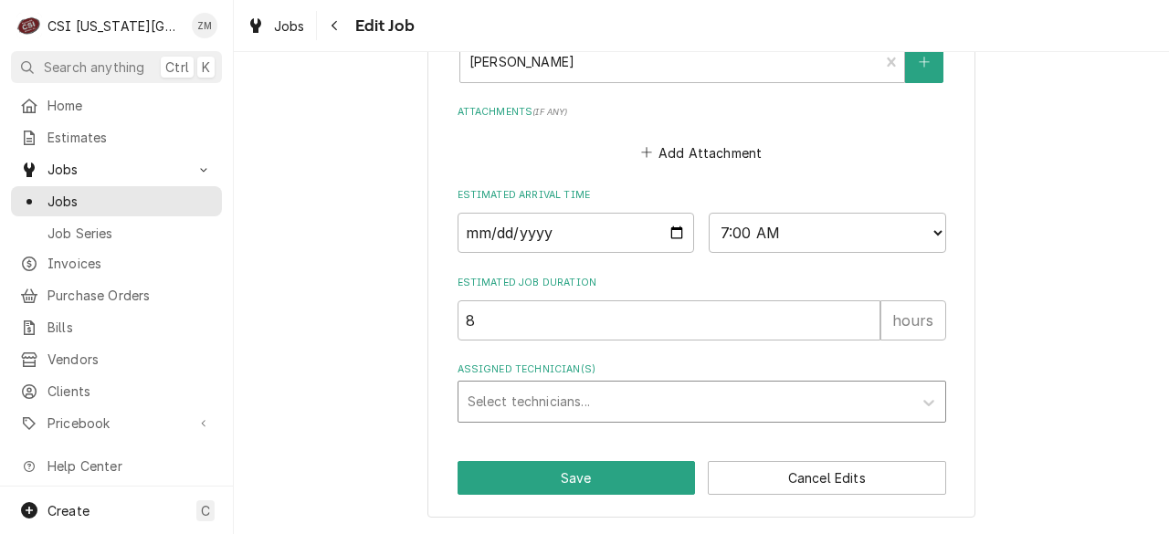
click at [493, 404] on div "Assigned Technician(s)" at bounding box center [685, 401] width 436 height 33
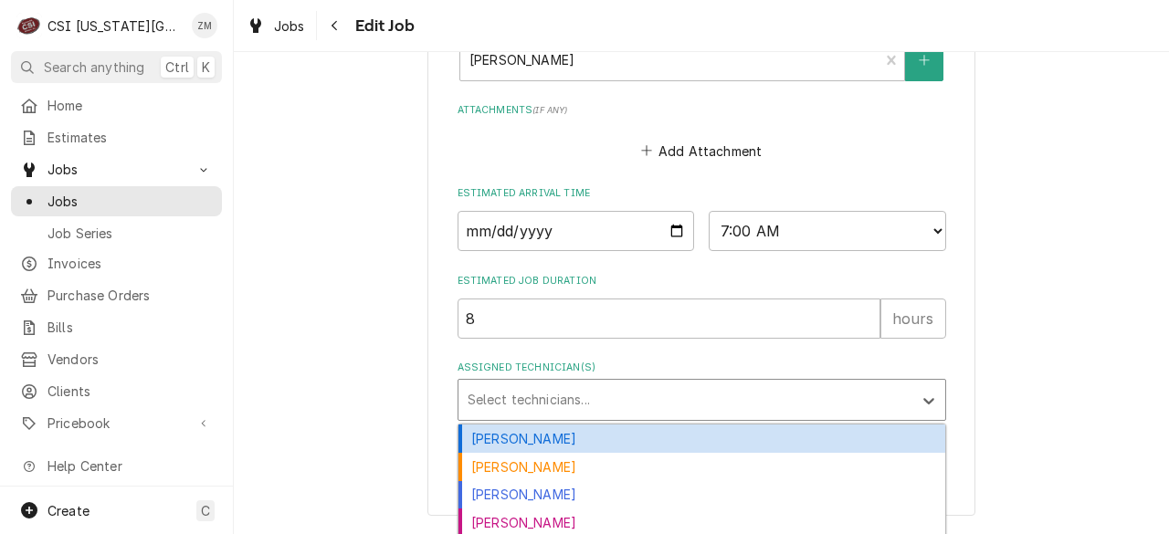
click at [488, 438] on div "Adam Goodrich" at bounding box center [701, 439] width 487 height 28
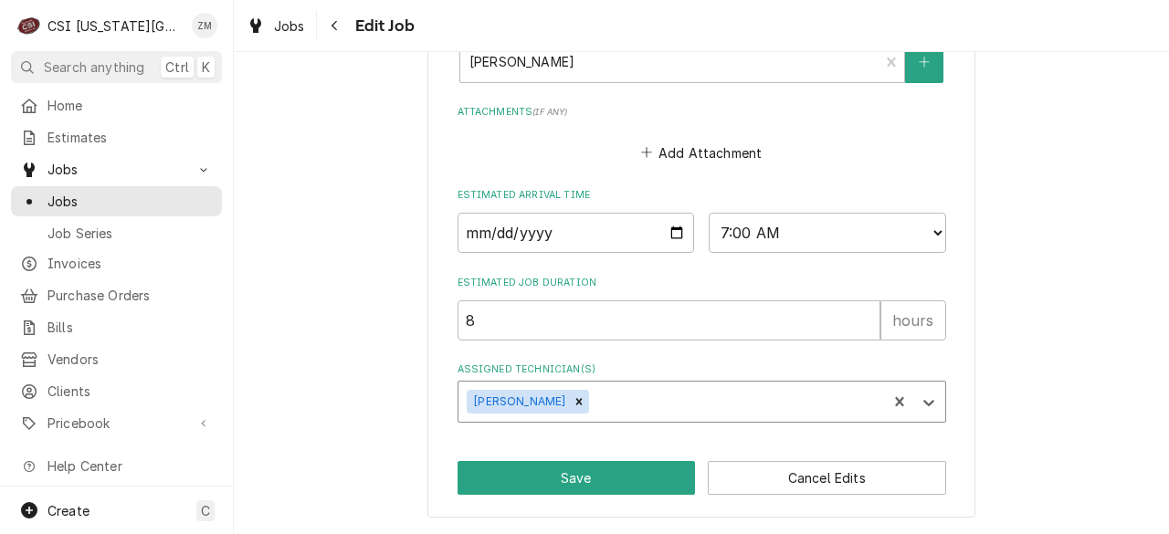
type textarea "x"
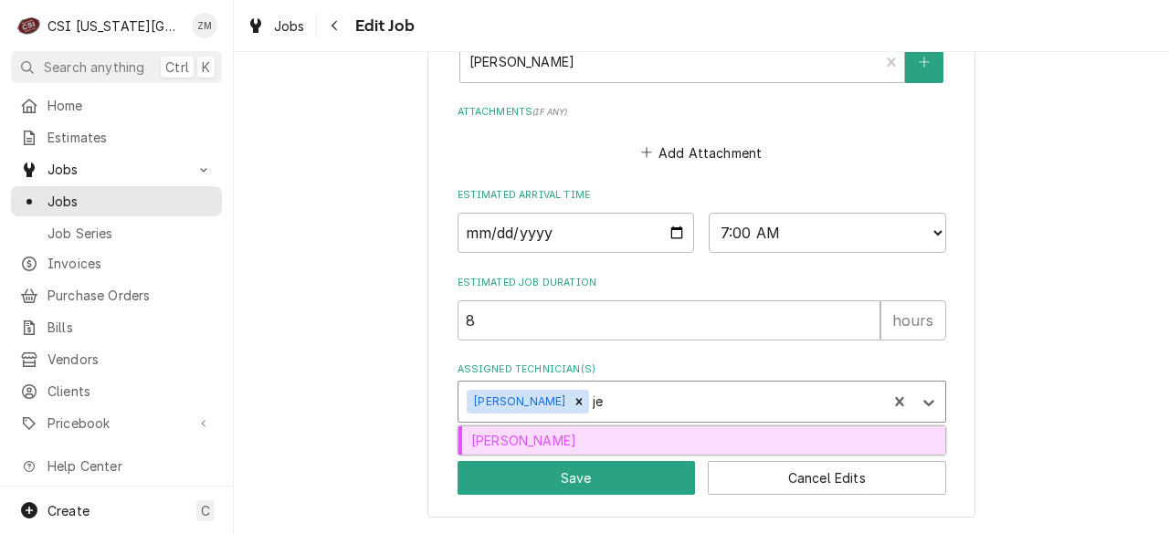
type input "jes"
click at [639, 438] on div "Jesse Hughes" at bounding box center [701, 440] width 487 height 28
type textarea "x"
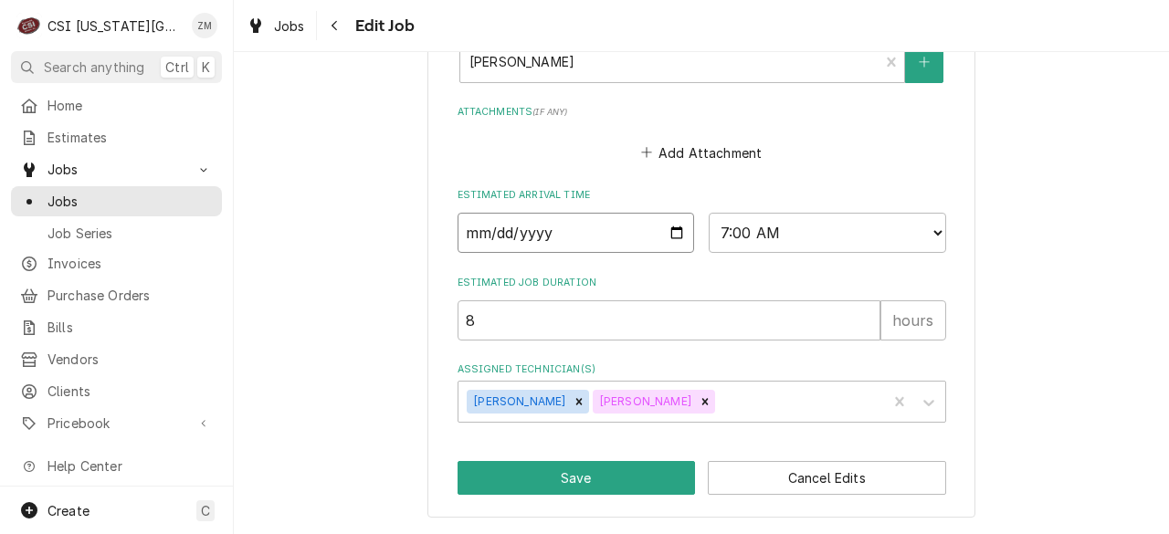
click at [666, 238] on input "2025-09-22" at bounding box center [575, 233] width 237 height 40
type textarea "x"
type input "2025-09-26"
click at [530, 479] on button "Save" at bounding box center [576, 478] width 238 height 34
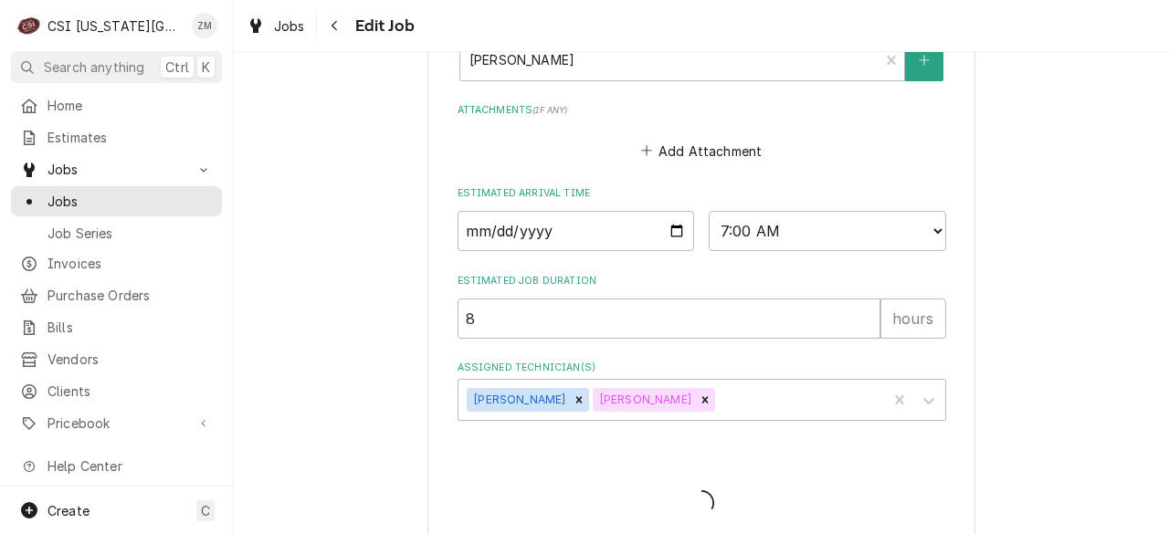
type textarea "x"
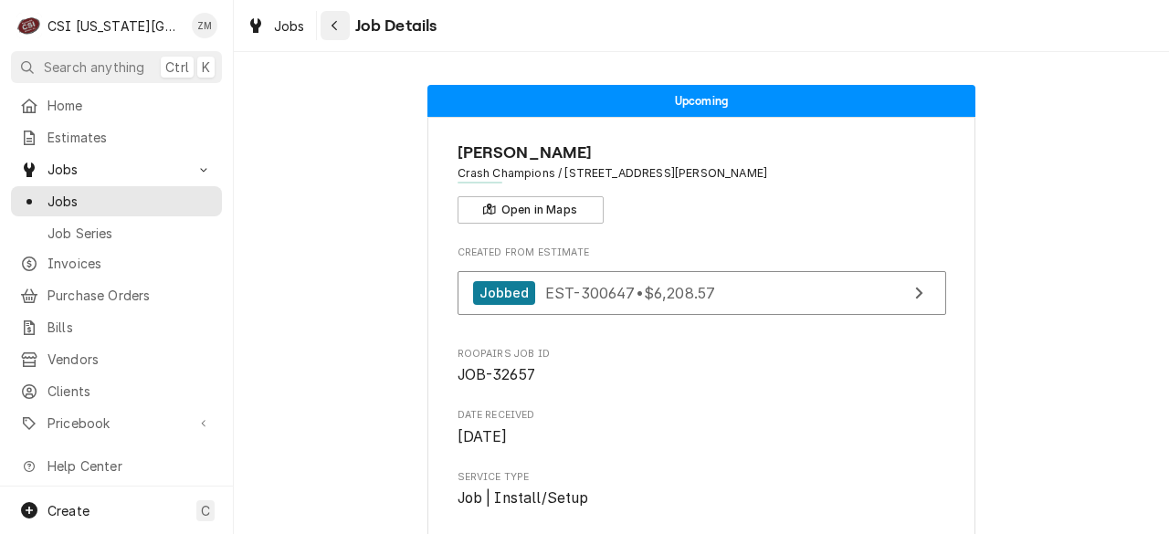
click at [331, 29] on icon "Navigate back" at bounding box center [335, 25] width 8 height 13
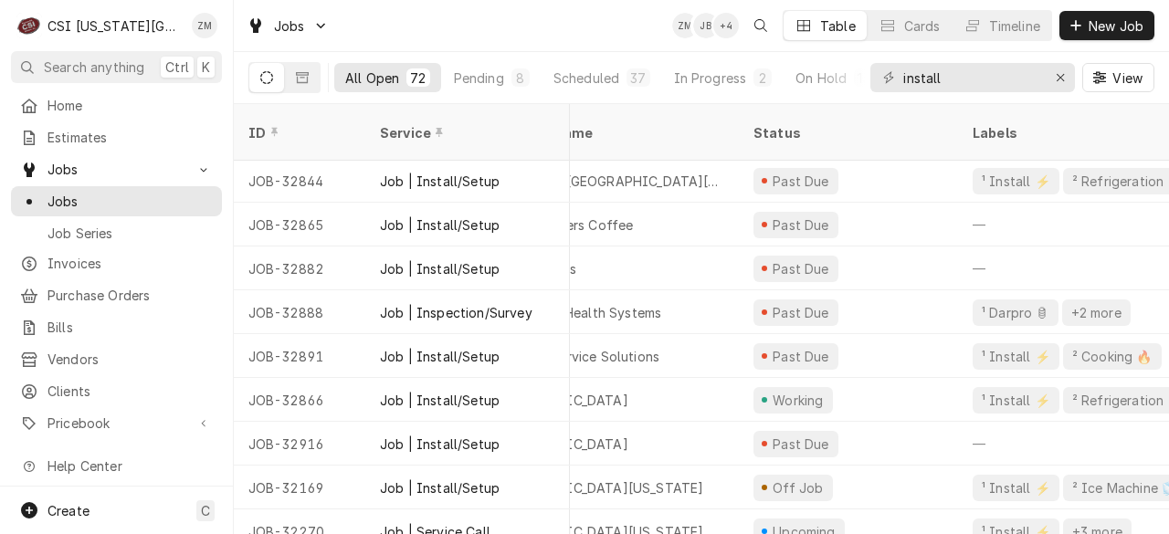
scroll to position [1273, 0]
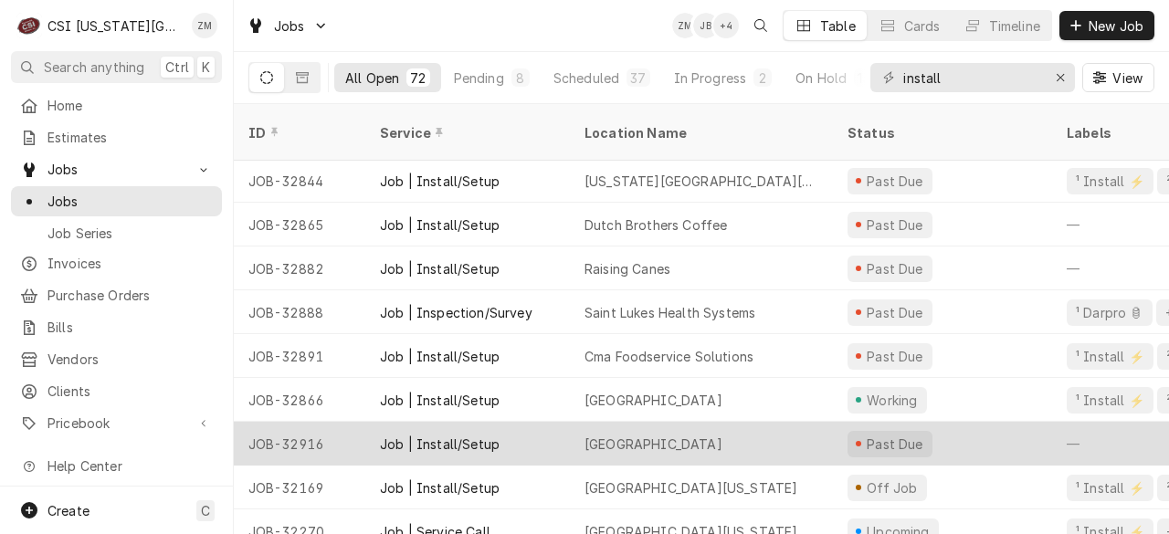
click at [665, 435] on div "[GEOGRAPHIC_DATA]" at bounding box center [653, 444] width 138 height 19
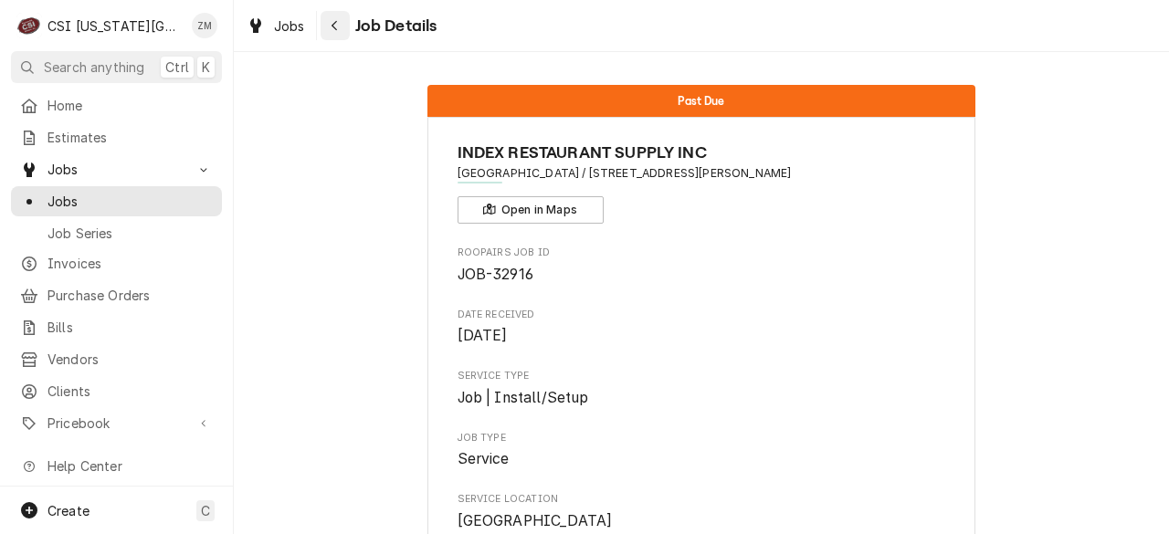
click at [334, 36] on button "Navigate back" at bounding box center [334, 25] width 29 height 29
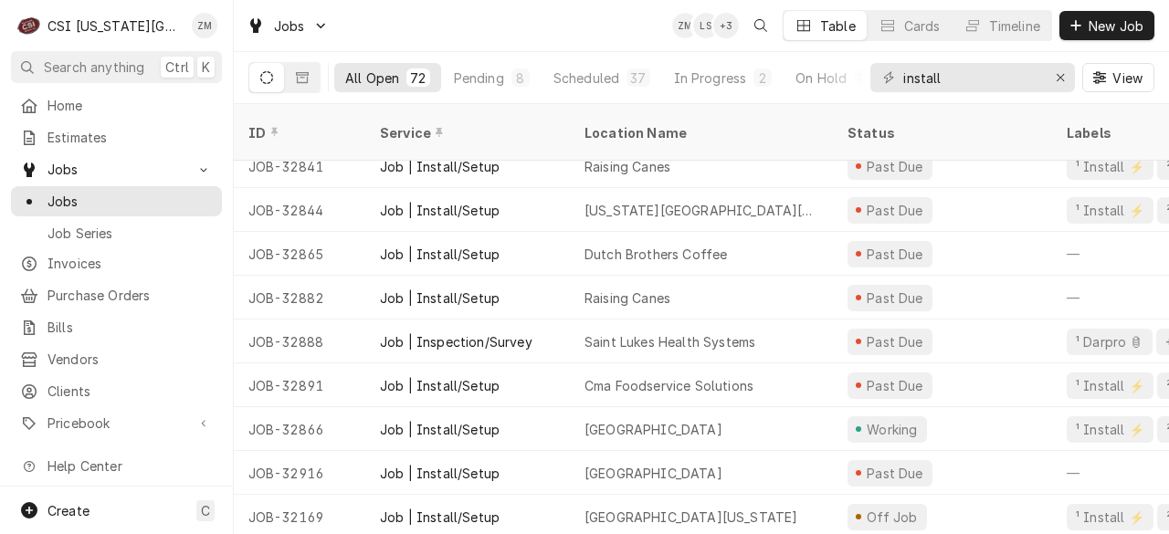
scroll to position [1243, 0]
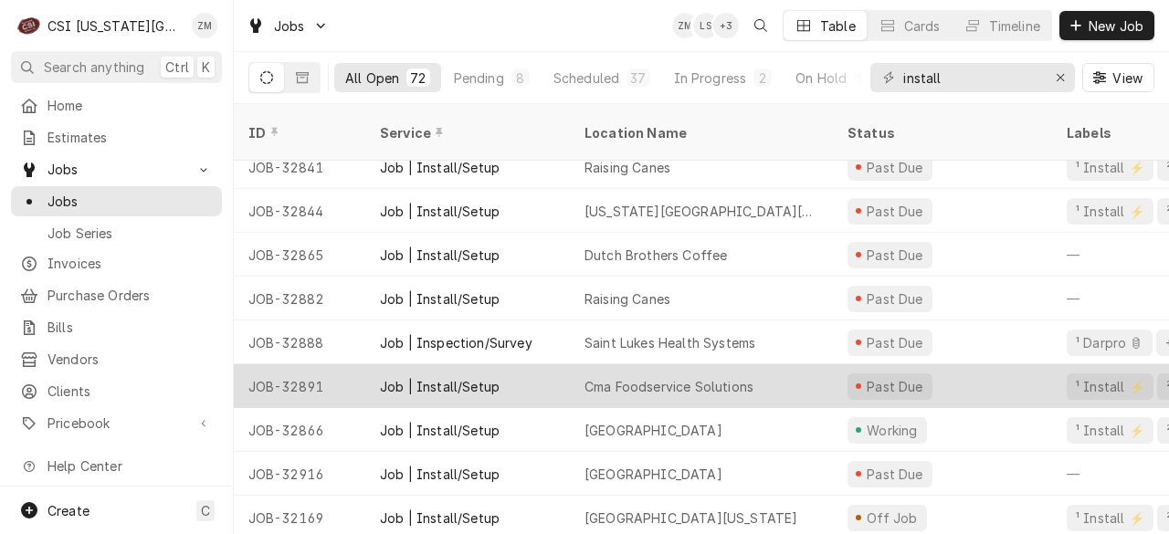
click at [635, 377] on div "Cma Foodservice Solutions" at bounding box center [668, 386] width 169 height 19
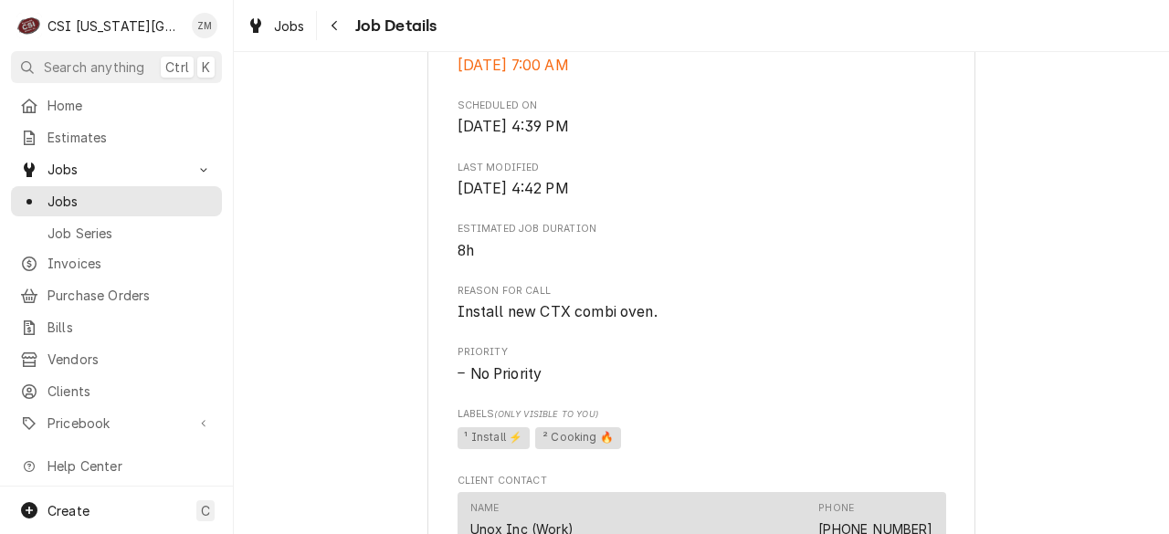
scroll to position [1121, 0]
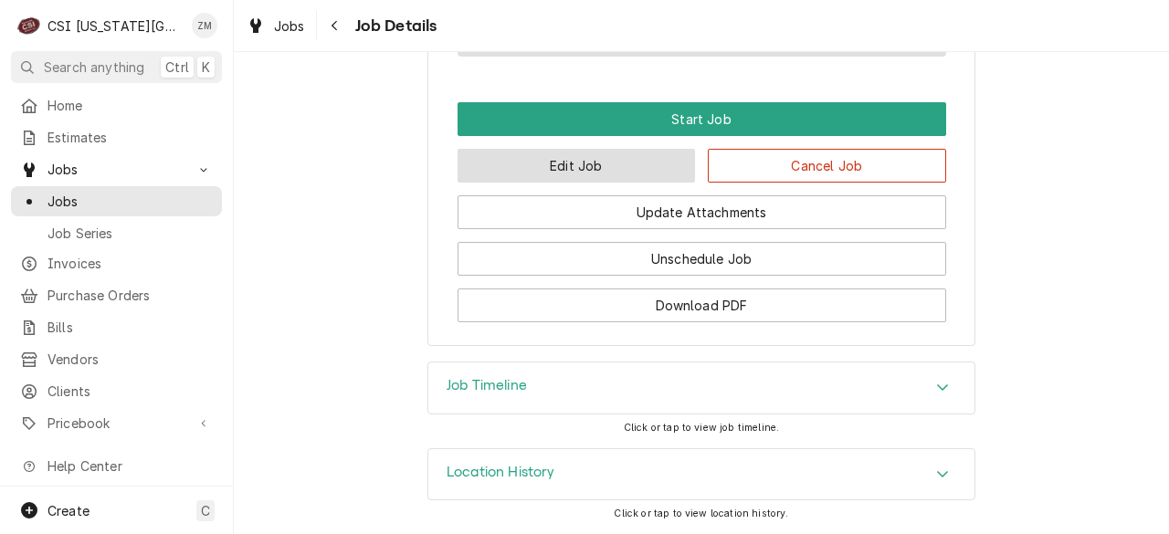
click at [562, 160] on button "Edit Job" at bounding box center [576, 166] width 238 height 34
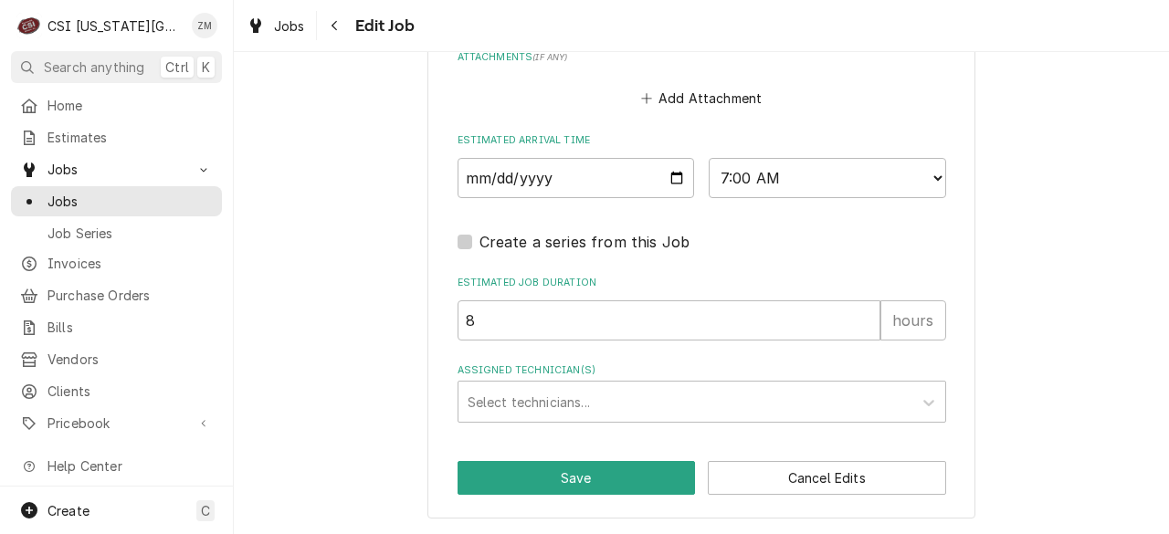
scroll to position [1460, 0]
click at [544, 396] on div "Assigned Technician(s)" at bounding box center [685, 401] width 436 height 33
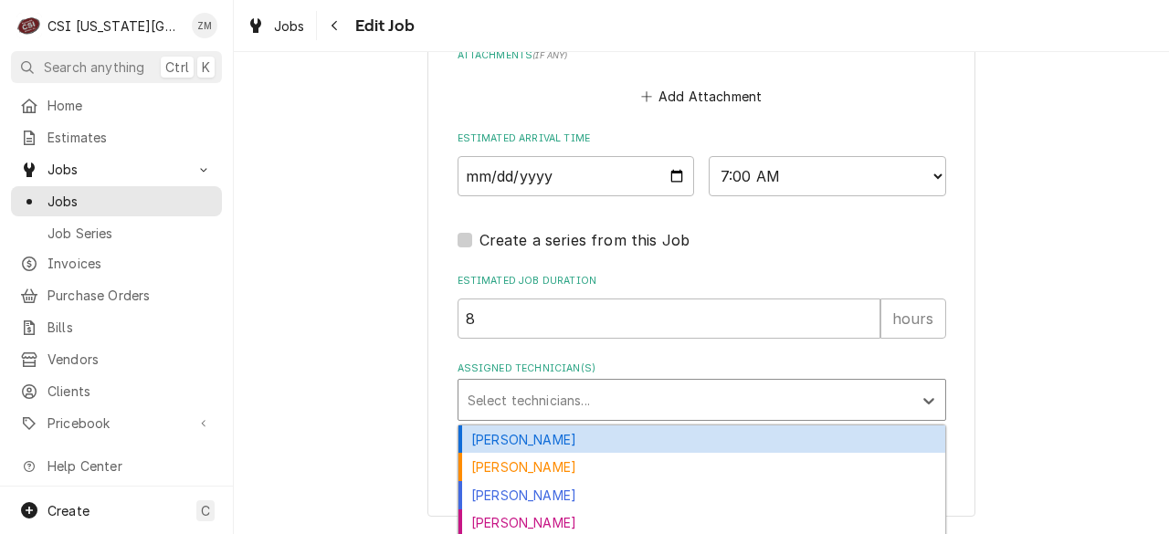
click at [505, 451] on div "[PERSON_NAME]" at bounding box center [701, 439] width 487 height 28
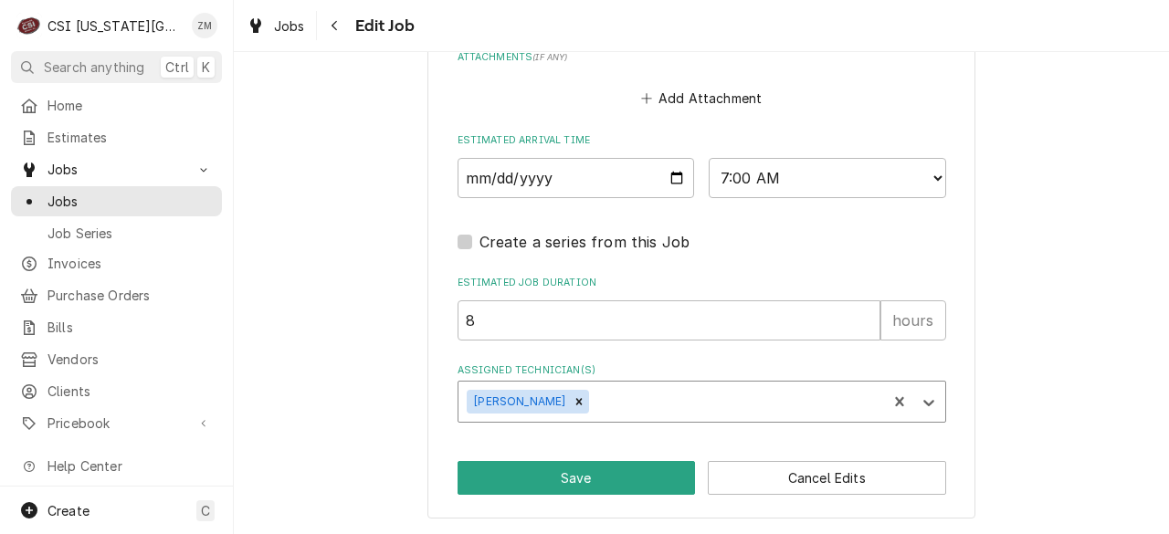
type textarea "x"
click at [662, 180] on input "[DATE]" at bounding box center [575, 178] width 237 height 40
type input "[DATE]"
click at [511, 484] on button "Save" at bounding box center [576, 478] width 238 height 34
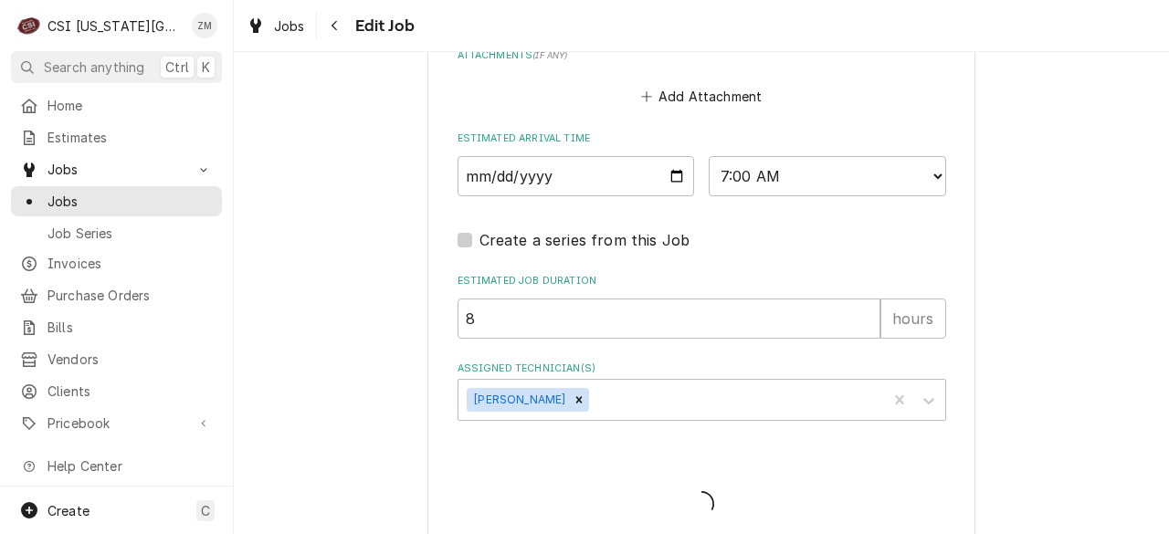
type textarea "x"
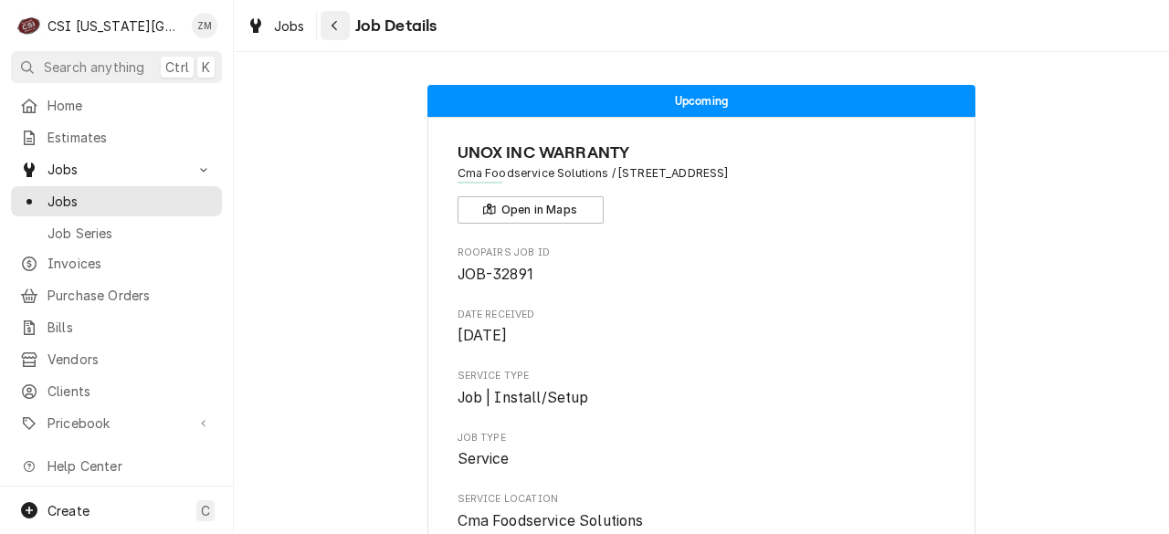
click at [336, 33] on div "Navigate back" at bounding box center [335, 25] width 18 height 18
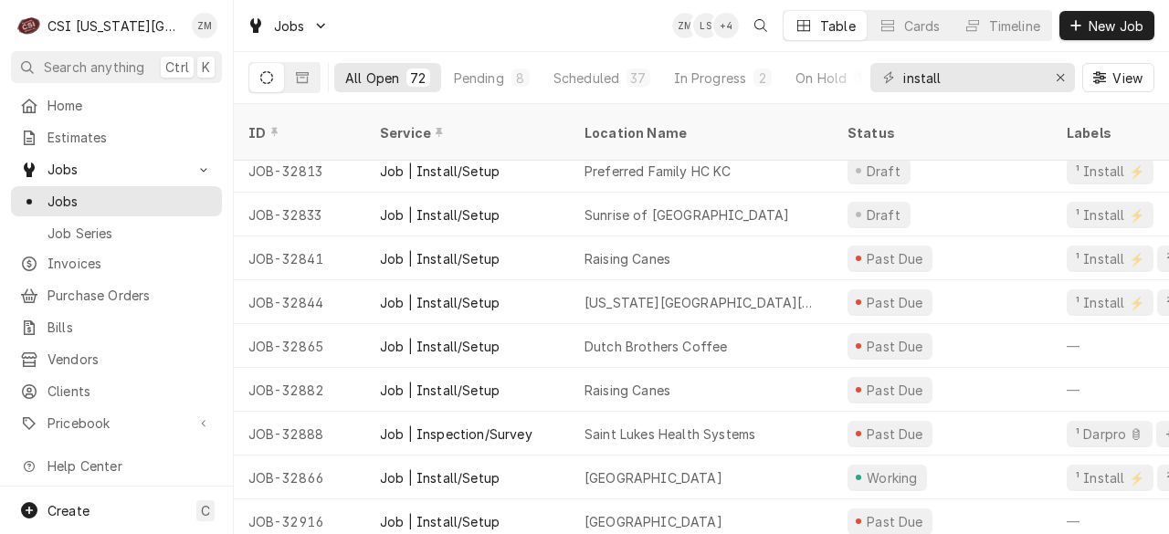
scroll to position [1153, 0]
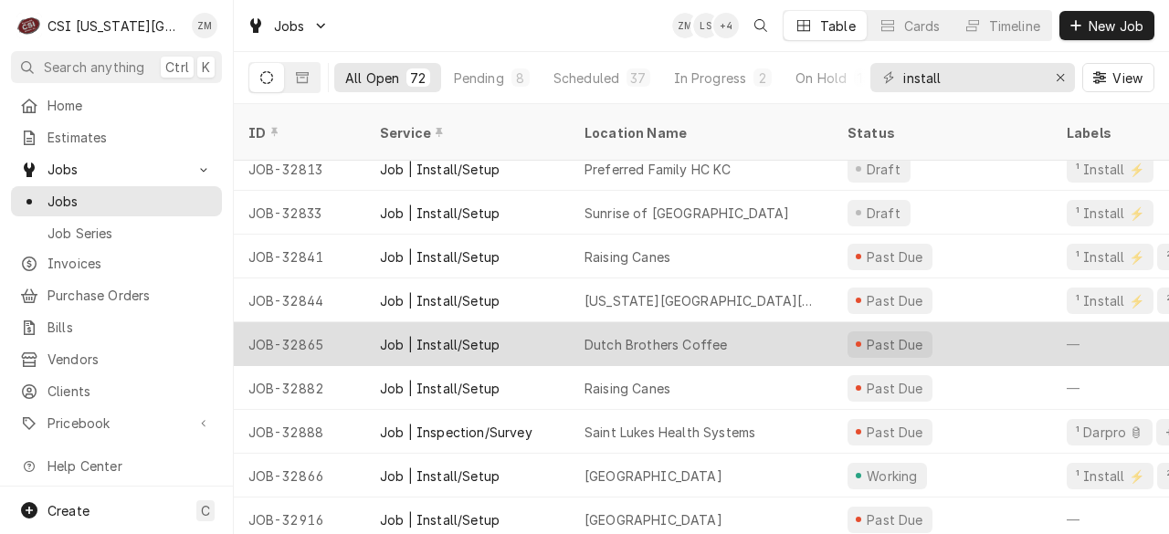
click at [718, 335] on div "Dutch Brothers Coffee" at bounding box center [655, 344] width 142 height 19
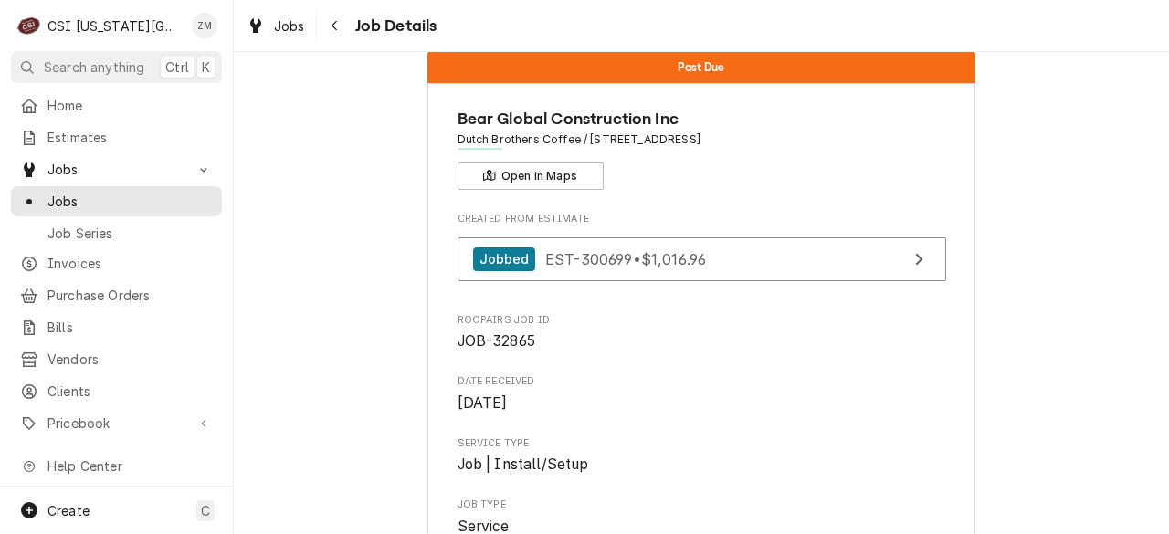
scroll to position [35, 0]
click at [341, 26] on div "Navigate back" at bounding box center [335, 25] width 18 height 18
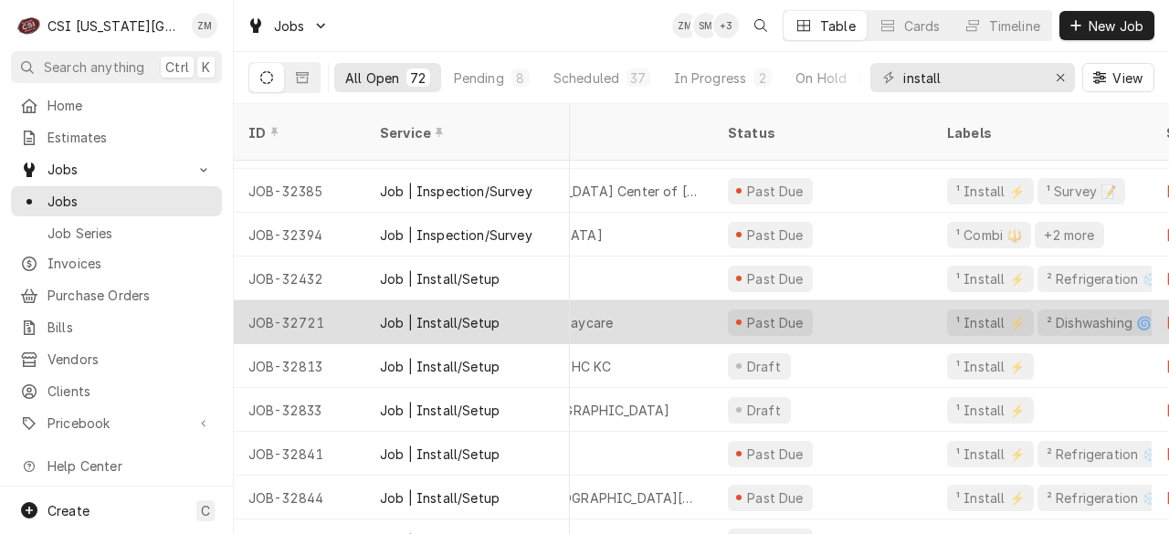
scroll to position [956, 0]
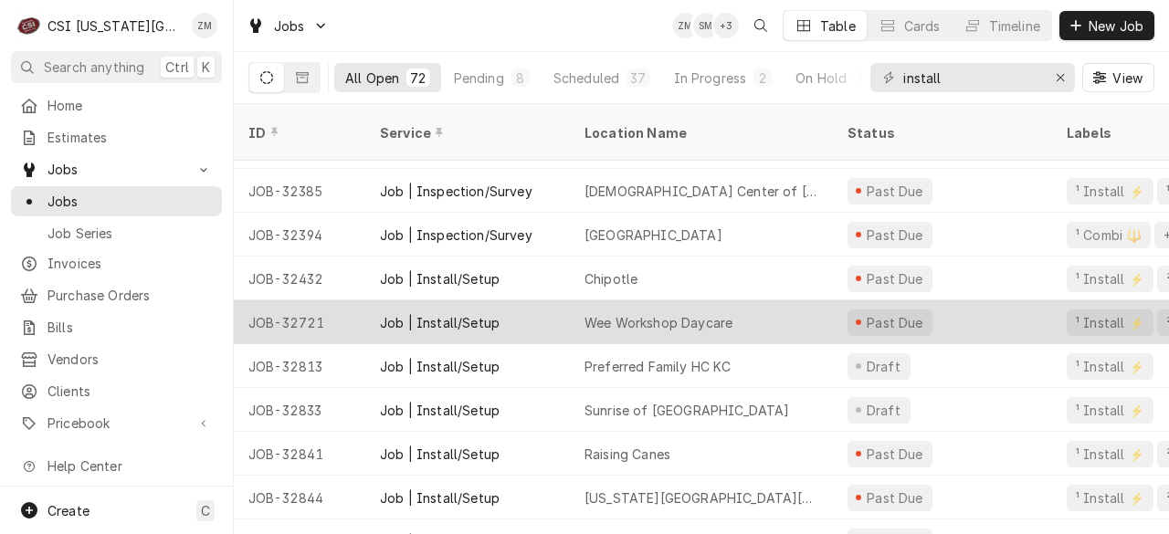
click at [787, 300] on div "Wee Workshop Daycare" at bounding box center [701, 322] width 263 height 44
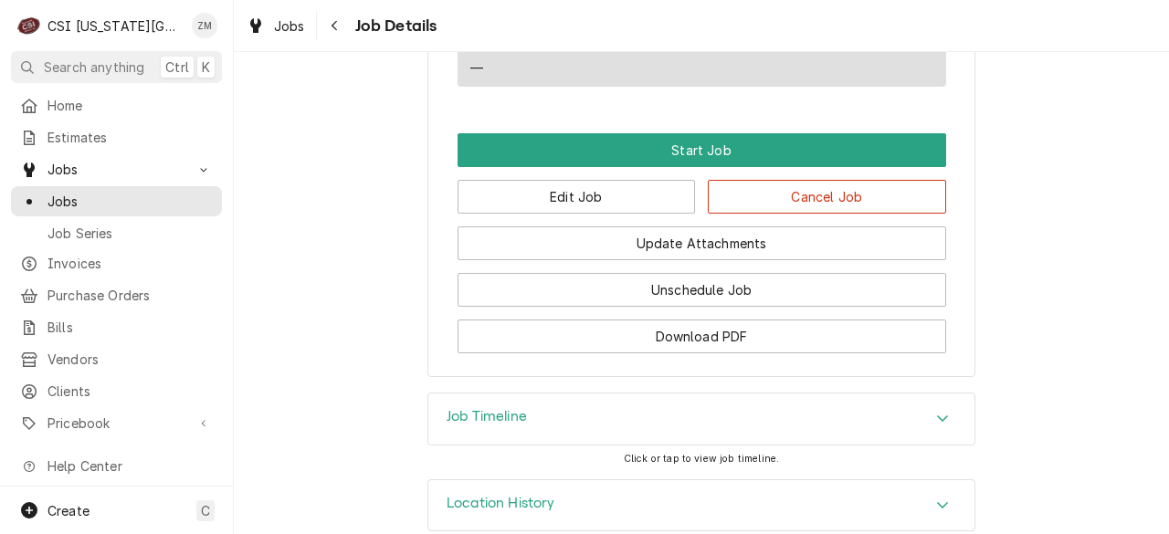
scroll to position [1812, 0]
